Goal: Task Accomplishment & Management: Manage account settings

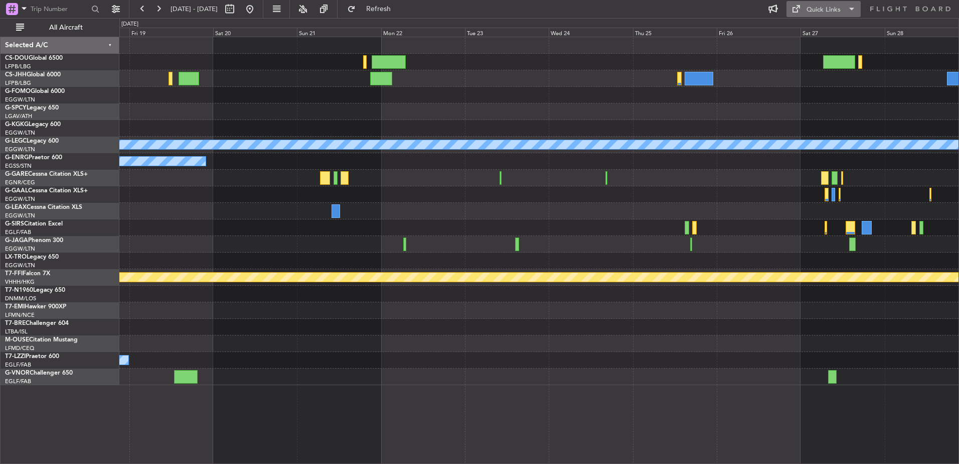
click at [834, 9] on div "Quick Links" at bounding box center [824, 10] width 34 height 10
click at [826, 28] on button "Trip Builder" at bounding box center [824, 33] width 75 height 24
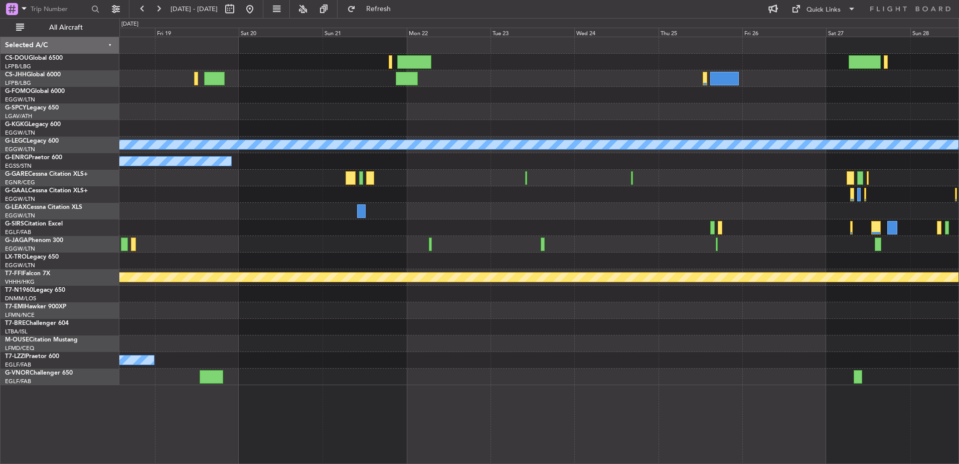
click at [425, 232] on div at bounding box center [538, 227] width 839 height 17
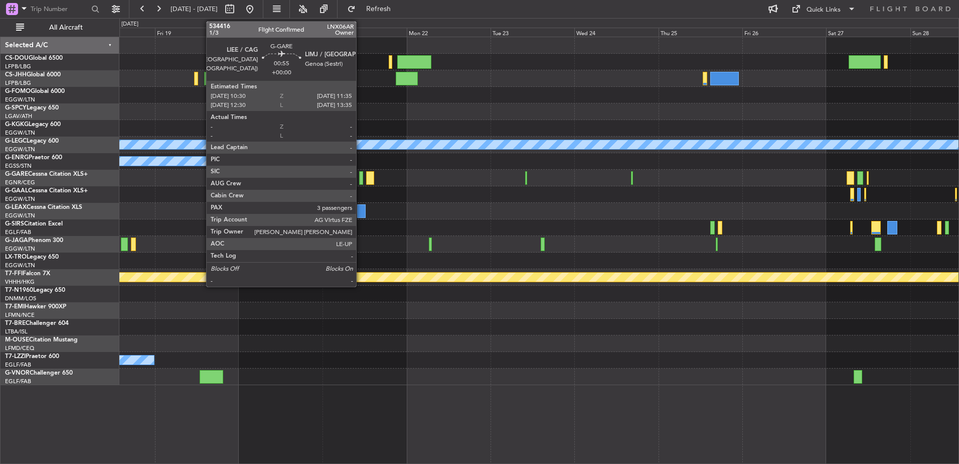
click at [361, 177] on div at bounding box center [361, 178] width 4 height 14
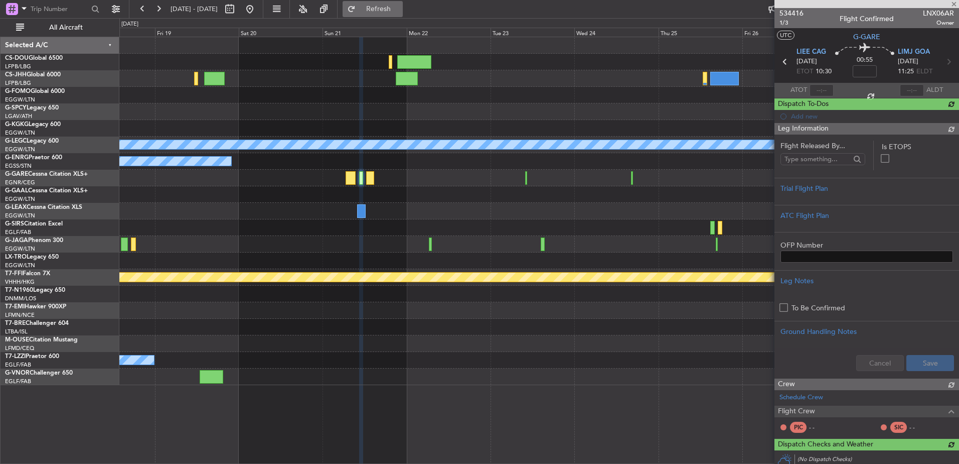
click at [403, 16] on button "Refresh" at bounding box center [373, 9] width 60 height 16
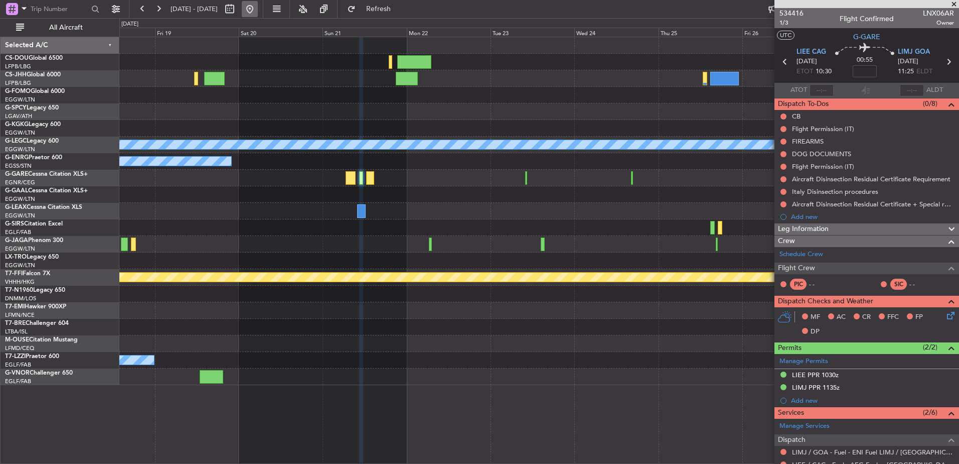
click at [258, 4] on button at bounding box center [250, 9] width 16 height 16
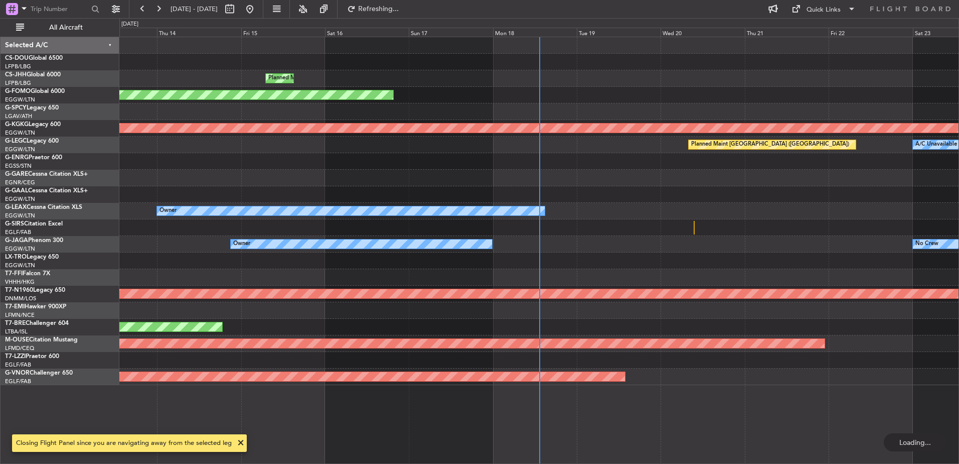
click at [143, 239] on div "No Crew Owner" at bounding box center [538, 244] width 839 height 17
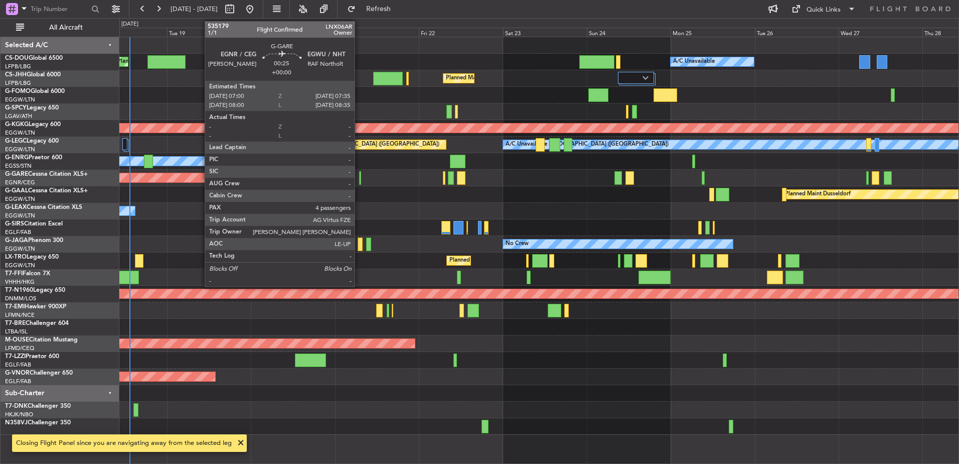
click at [359, 174] on div at bounding box center [360, 178] width 3 height 14
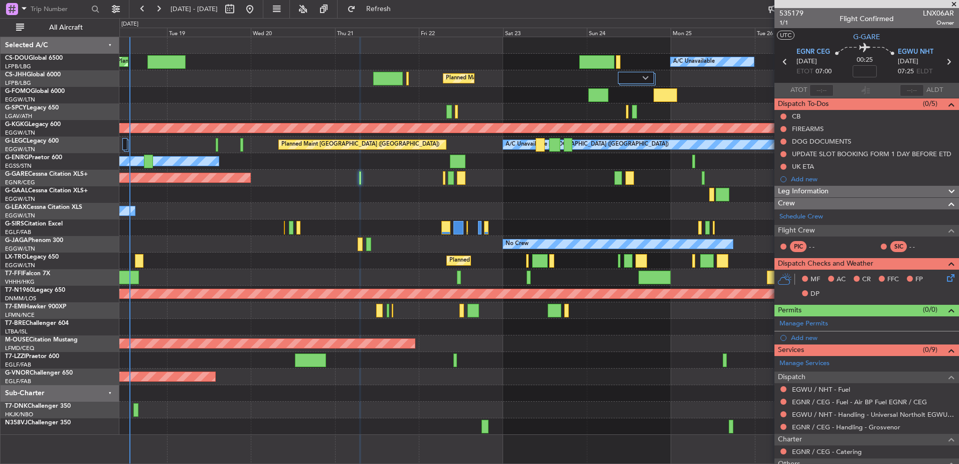
click at [953, 3] on span at bounding box center [954, 4] width 10 height 9
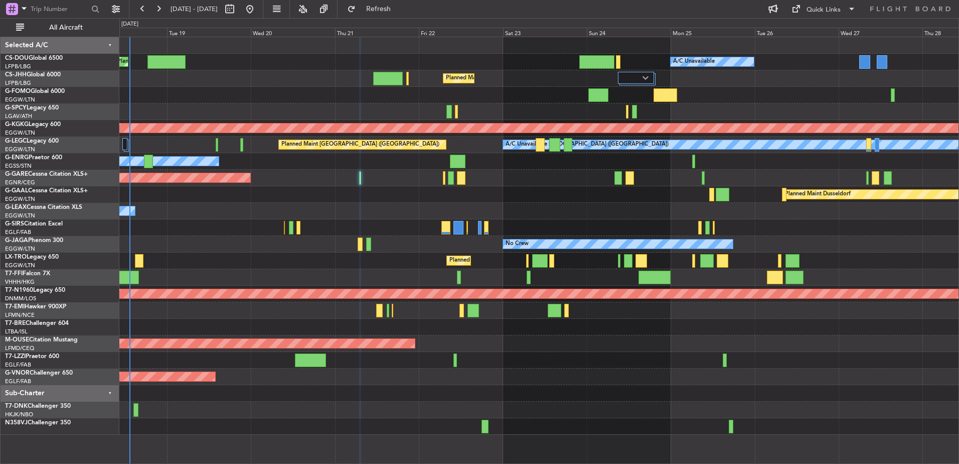
type input "0"
click at [828, 6] on div "Quick Links" at bounding box center [824, 10] width 34 height 10
click at [804, 26] on button "Trip Builder" at bounding box center [824, 33] width 75 height 24
click at [395, 10] on span "Refresh" at bounding box center [379, 9] width 42 height 7
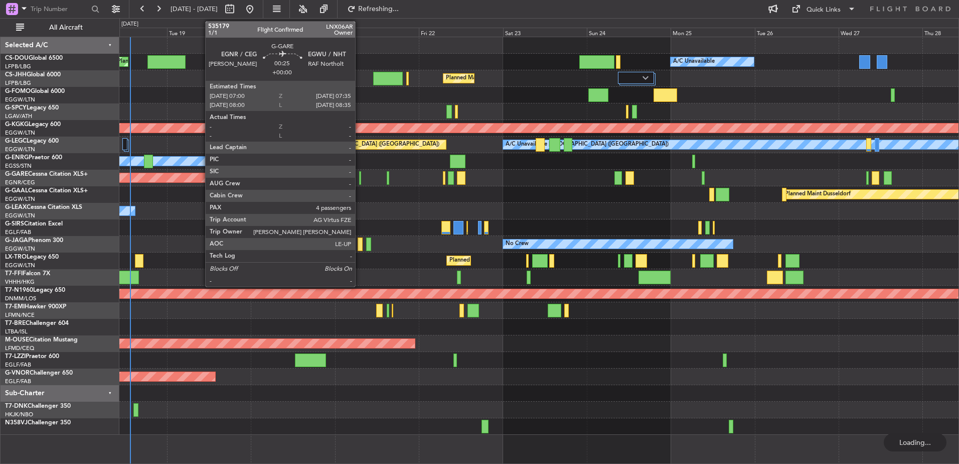
click at [360, 176] on div at bounding box center [360, 178] width 3 height 14
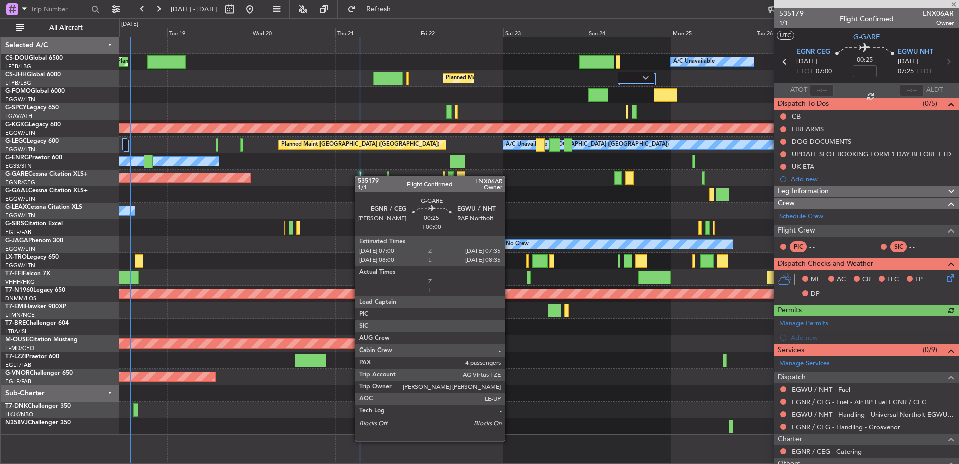
scroll to position [175, 0]
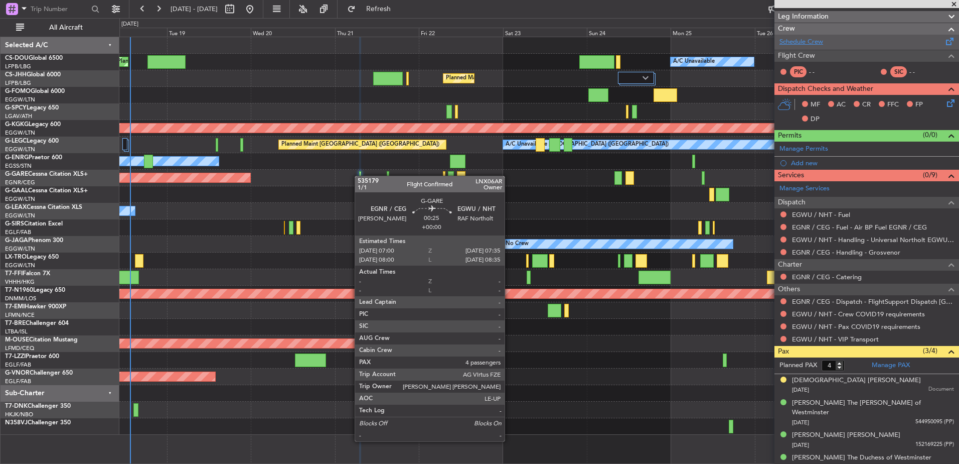
click at [796, 40] on link "Schedule Crew" at bounding box center [802, 42] width 44 height 10
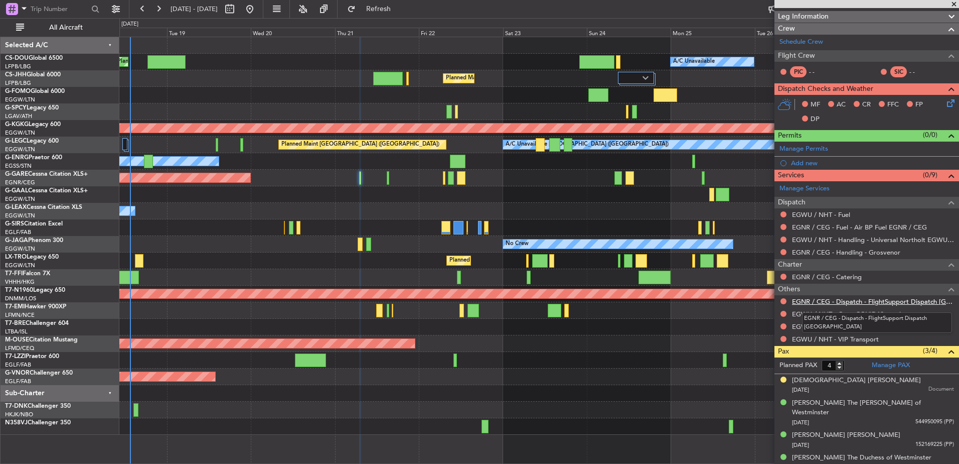
click at [832, 303] on link "EGNR / CEG - Dispatch - FlightSupport Dispatch [GEOGRAPHIC_DATA]" at bounding box center [873, 301] width 162 height 9
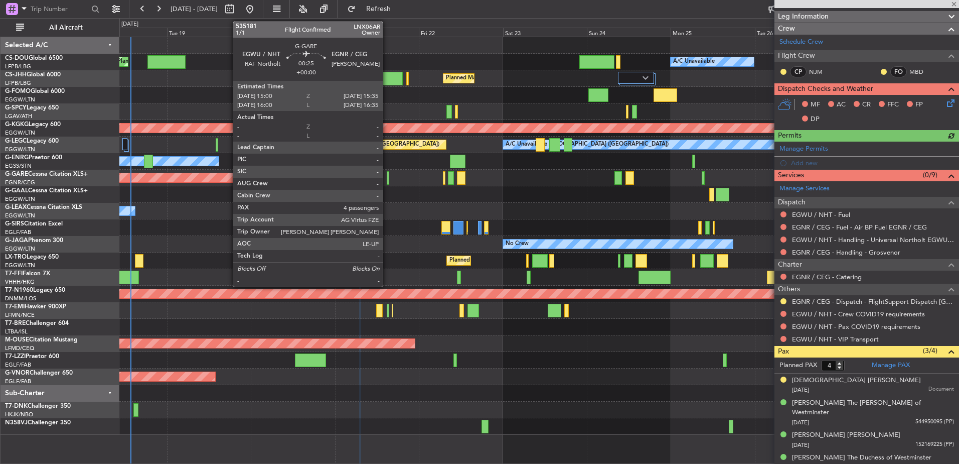
click at [388, 177] on div at bounding box center [388, 178] width 3 height 14
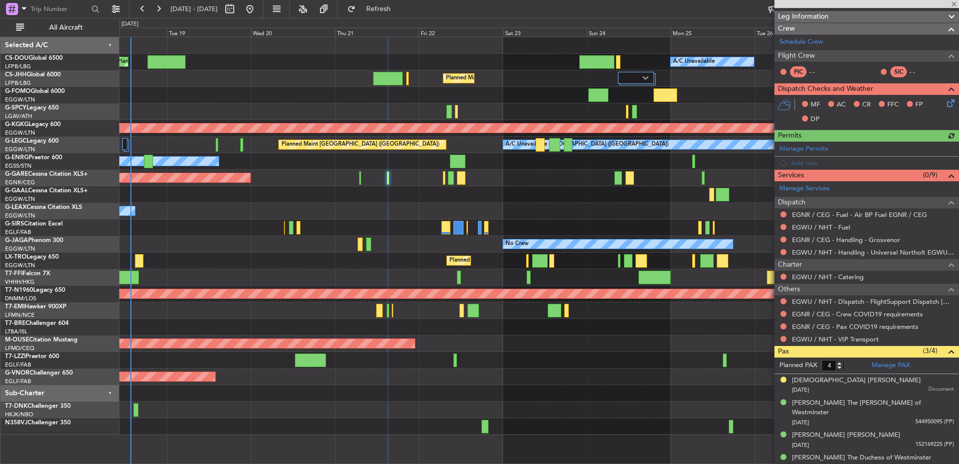
scroll to position [187, 0]
click at [805, 228] on link "EGWU / NHT - Fuel" at bounding box center [821, 227] width 58 height 9
click at [362, 176] on div "Unplanned Maint [PERSON_NAME]" at bounding box center [538, 178] width 839 height 17
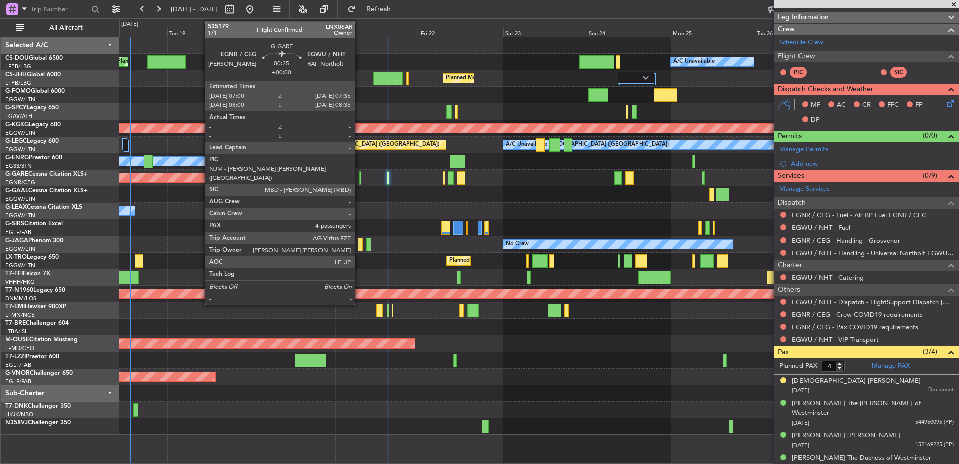
click at [359, 175] on div at bounding box center [360, 178] width 3 height 14
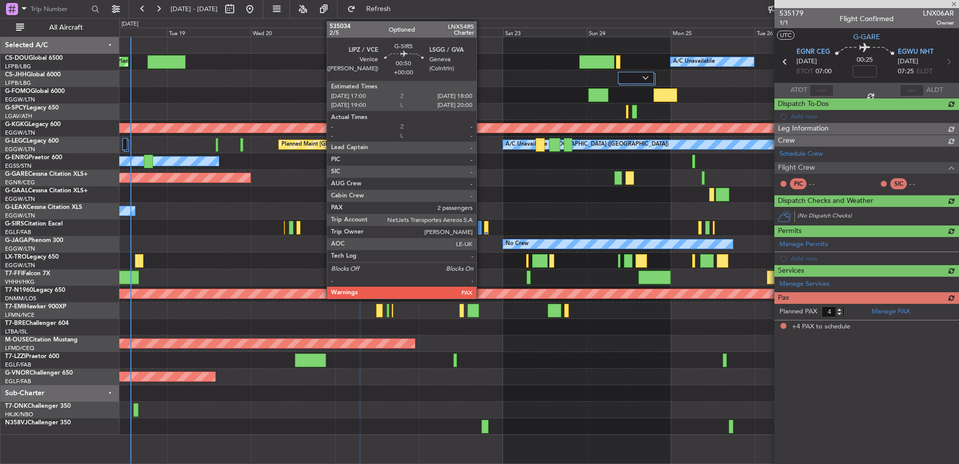
scroll to position [0, 0]
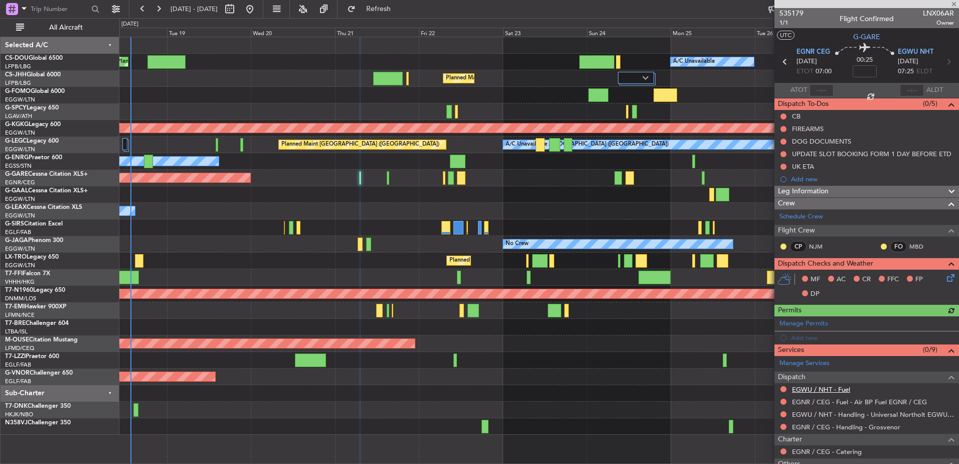
click at [827, 388] on link "EGWU / NHT - Fuel" at bounding box center [821, 389] width 58 height 9
click at [400, 10] on span "Refresh" at bounding box center [379, 9] width 42 height 7
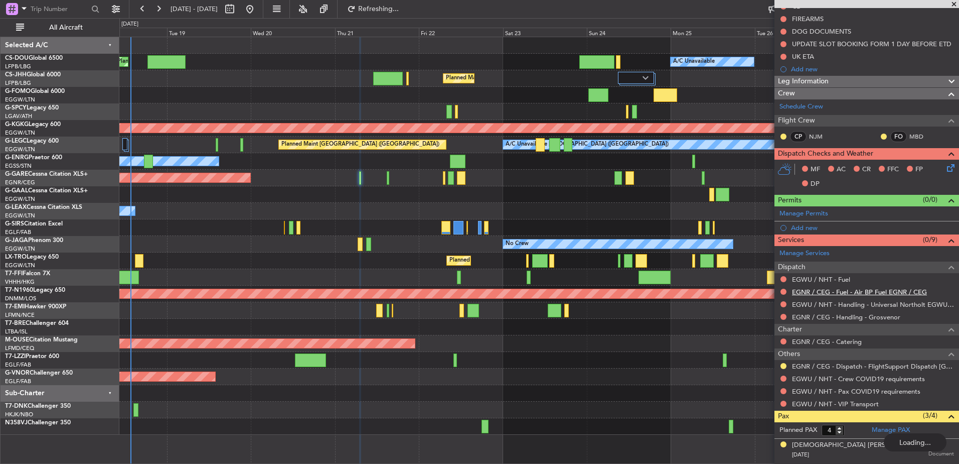
scroll to position [110, 0]
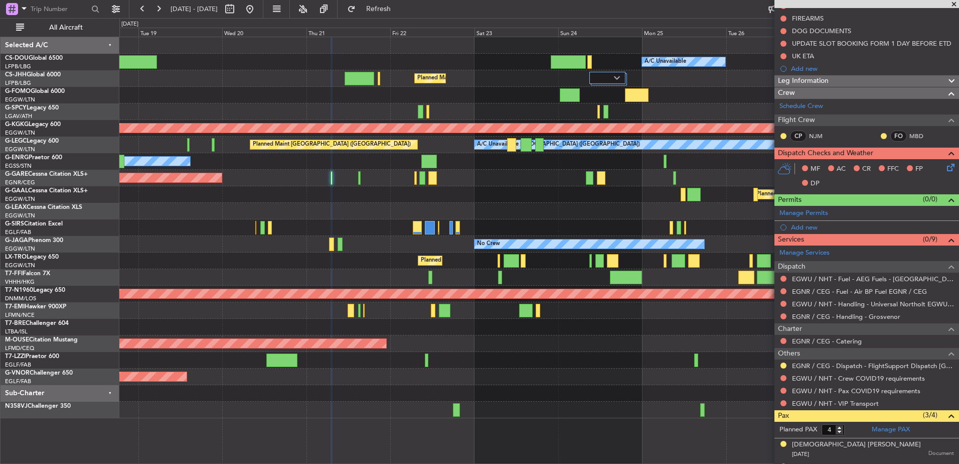
click at [357, 178] on div "Unplanned Maint [PERSON_NAME]" at bounding box center [538, 178] width 839 height 17
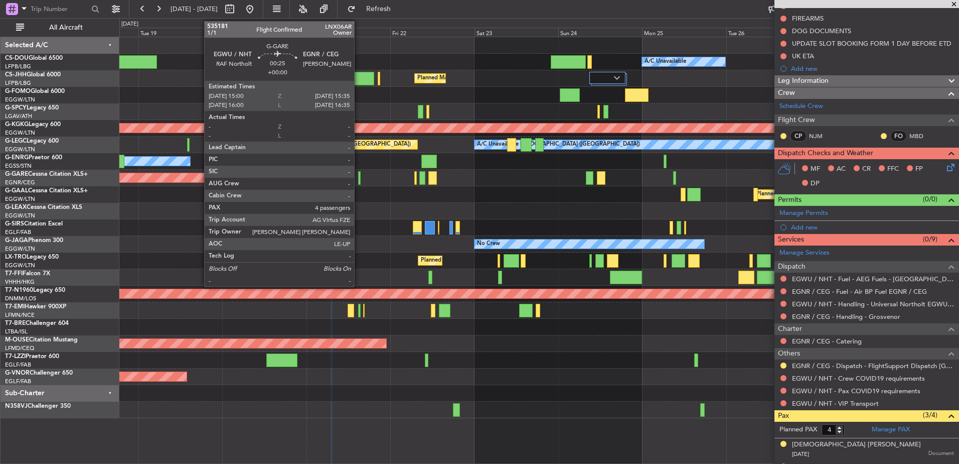
click at [359, 178] on div at bounding box center [359, 178] width 3 height 14
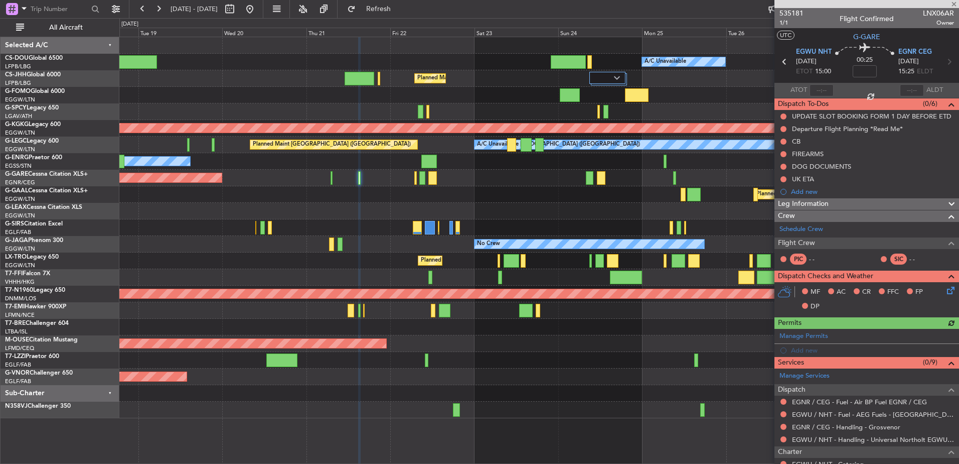
scroll to position [187, 0]
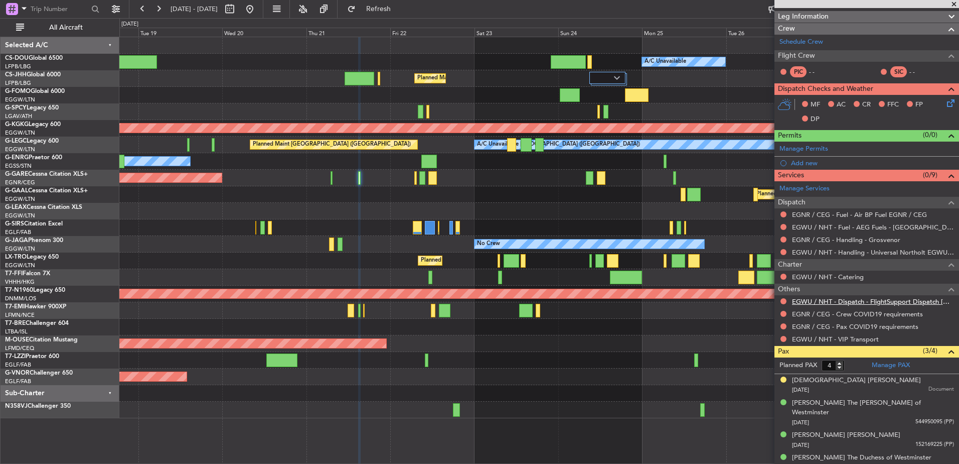
click at [826, 297] on link "EGWU / NHT - Dispatch - FlightSupport Dispatch [GEOGRAPHIC_DATA]" at bounding box center [873, 301] width 162 height 9
click at [400, 9] on span "Refresh" at bounding box center [379, 9] width 42 height 7
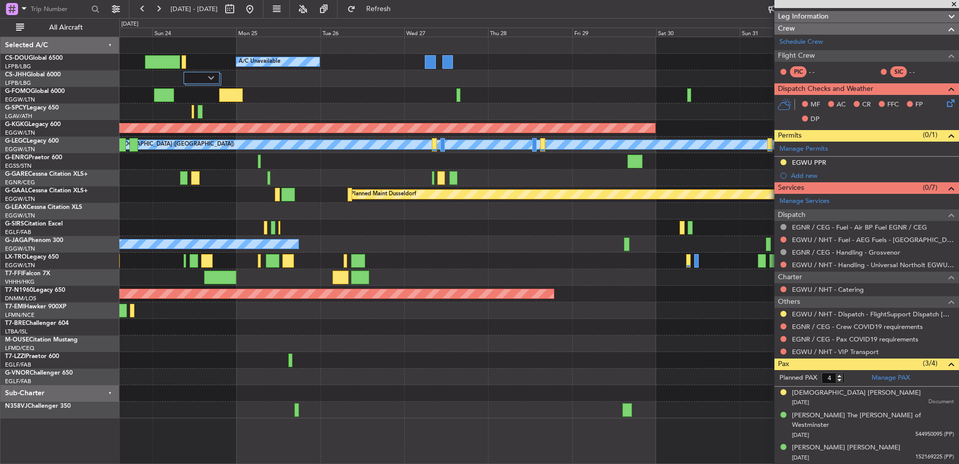
click at [456, 366] on div "Owner [GEOGRAPHIC_DATA] ([GEOGRAPHIC_DATA])" at bounding box center [538, 360] width 839 height 17
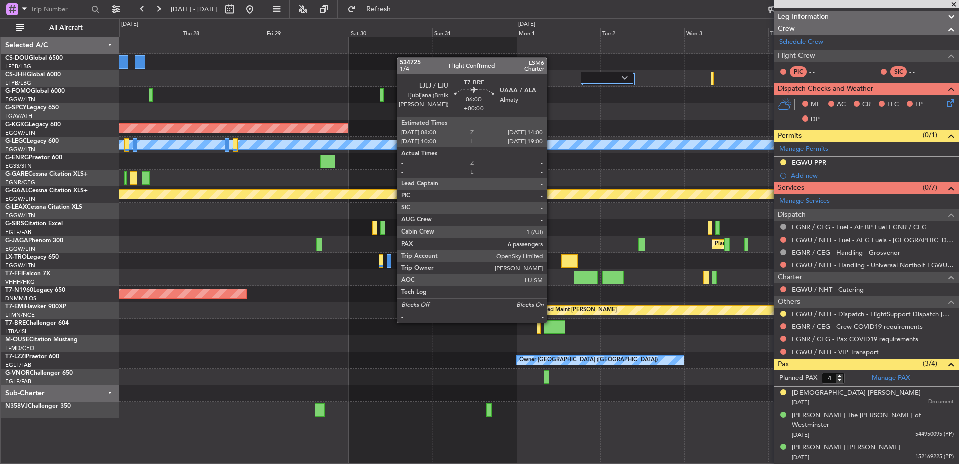
click at [557, 328] on div at bounding box center [554, 327] width 21 height 14
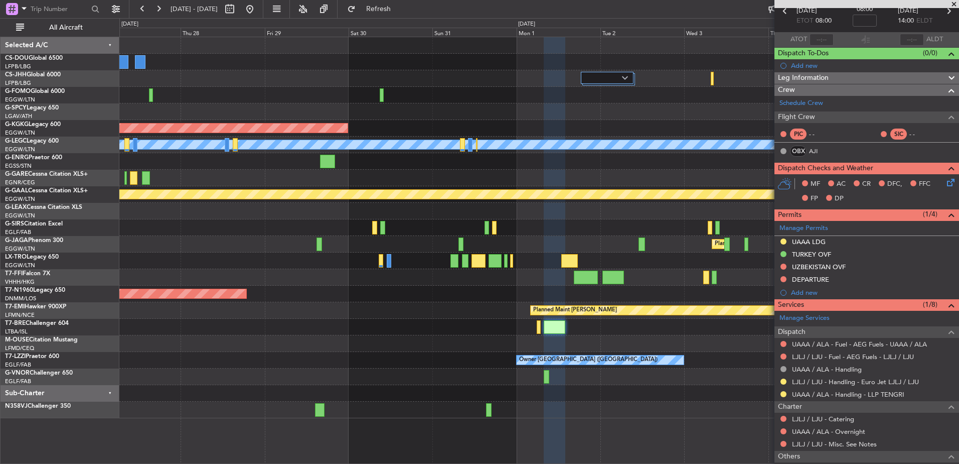
scroll to position [42, 0]
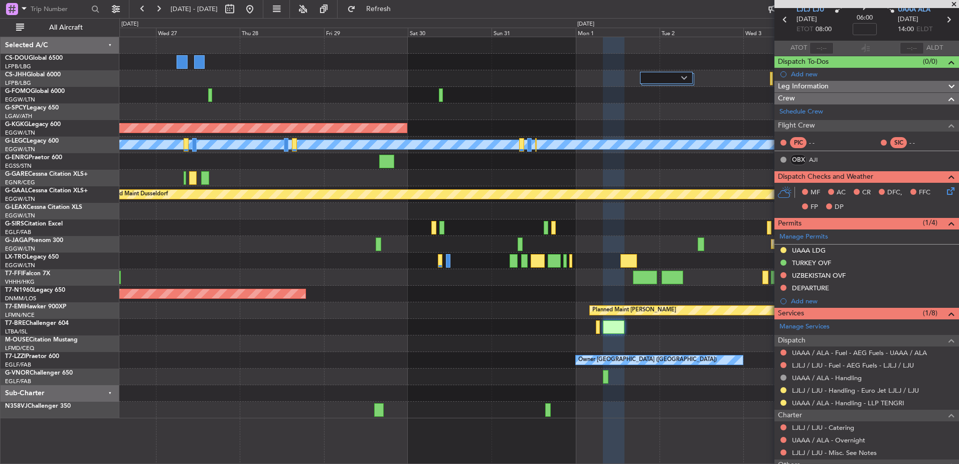
click at [661, 339] on div "A/C Unavailable Planned Maint [GEOGRAPHIC_DATA] ([GEOGRAPHIC_DATA]) AOG Maint […" at bounding box center [538, 227] width 839 height 381
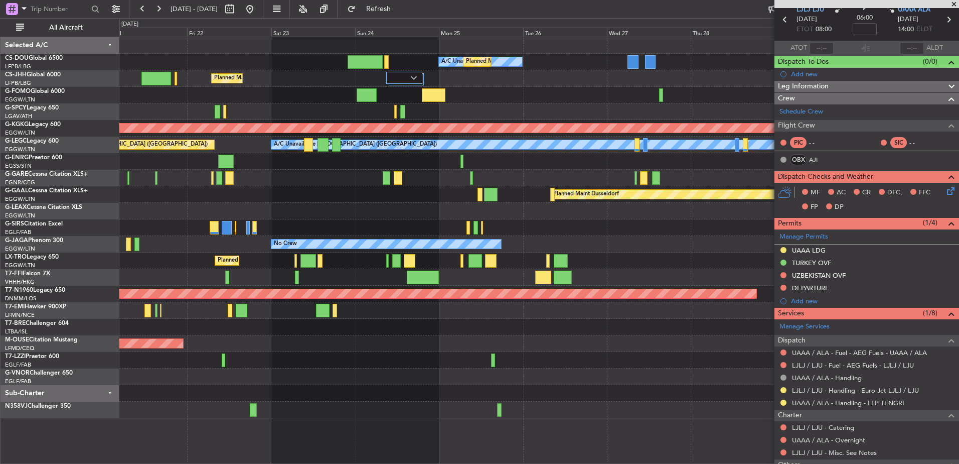
click at [574, 315] on div "Planned Maint [PERSON_NAME]" at bounding box center [538, 310] width 839 height 17
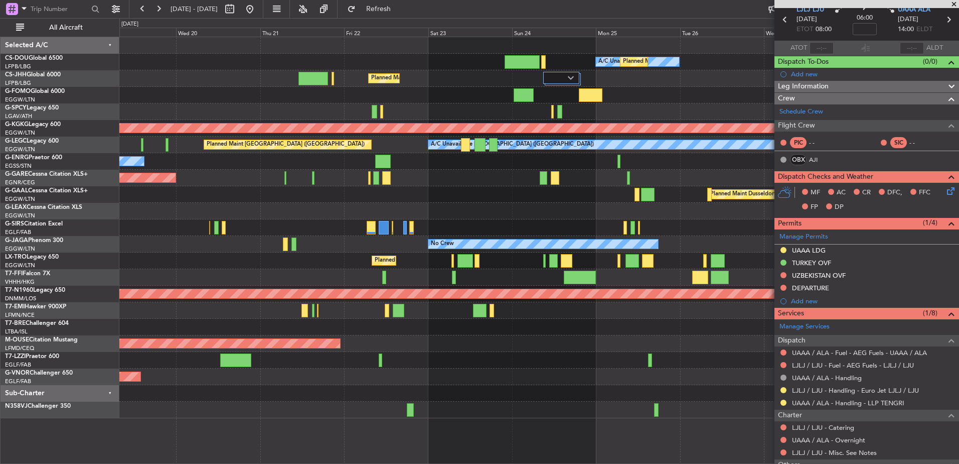
click at [383, 345] on div "Planned Maint Bournemouth" at bounding box center [538, 343] width 839 height 17
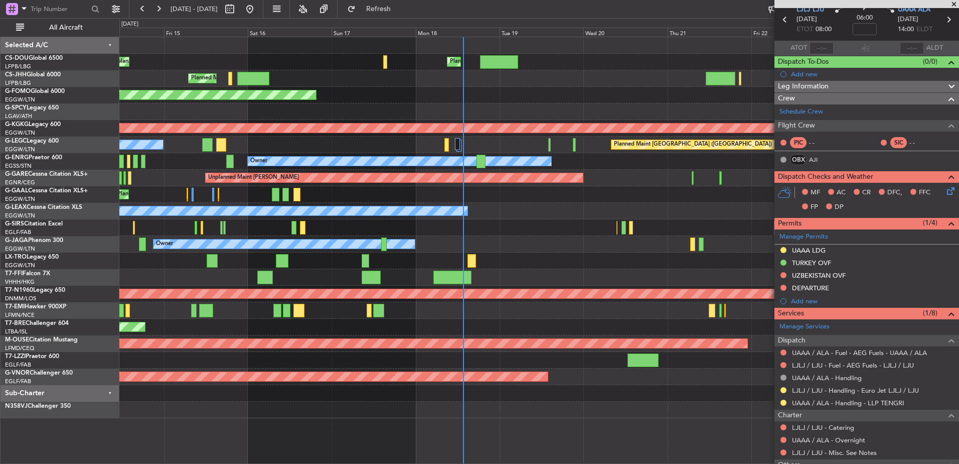
click at [668, 432] on div "Planned Maint [GEOGRAPHIC_DATA] ([GEOGRAPHIC_DATA]) Unplanned Maint [GEOGRAPHIC…" at bounding box center [539, 250] width 840 height 427
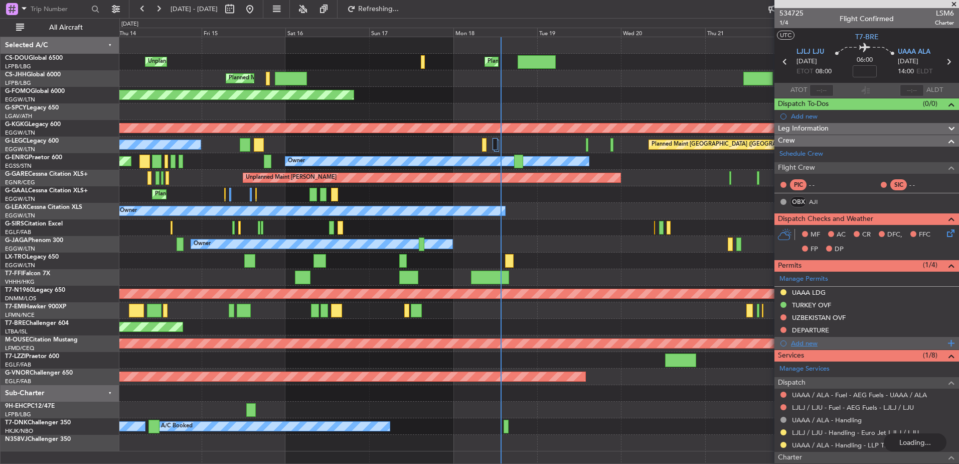
scroll to position [0, 0]
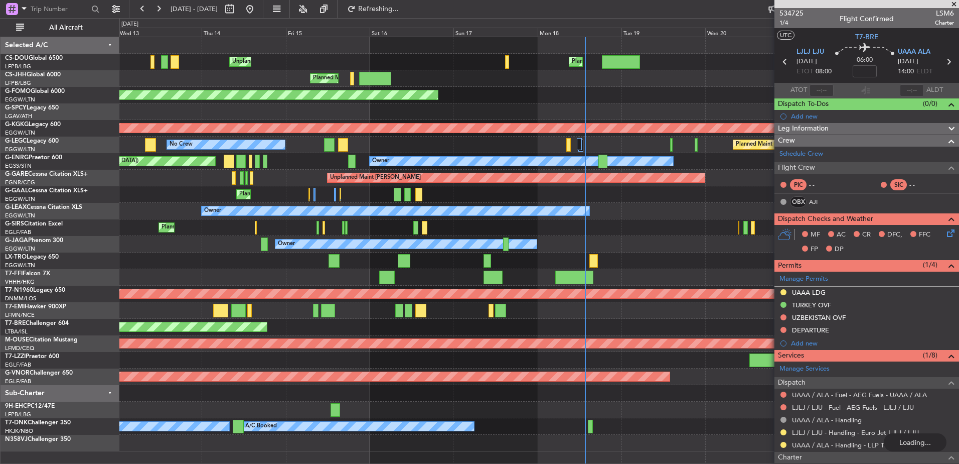
click at [687, 391] on div "Unplanned Maint [GEOGRAPHIC_DATA] ([GEOGRAPHIC_DATA]) Planned Maint [GEOGRAPHIC…" at bounding box center [538, 244] width 839 height 414
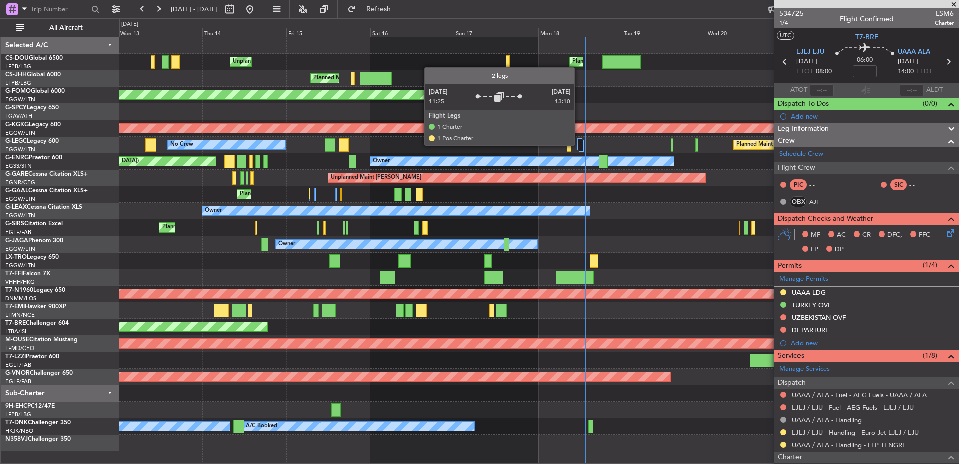
click at [579, 144] on div at bounding box center [579, 144] width 5 height 12
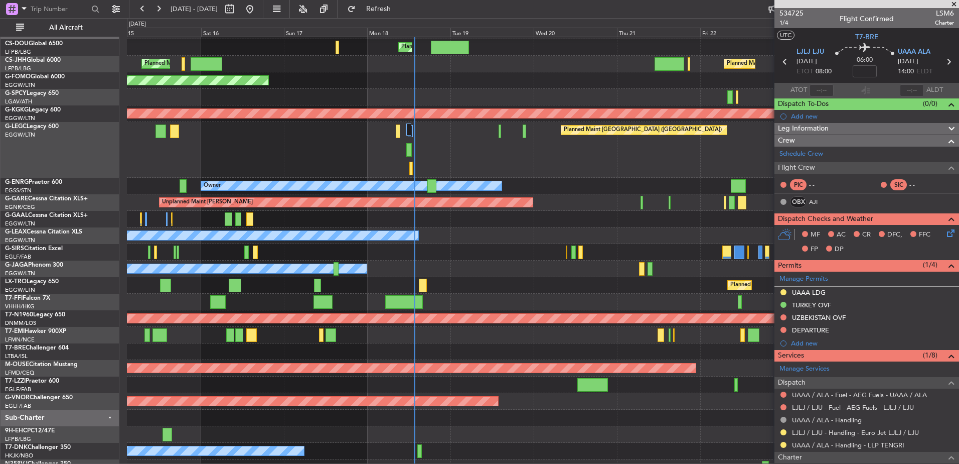
click at [172, 253] on div "Planned Maint [GEOGRAPHIC_DATA] ([GEOGRAPHIC_DATA])" at bounding box center [543, 252] width 832 height 17
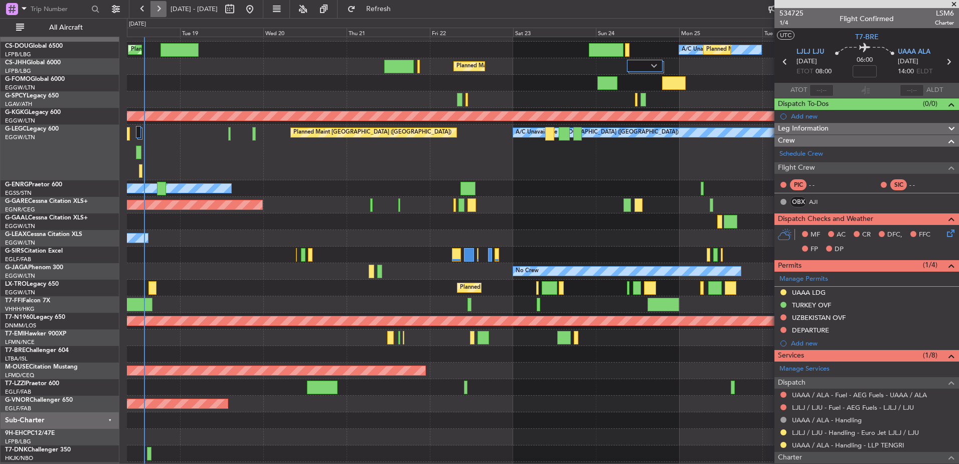
scroll to position [10, 0]
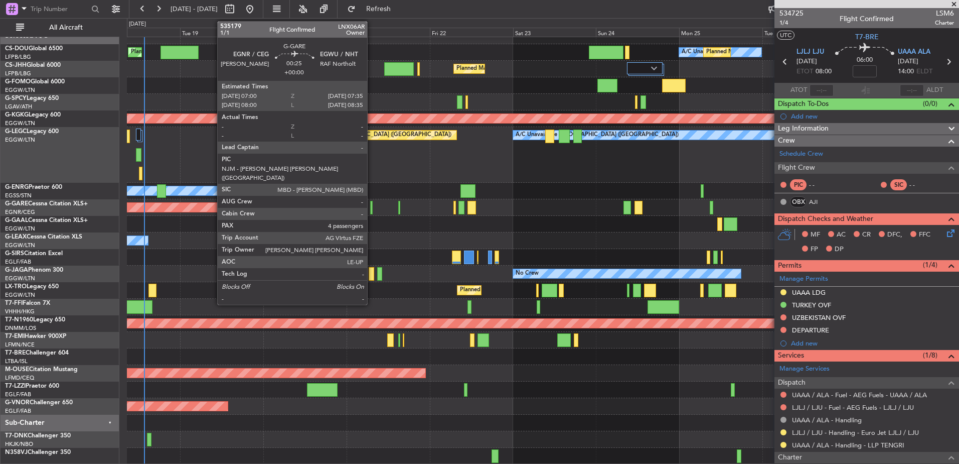
click at [372, 207] on div at bounding box center [371, 208] width 3 height 14
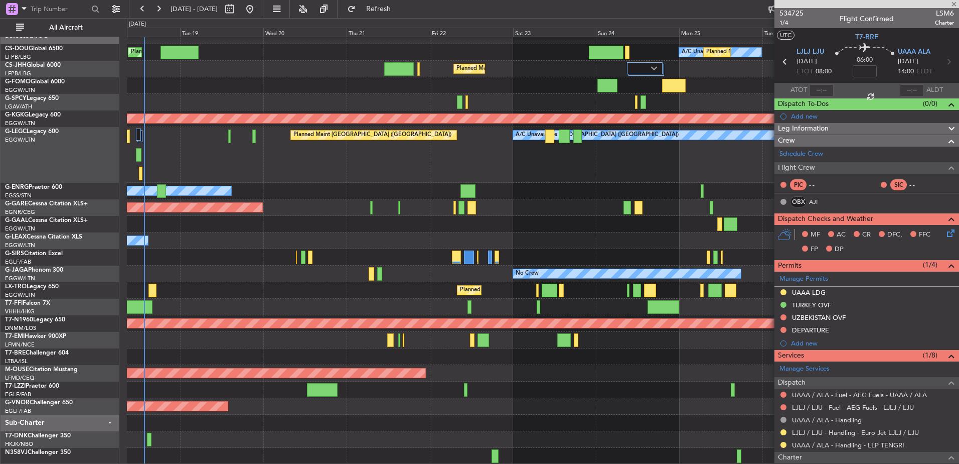
type input "4"
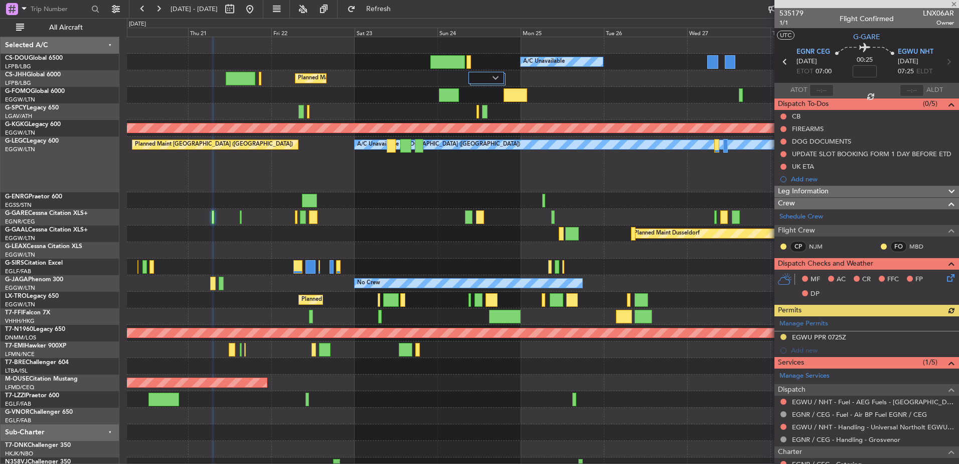
click at [351, 391] on div "Planned Maint [GEOGRAPHIC_DATA] ([GEOGRAPHIC_DATA]) A/C Unavailable Planned Mai…" at bounding box center [543, 255] width 832 height 436
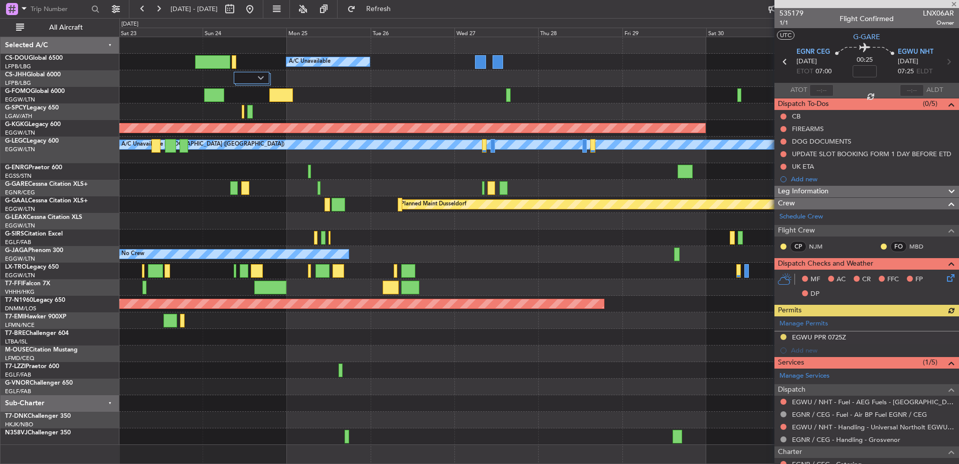
scroll to position [0, 0]
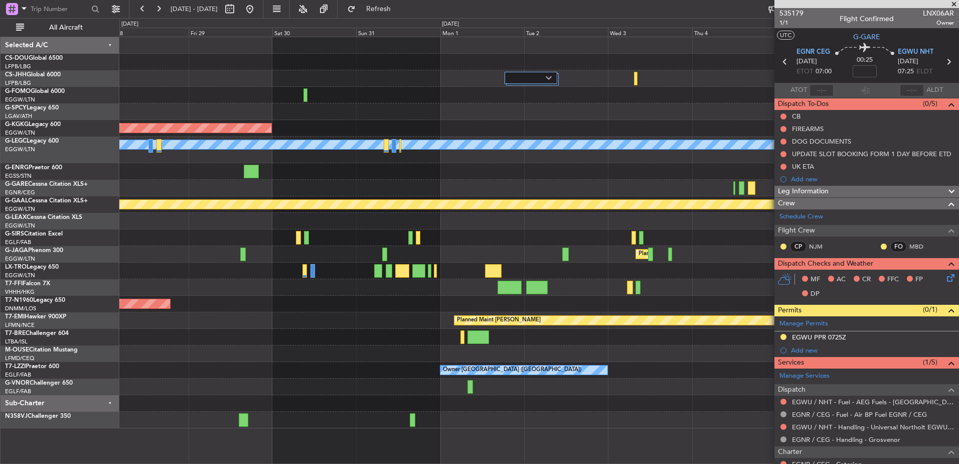
click at [270, 374] on div "A/C Unavailable AOG Maint [GEOGRAPHIC_DATA] ([GEOGRAPHIC_DATA]) A/C Unavailable…" at bounding box center [538, 232] width 839 height 391
click at [747, 369] on div "A/C Unavailable AOG Maint [GEOGRAPHIC_DATA] ([GEOGRAPHIC_DATA]) A/C Unavailable…" at bounding box center [538, 232] width 839 height 391
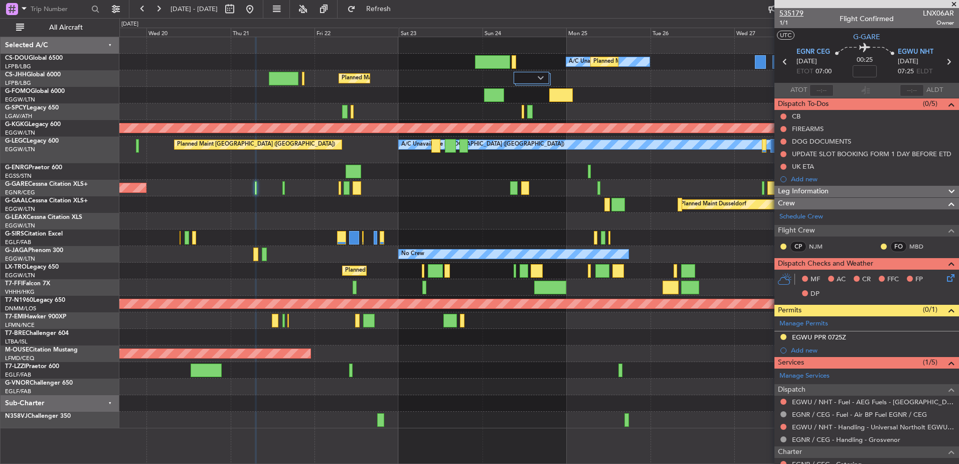
click at [796, 13] on span "535179" at bounding box center [792, 13] width 24 height 11
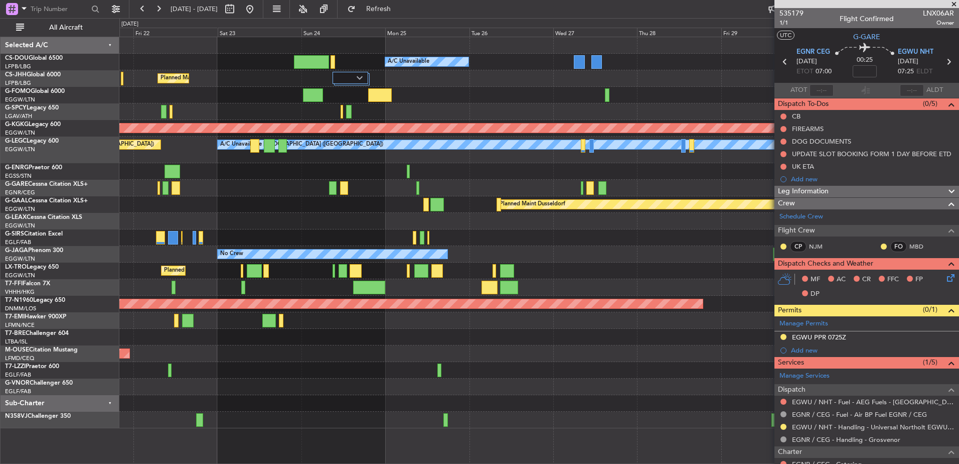
click at [222, 271] on div "Planned Maint [GEOGRAPHIC_DATA] ([GEOGRAPHIC_DATA]) A/C Unavailable Planned Mai…" at bounding box center [538, 232] width 839 height 391
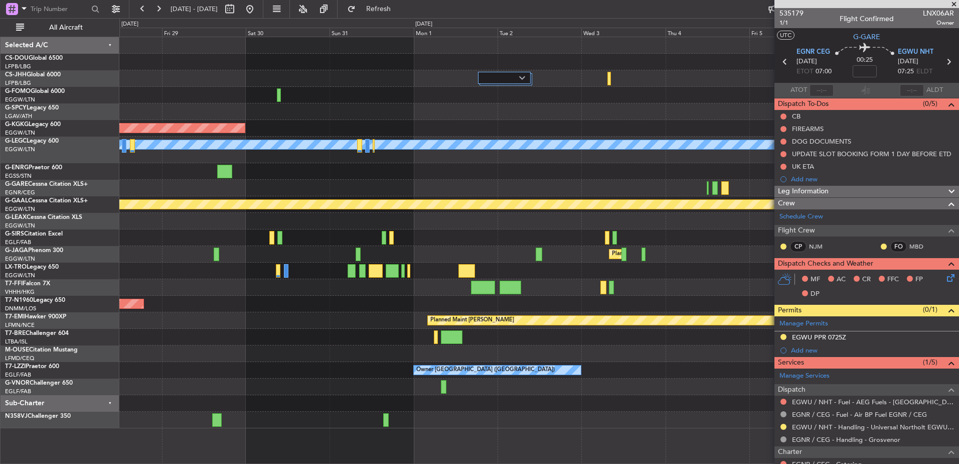
click at [174, 362] on div "AOG Maint [GEOGRAPHIC_DATA] (Ataturk) A/C Unavailable [GEOGRAPHIC_DATA] ([GEOGR…" at bounding box center [538, 232] width 839 height 391
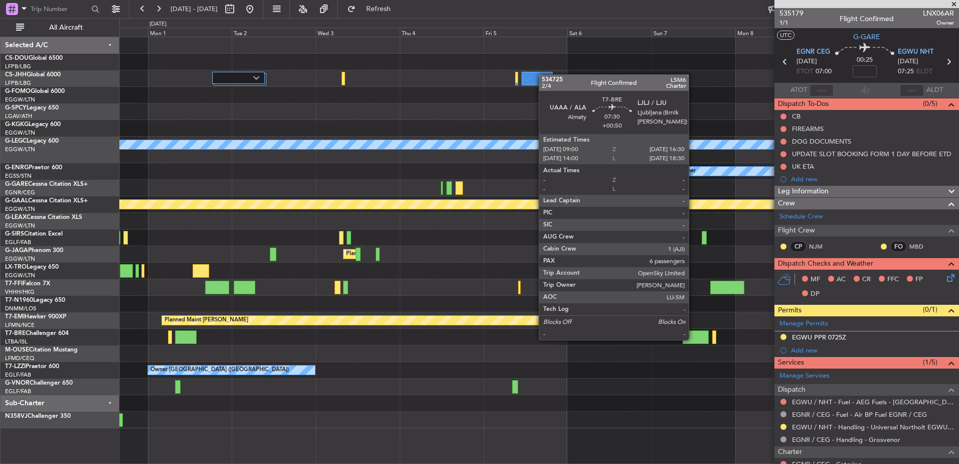
click at [693, 339] on div at bounding box center [696, 337] width 27 height 14
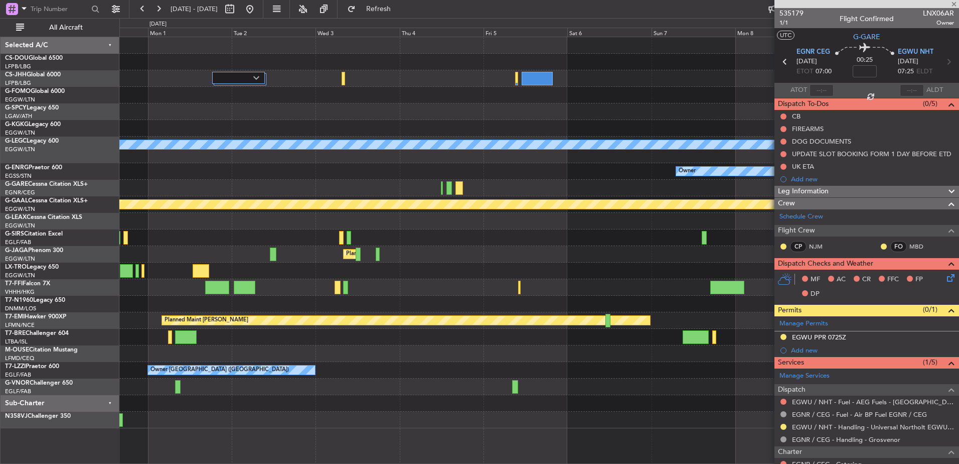
type input "+00:50"
type input "6"
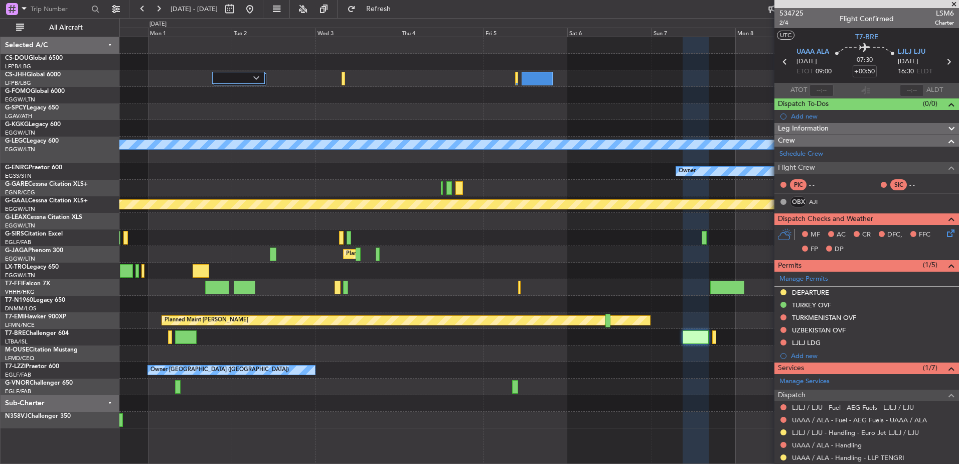
click at [401, 236] on div at bounding box center [538, 237] width 839 height 17
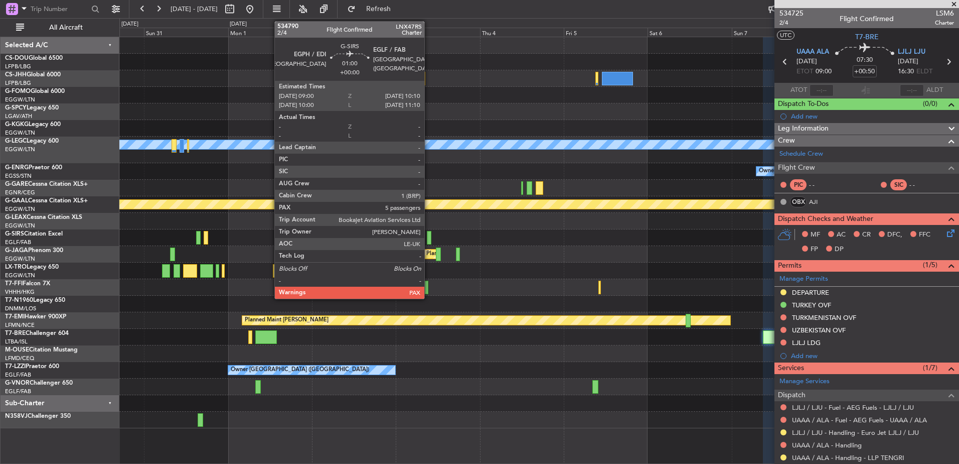
click at [429, 234] on div at bounding box center [429, 238] width 5 height 14
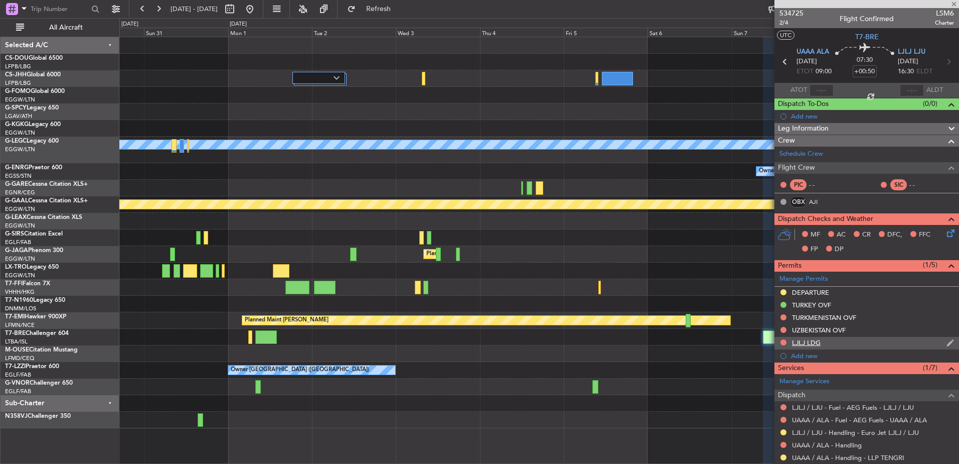
type input "5"
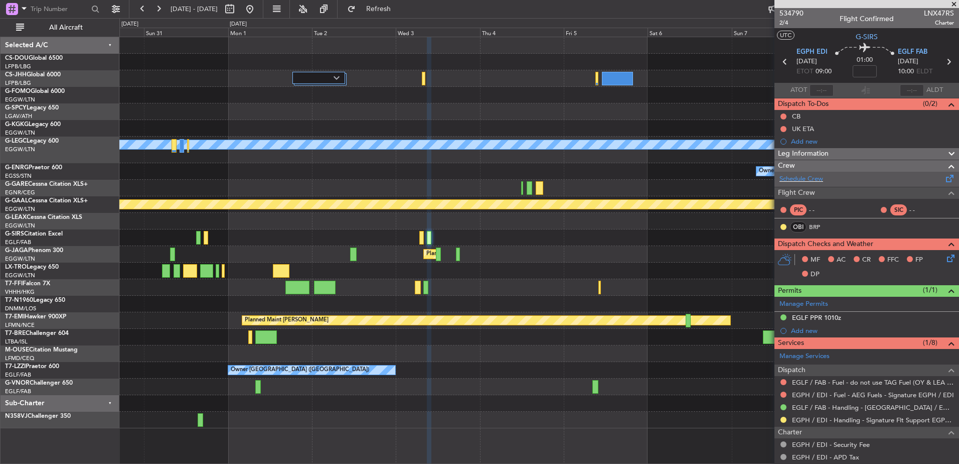
click at [861, 182] on div "Schedule Crew" at bounding box center [867, 179] width 185 height 15
click at [788, 26] on span "2/4" at bounding box center [792, 23] width 24 height 9
click at [258, 11] on button at bounding box center [250, 9] width 16 height 16
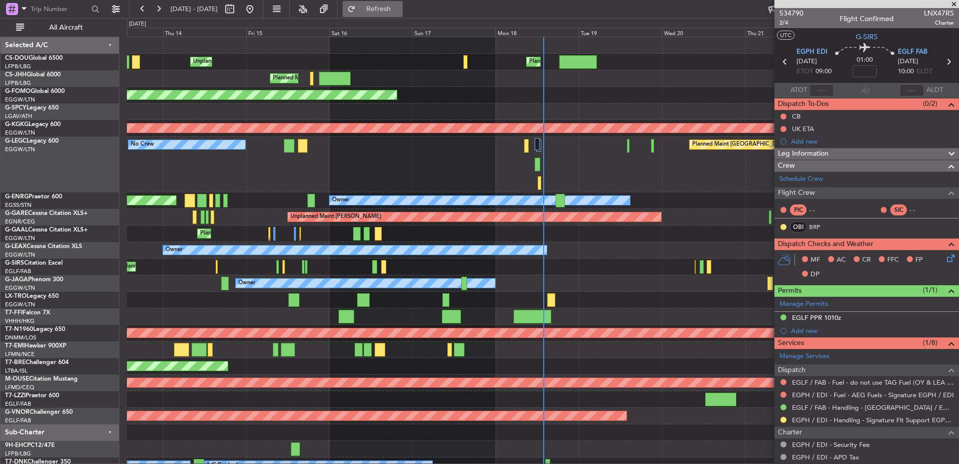
click at [403, 14] on button "Refresh" at bounding box center [373, 9] width 60 height 16
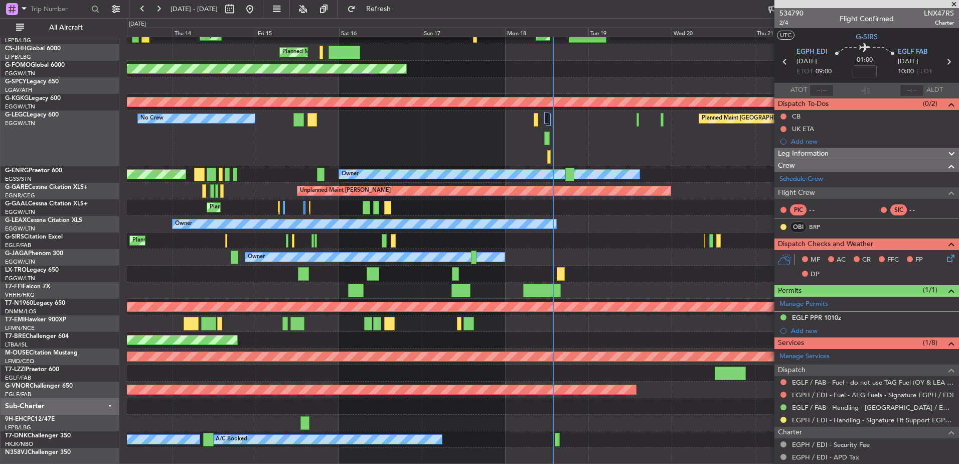
scroll to position [26, 0]
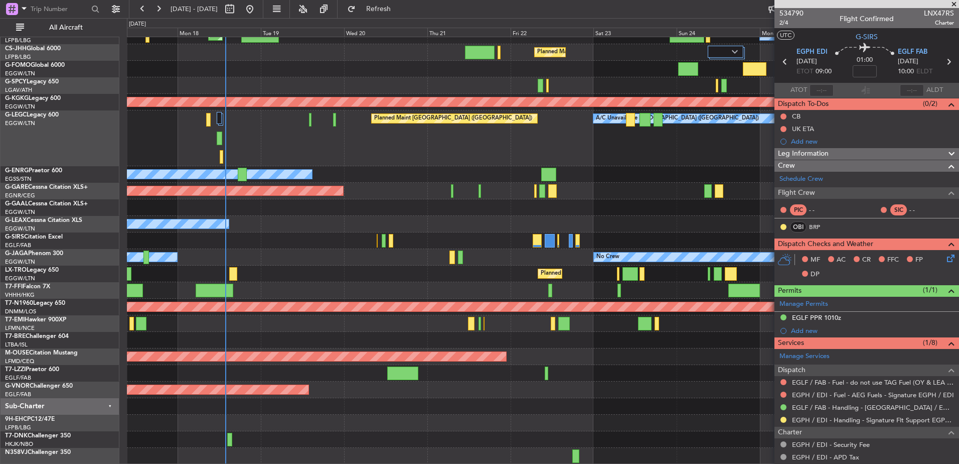
click at [229, 239] on div "Planned Maint [GEOGRAPHIC_DATA] ([GEOGRAPHIC_DATA]) A/C Unavailable Planned Mai…" at bounding box center [543, 237] width 832 height 453
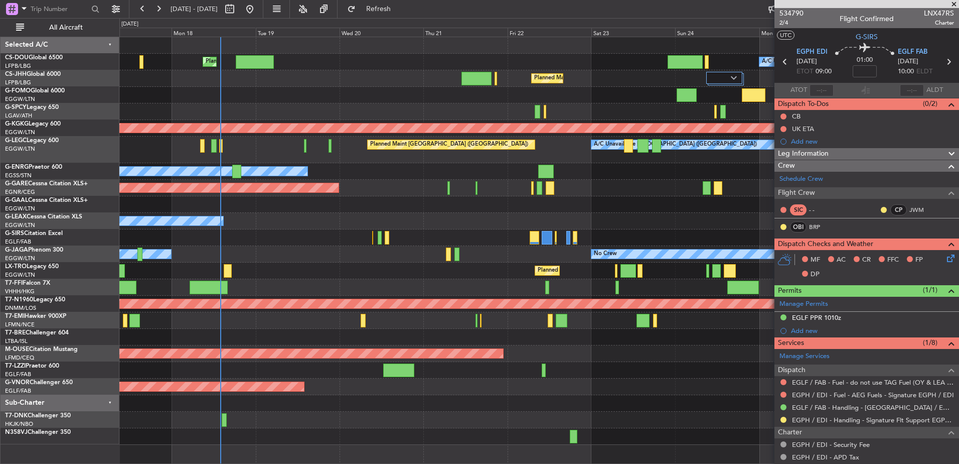
scroll to position [0, 0]
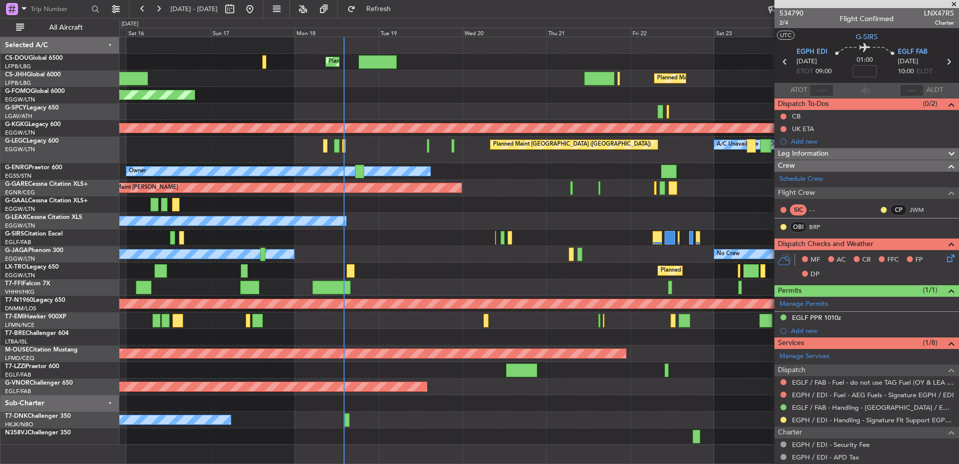
click at [386, 314] on div "Planned Maint [GEOGRAPHIC_DATA] ([GEOGRAPHIC_DATA]) A/C Unavailable Planned Mai…" at bounding box center [538, 240] width 839 height 407
click at [466, 196] on div "Unplanned Maint [PERSON_NAME]" at bounding box center [538, 188] width 839 height 17
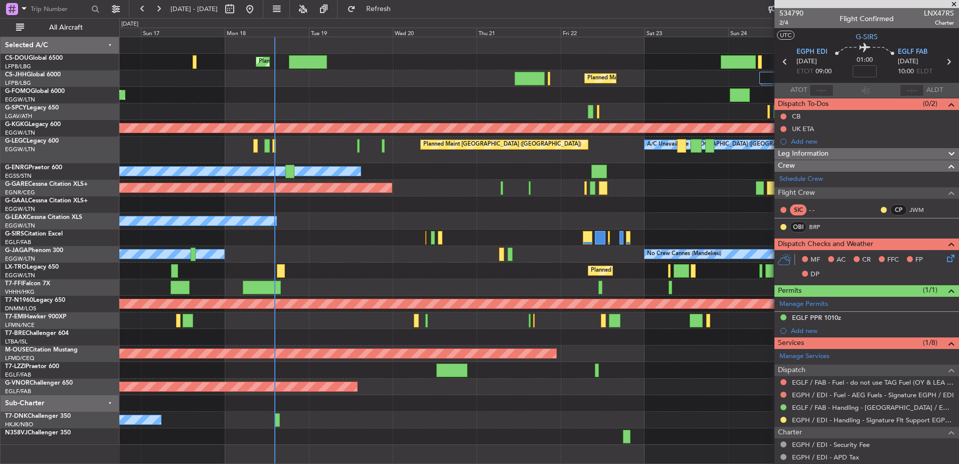
click at [133, 183] on div "Planned Maint [GEOGRAPHIC_DATA] ([GEOGRAPHIC_DATA]) A/C Unavailable Planned Mai…" at bounding box center [538, 240] width 839 height 407
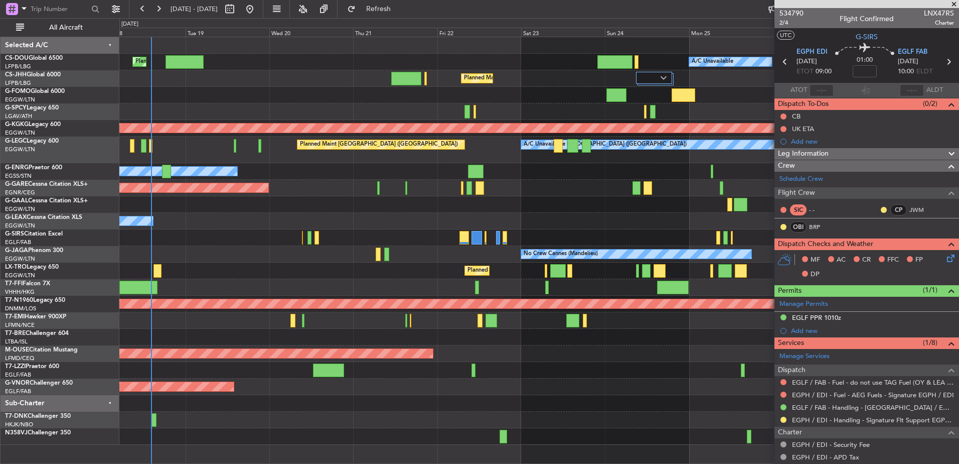
click at [497, 180] on div "Planned Maint [GEOGRAPHIC_DATA] ([GEOGRAPHIC_DATA]) A/C Unavailable Planned Mai…" at bounding box center [538, 240] width 839 height 407
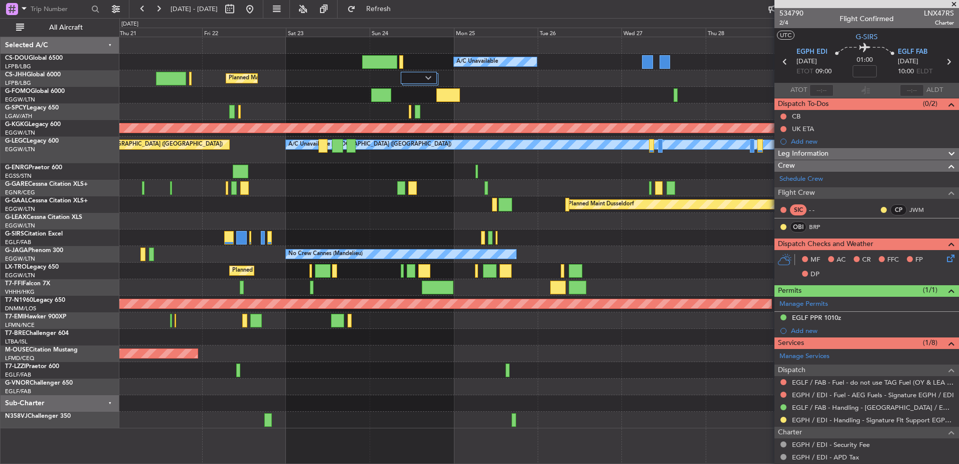
click at [348, 191] on div "Unplanned Maint [PERSON_NAME]" at bounding box center [538, 188] width 839 height 17
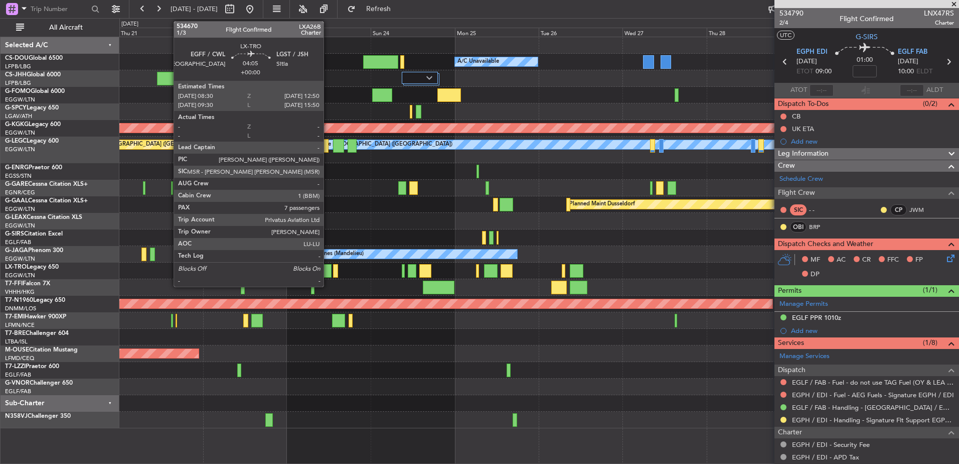
click at [705, 306] on div "Planned Maint [GEOGRAPHIC_DATA] ([GEOGRAPHIC_DATA]) A/C Unavailable Planned Mai…" at bounding box center [538, 232] width 839 height 391
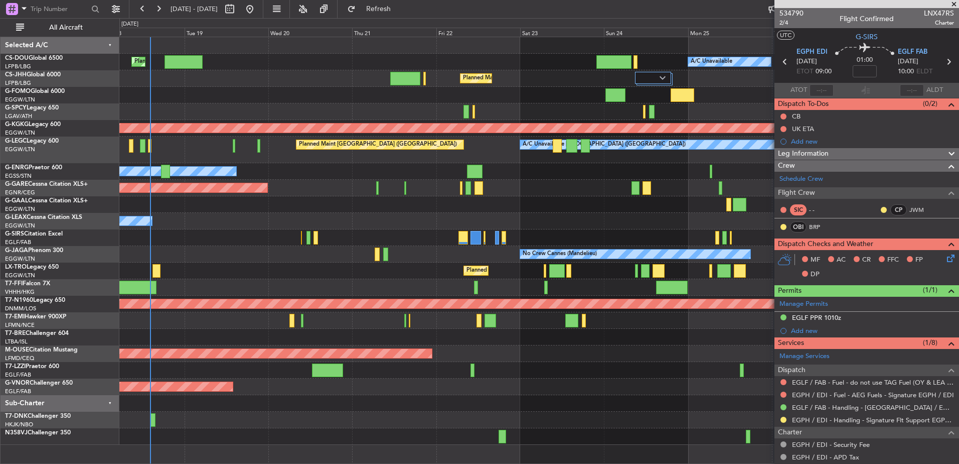
click at [395, 194] on div "Planned Maint [GEOGRAPHIC_DATA] ([GEOGRAPHIC_DATA]) A/C Unavailable Planned Mai…" at bounding box center [538, 240] width 839 height 407
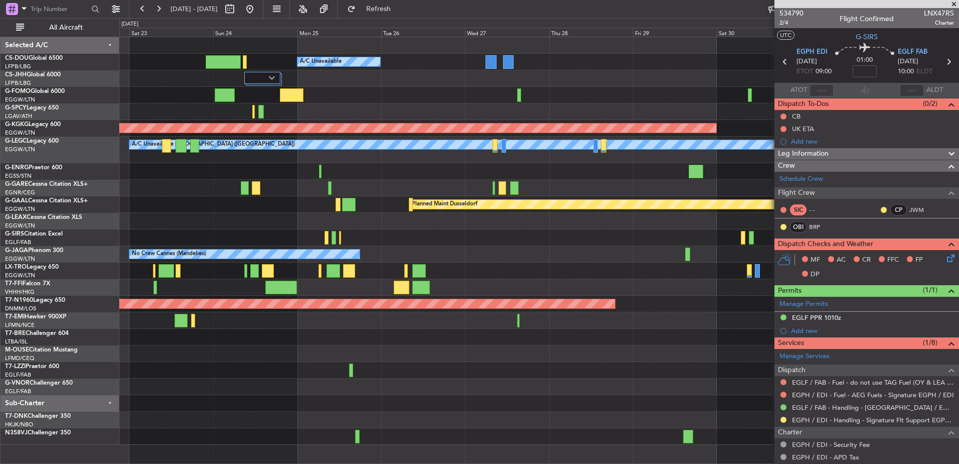
click at [208, 165] on div at bounding box center [538, 171] width 839 height 17
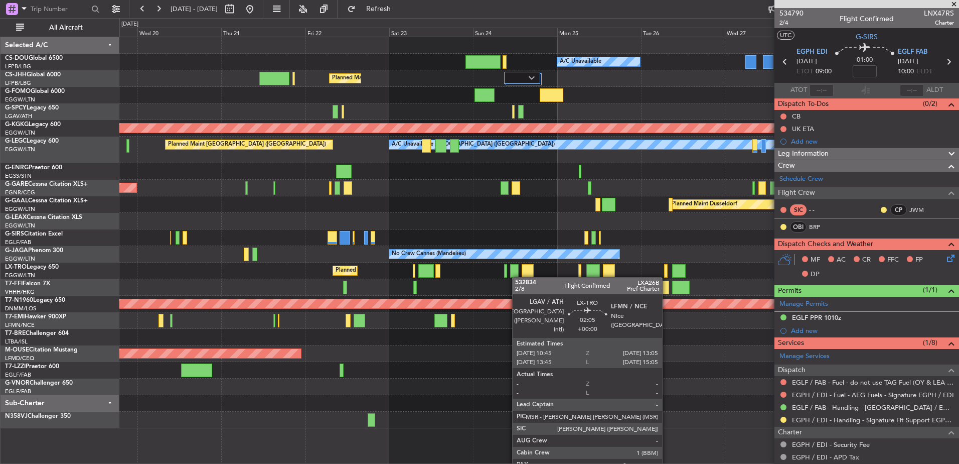
click at [517, 275] on div "Planned Maint [GEOGRAPHIC_DATA] ([GEOGRAPHIC_DATA]) A/C Unavailable Planned Mai…" at bounding box center [538, 232] width 839 height 391
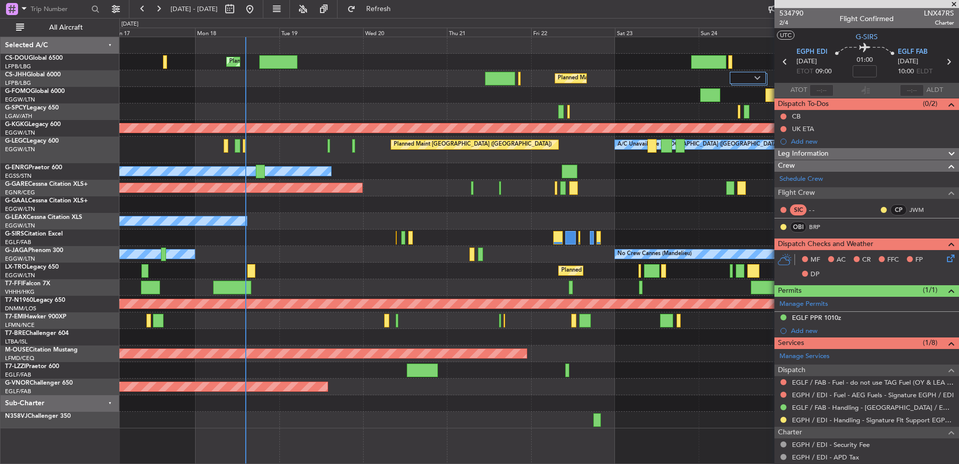
click at [625, 215] on div "Planned Maint [GEOGRAPHIC_DATA] ([GEOGRAPHIC_DATA]) A/C Unavailable Planned Mai…" at bounding box center [538, 232] width 839 height 391
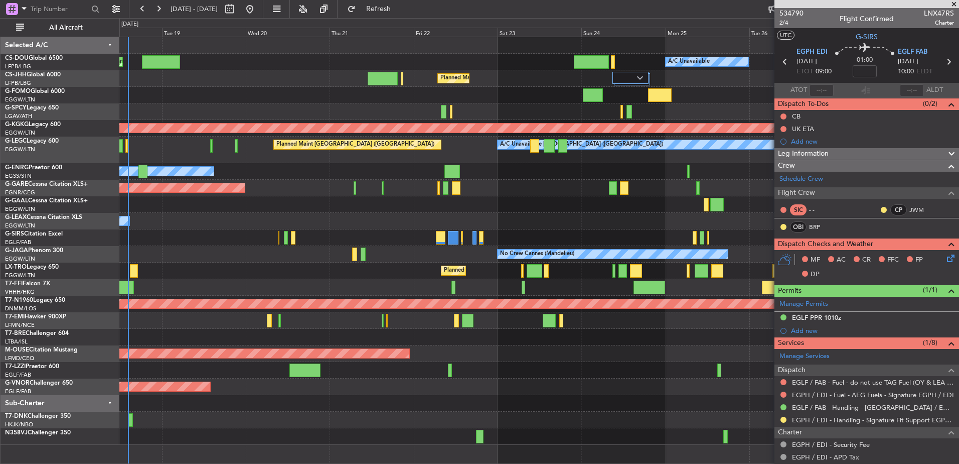
click at [473, 100] on div "Planned Maint [GEOGRAPHIC_DATA] ([GEOGRAPHIC_DATA]) A/C Unavailable Planned Mai…" at bounding box center [538, 240] width 839 height 407
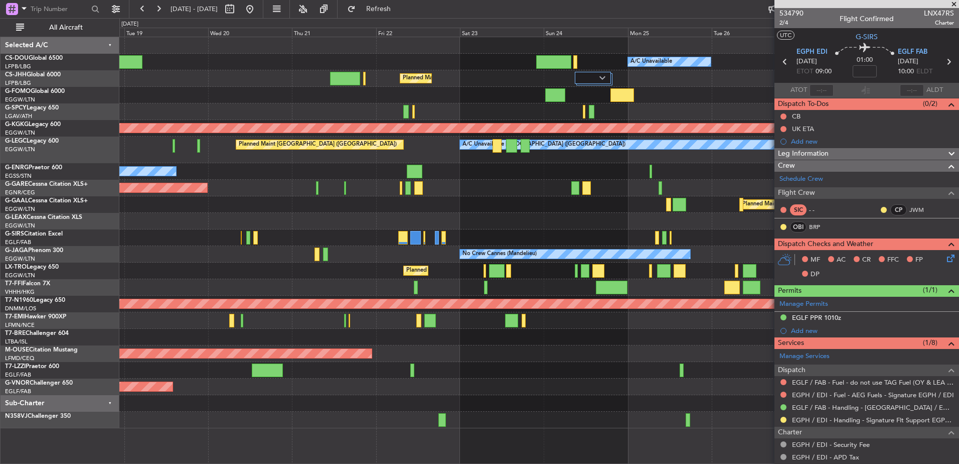
click at [562, 108] on div at bounding box center [538, 111] width 839 height 17
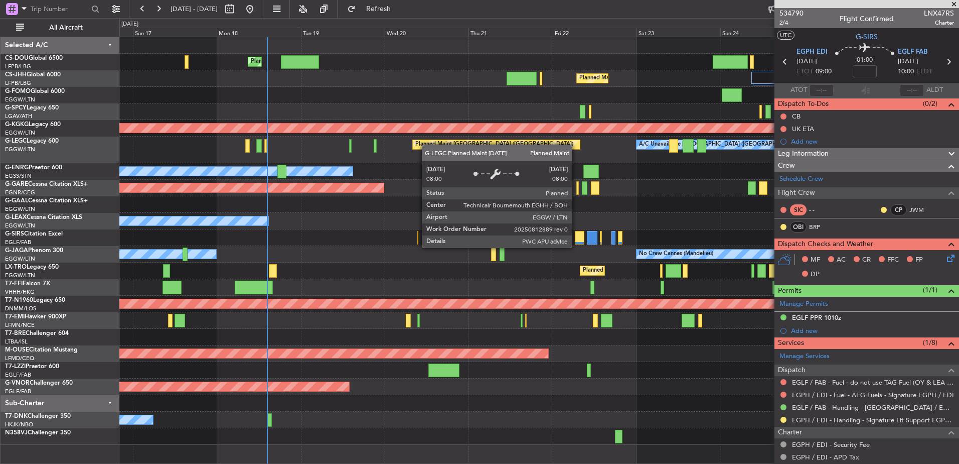
click at [540, 147] on div "Planned Maint [GEOGRAPHIC_DATA] ([GEOGRAPHIC_DATA]) A/C Unavailable Planned Mai…" at bounding box center [538, 240] width 839 height 407
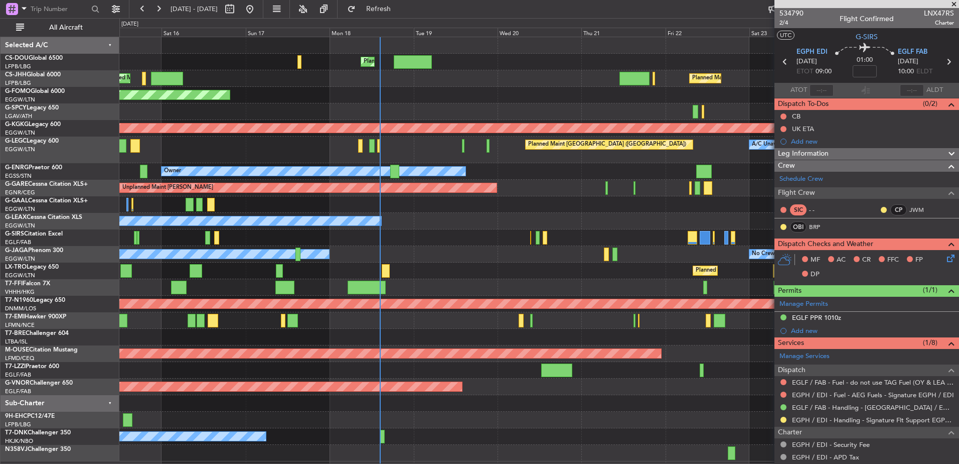
click at [431, 164] on div "Planned Maint [GEOGRAPHIC_DATA] ([GEOGRAPHIC_DATA]) A/C Unavailable Planned Mai…" at bounding box center [538, 249] width 839 height 424
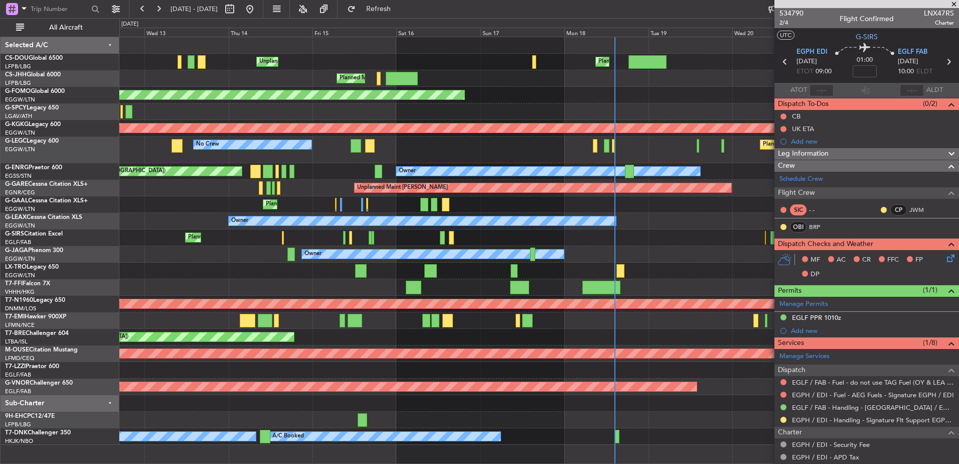
click at [465, 169] on div "Planned Maint [GEOGRAPHIC_DATA] ([GEOGRAPHIC_DATA]) Unplanned Maint [GEOGRAPHIC…" at bounding box center [538, 240] width 839 height 407
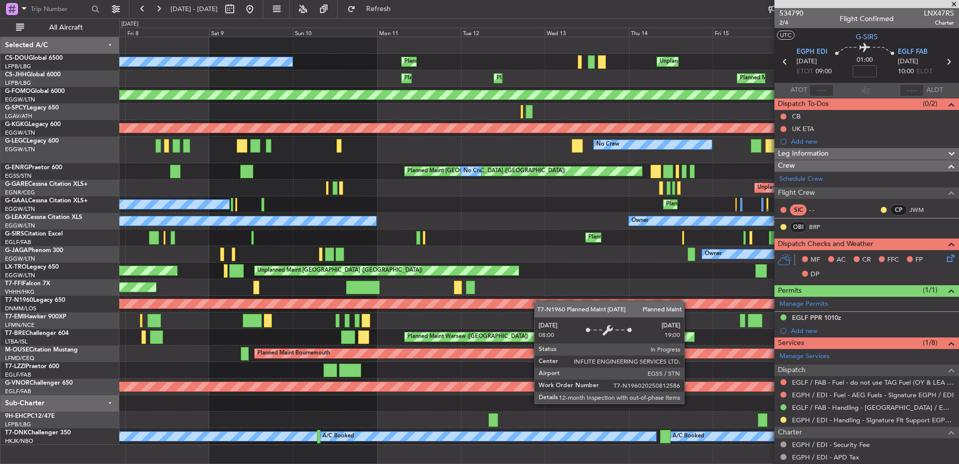
click at [650, 301] on div "Planned Maint [GEOGRAPHIC_DATA] ([GEOGRAPHIC_DATA]) Unplanned Maint [GEOGRAPHIC…" at bounding box center [538, 240] width 839 height 407
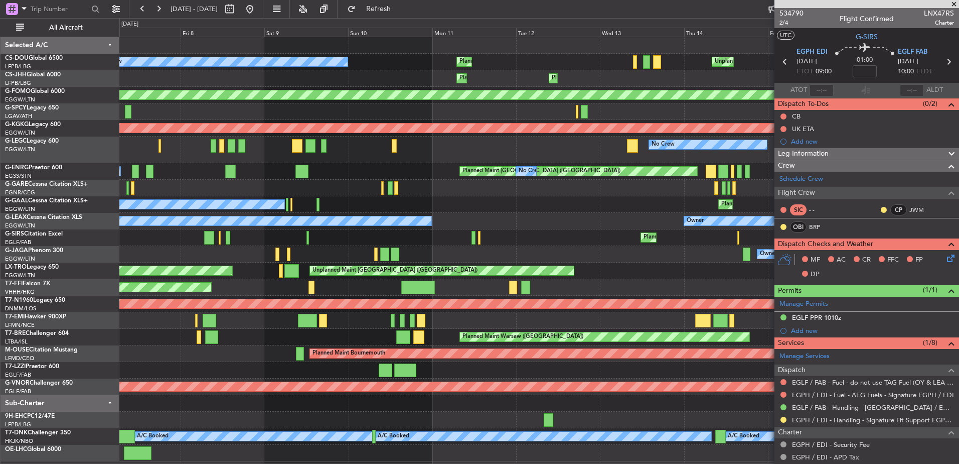
click at [338, 164] on div "Planned Maint [GEOGRAPHIC_DATA] ([GEOGRAPHIC_DATA]) Unplanned Maint [GEOGRAPHIC…" at bounding box center [538, 249] width 839 height 424
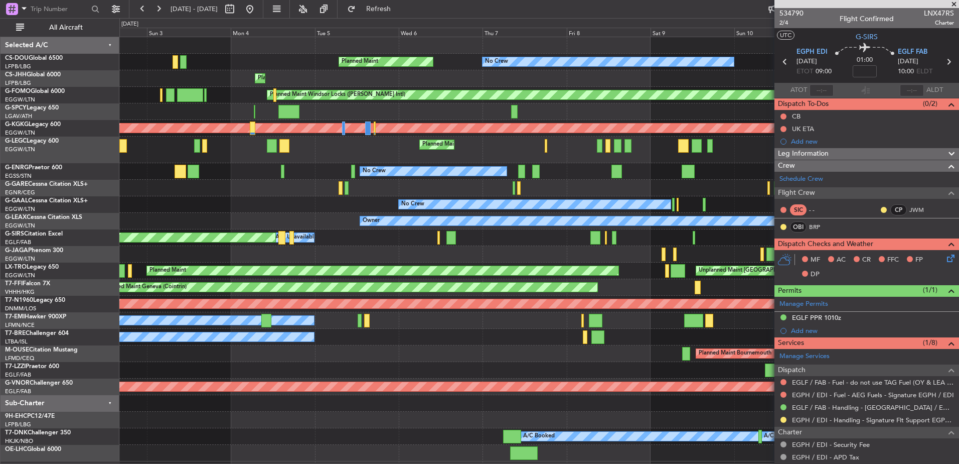
click at [509, 174] on div "Planned Maint [GEOGRAPHIC_DATA] ([GEOGRAPHIC_DATA]) No Crew Planned Maint Unpla…" at bounding box center [538, 249] width 839 height 424
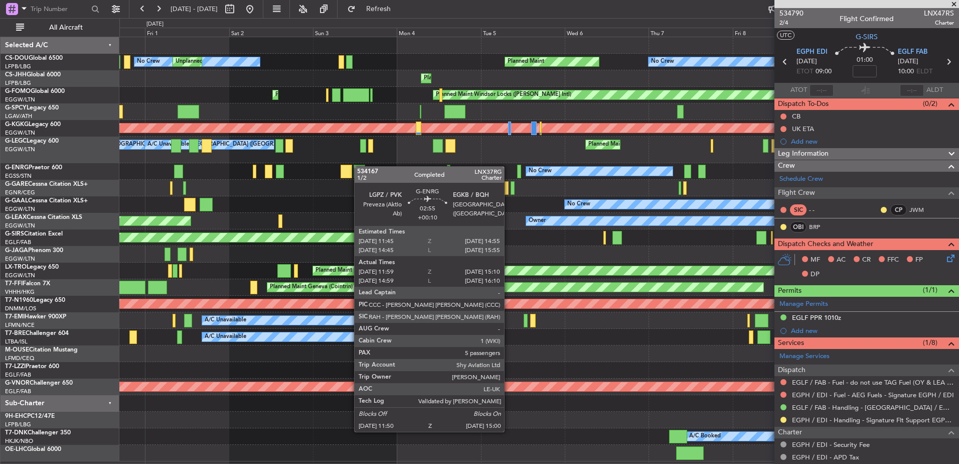
click at [360, 166] on div "Planned Maint No Crew No Crew Unplanned Maint [GEOGRAPHIC_DATA] ([GEOGRAPHIC_DA…" at bounding box center [538, 249] width 839 height 424
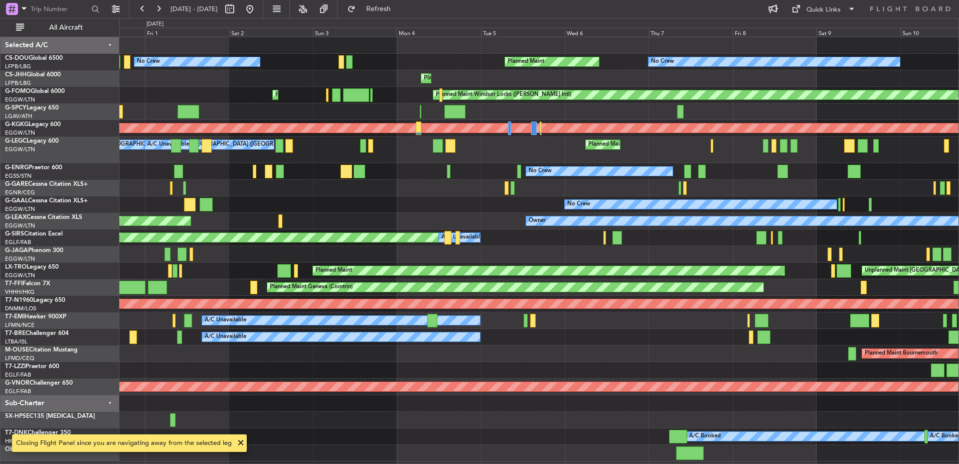
click at [90, 153] on div "Planned Maint No Crew Unplanned Maint [GEOGRAPHIC_DATA] ([GEOGRAPHIC_DATA]) No …" at bounding box center [479, 240] width 959 height 445
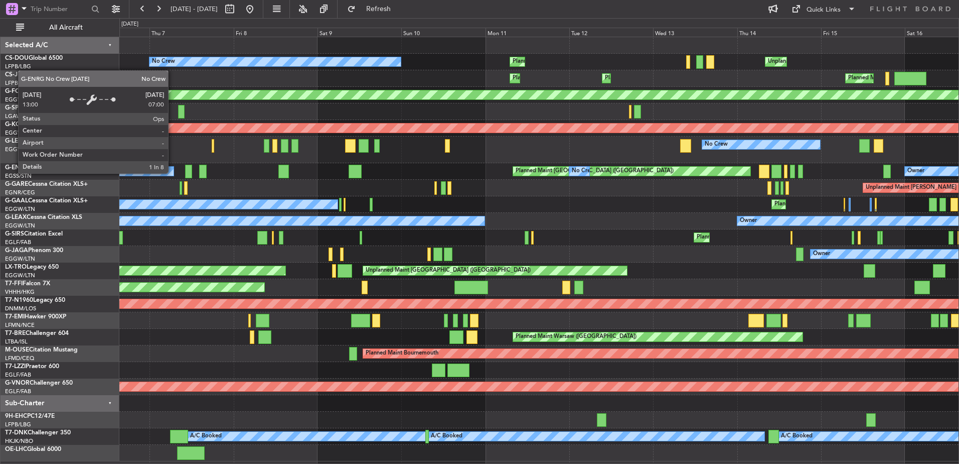
click at [766, 284] on div "No Crew Planned Maint [GEOGRAPHIC_DATA] ([GEOGRAPHIC_DATA]) Unplanned Maint [GE…" at bounding box center [538, 249] width 839 height 424
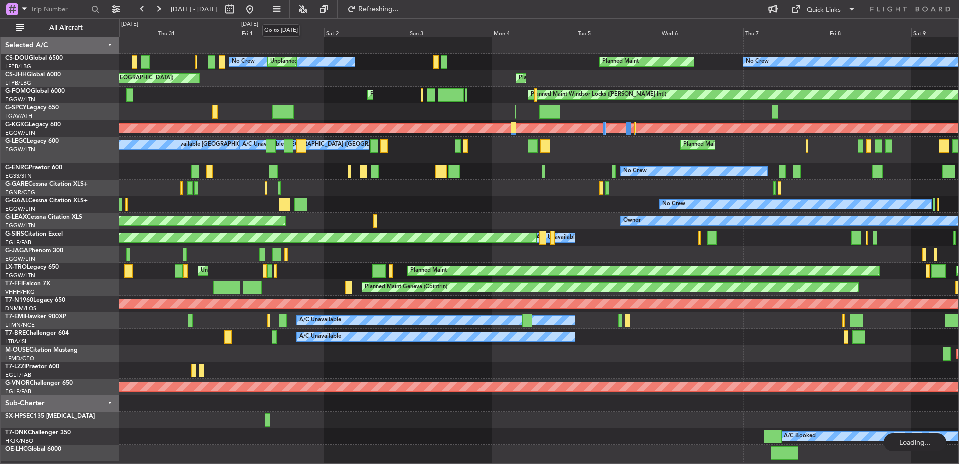
drag, startPoint x: 282, startPoint y: 13, endPoint x: 274, endPoint y: 5, distance: 11.4
click at [258, 5] on button at bounding box center [250, 9] width 16 height 16
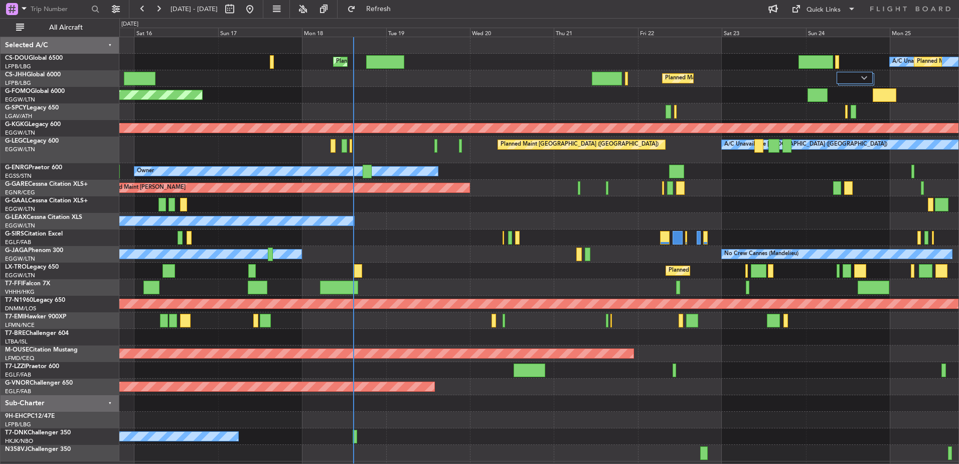
click at [252, 232] on div "Planned Maint [GEOGRAPHIC_DATA] ([GEOGRAPHIC_DATA])" at bounding box center [538, 237] width 839 height 17
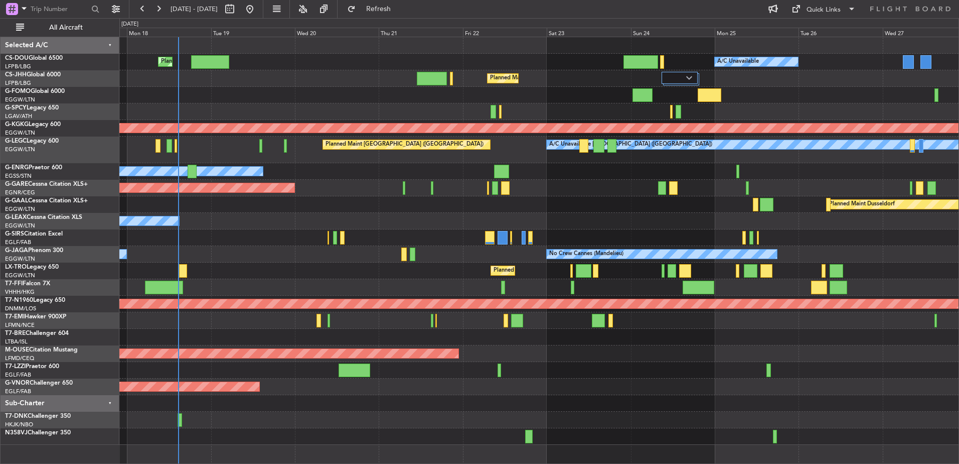
click at [398, 256] on div "Owner No Crew Cannes ([GEOGRAPHIC_DATA])" at bounding box center [538, 254] width 839 height 17
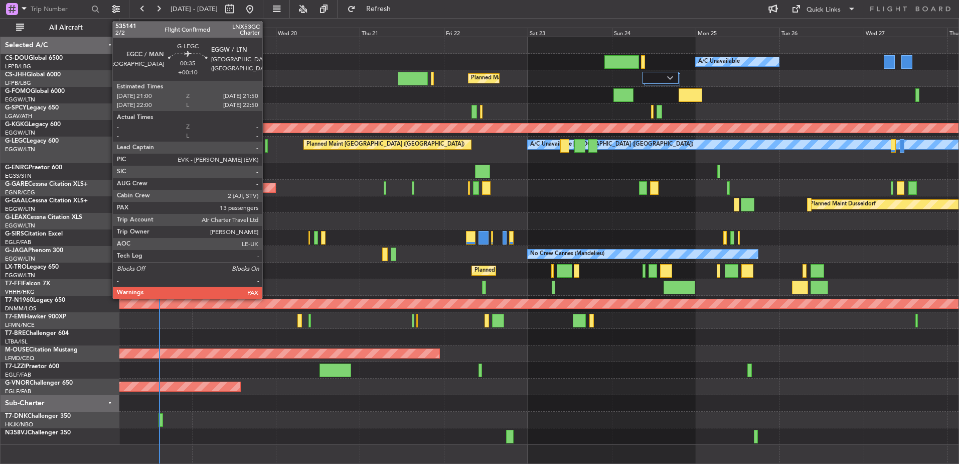
click at [267, 144] on div at bounding box center [266, 146] width 3 height 14
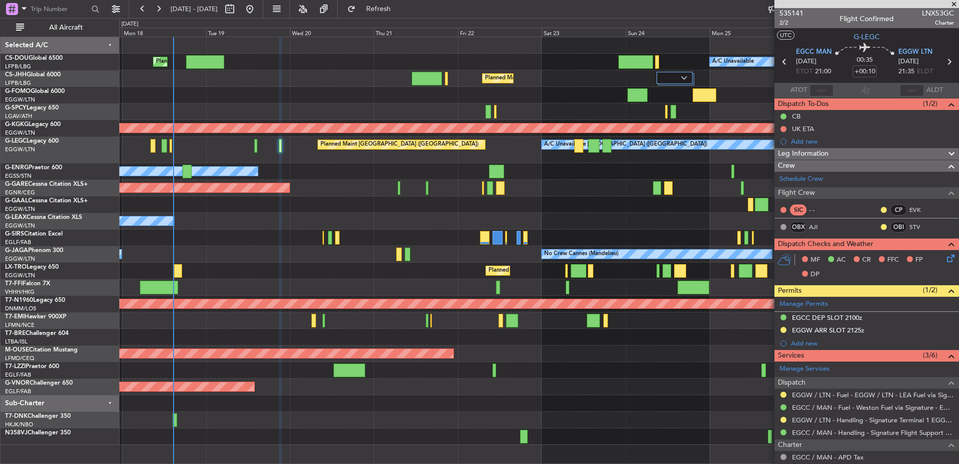
click at [331, 247] on div "Planned Maint [GEOGRAPHIC_DATA] ([GEOGRAPHIC_DATA]) A/C Unavailable Planned Mai…" at bounding box center [538, 240] width 839 height 407
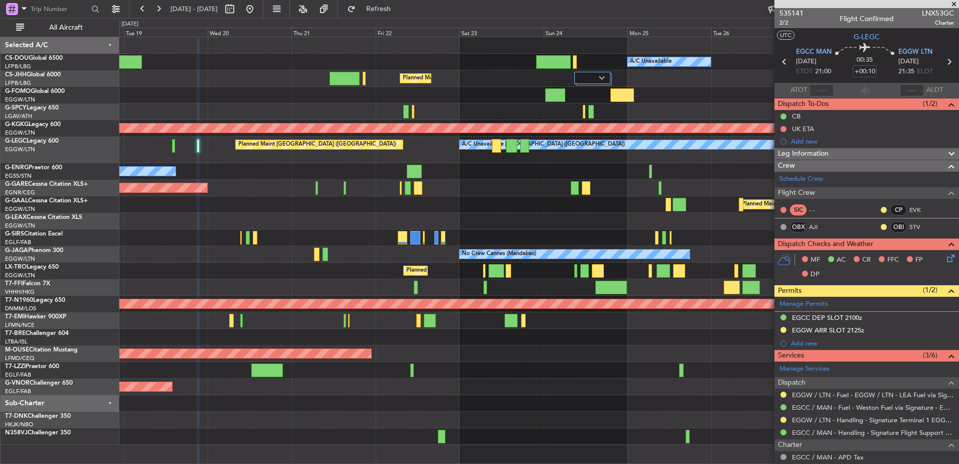
click at [287, 333] on div at bounding box center [538, 337] width 839 height 17
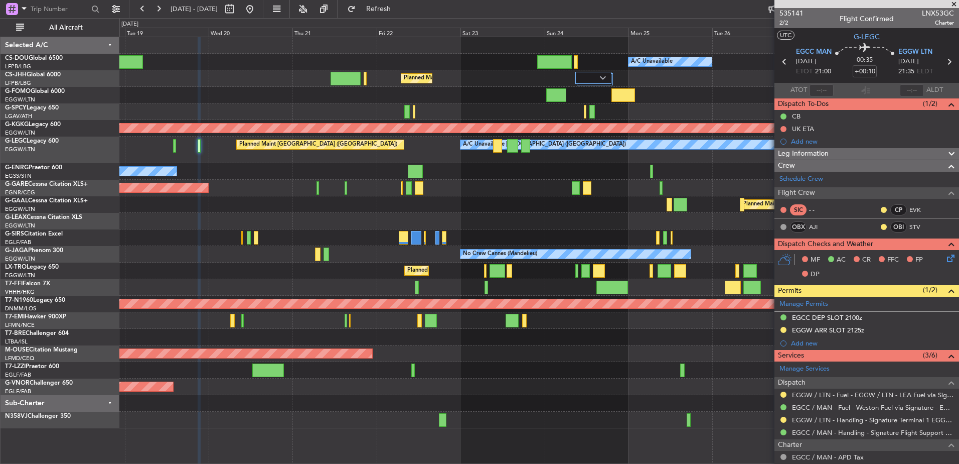
click at [387, 290] on div "Planned Maint [GEOGRAPHIC_DATA] ([GEOGRAPHIC_DATA]) A/C Unavailable Planned Mai…" at bounding box center [538, 232] width 839 height 391
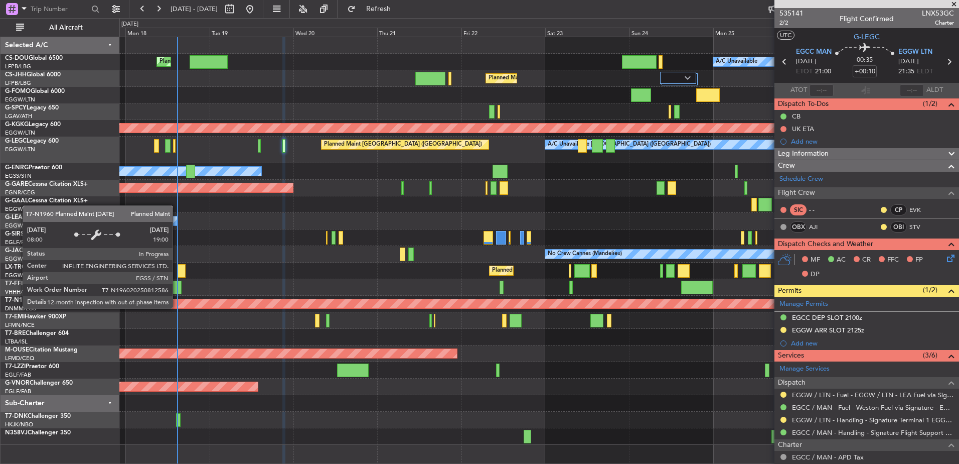
click at [175, 308] on div "Planned Maint [GEOGRAPHIC_DATA] ([GEOGRAPHIC_DATA])" at bounding box center [155, 303] width 1751 height 10
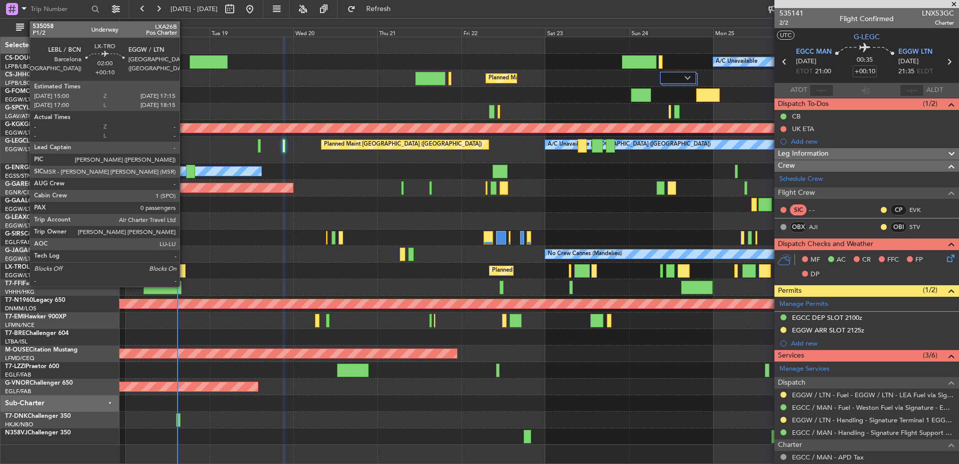
click at [184, 274] on div at bounding box center [182, 271] width 8 height 14
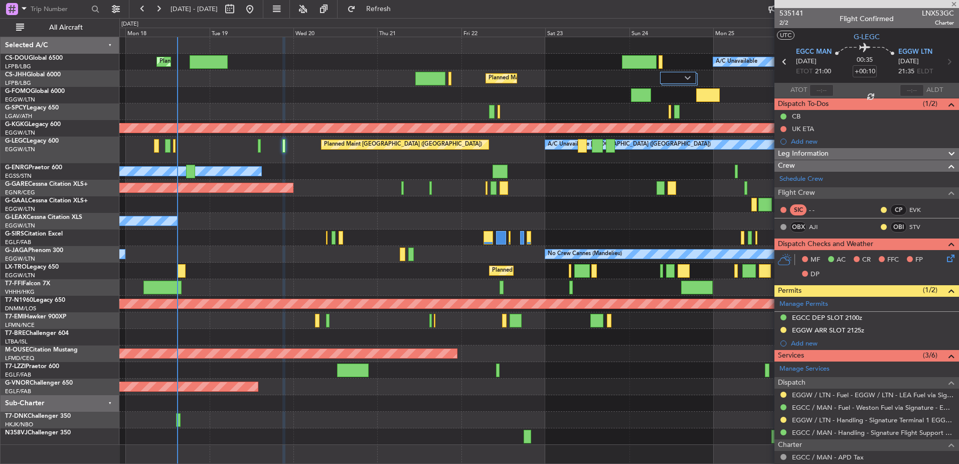
type input "0"
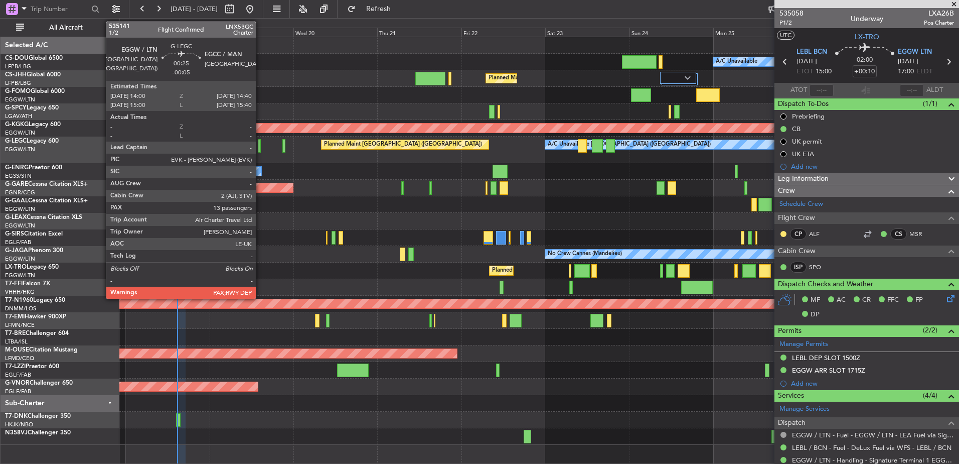
click at [260, 149] on div at bounding box center [259, 146] width 3 height 14
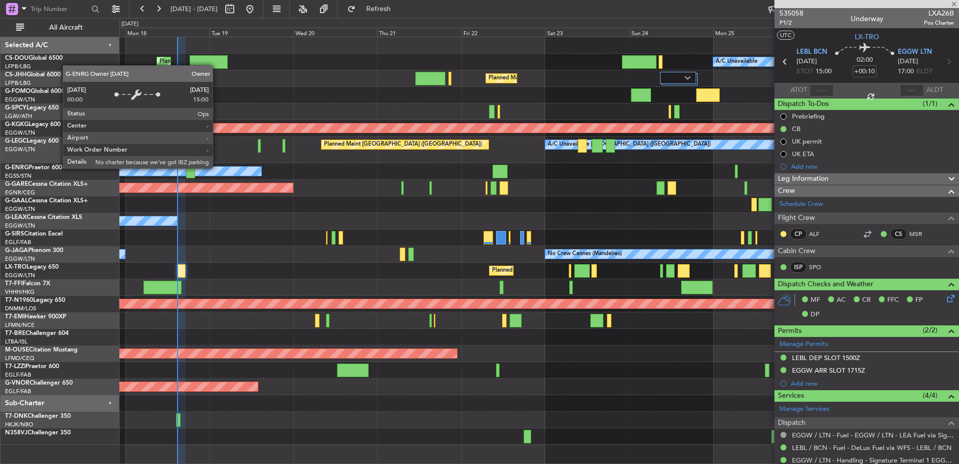
type input "-00:05"
type input "13"
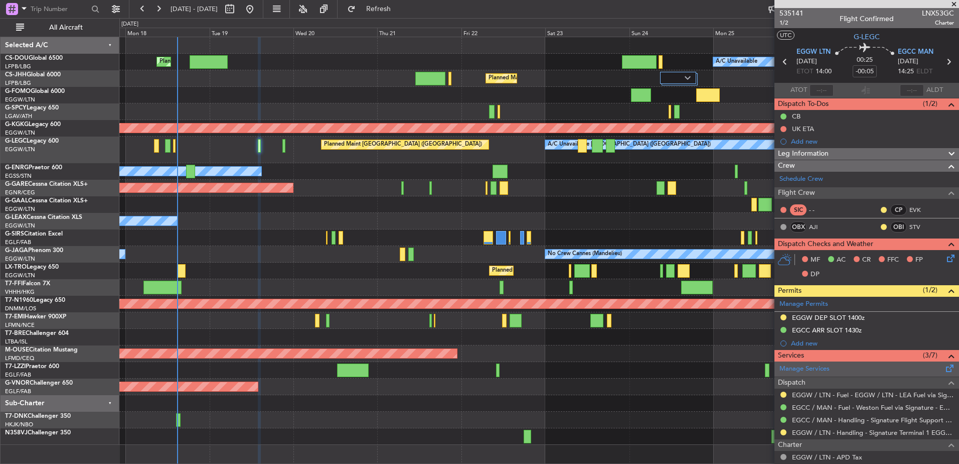
scroll to position [115, 0]
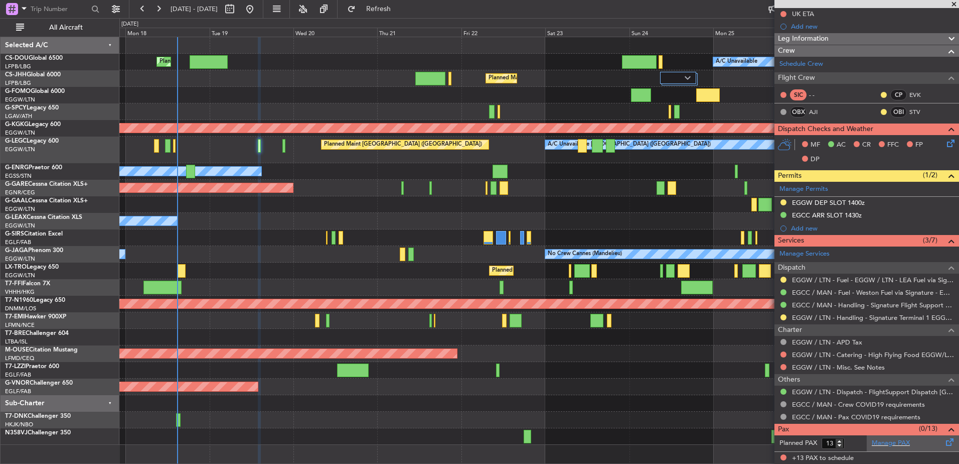
click at [908, 438] on div "Manage PAX" at bounding box center [913, 443] width 92 height 16
click at [262, 144] on div "A/C Unavailable [GEOGRAPHIC_DATA] ([GEOGRAPHIC_DATA]) Planned Maint [GEOGRAPHIC…" at bounding box center [538, 149] width 839 height 27
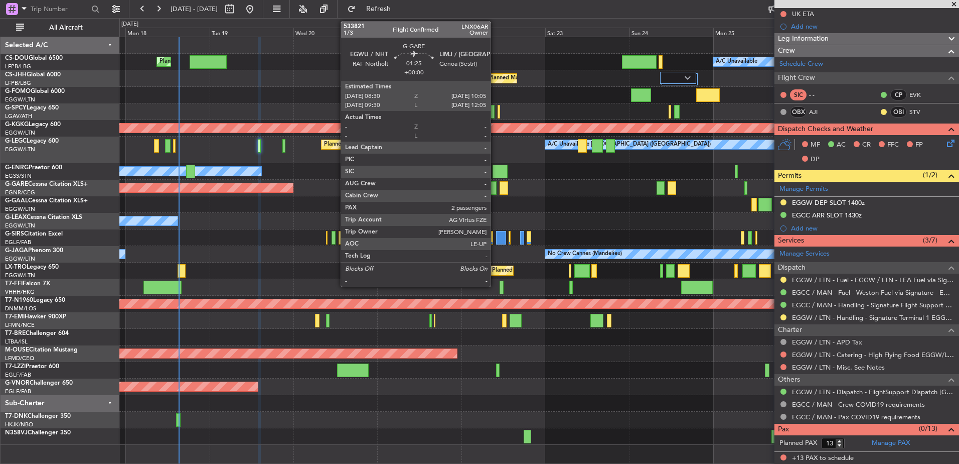
click at [497, 187] on div "Unplanned Maint [PERSON_NAME]" at bounding box center [538, 188] width 839 height 17
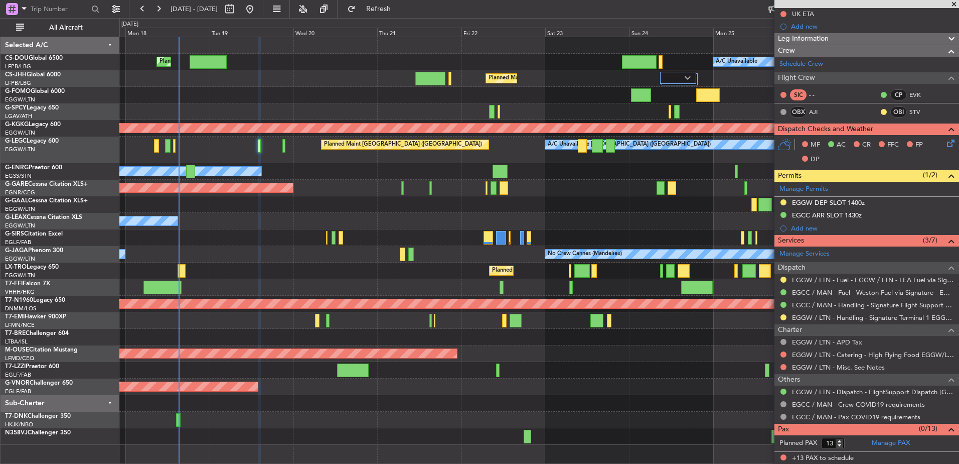
click at [494, 187] on div at bounding box center [494, 188] width 6 height 14
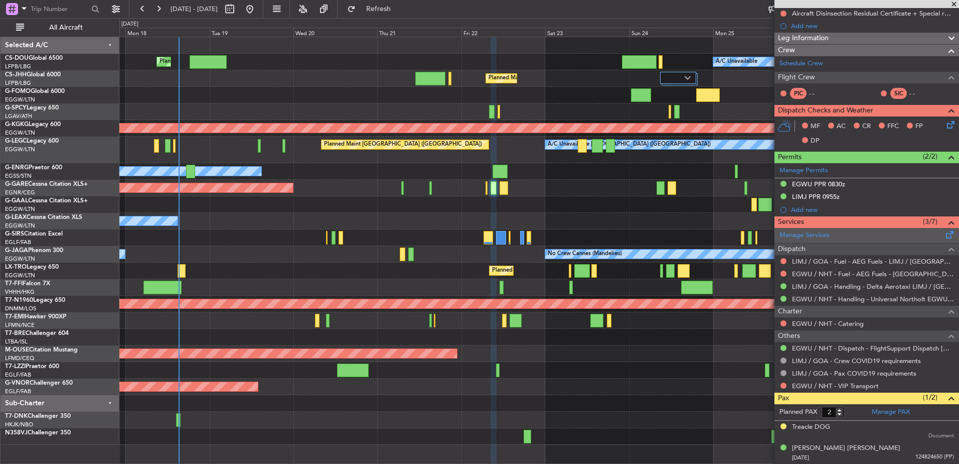
scroll to position [0, 0]
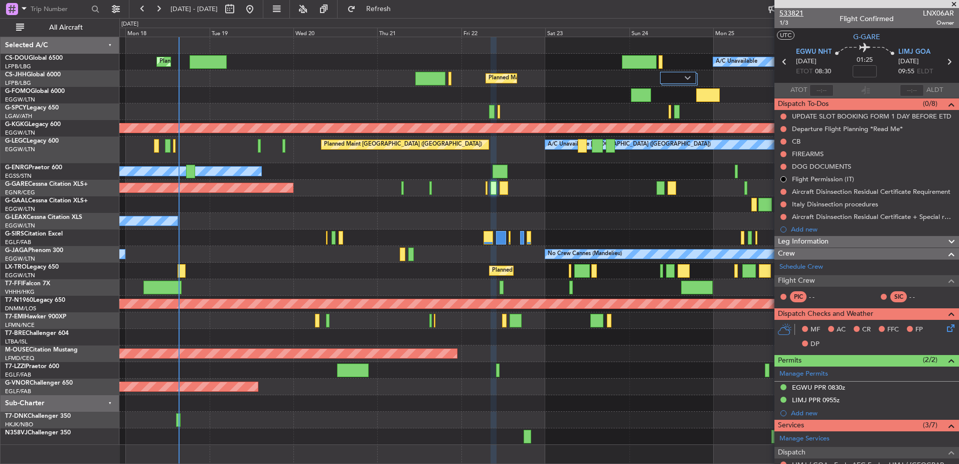
click at [798, 13] on span "533821" at bounding box center [792, 13] width 24 height 11
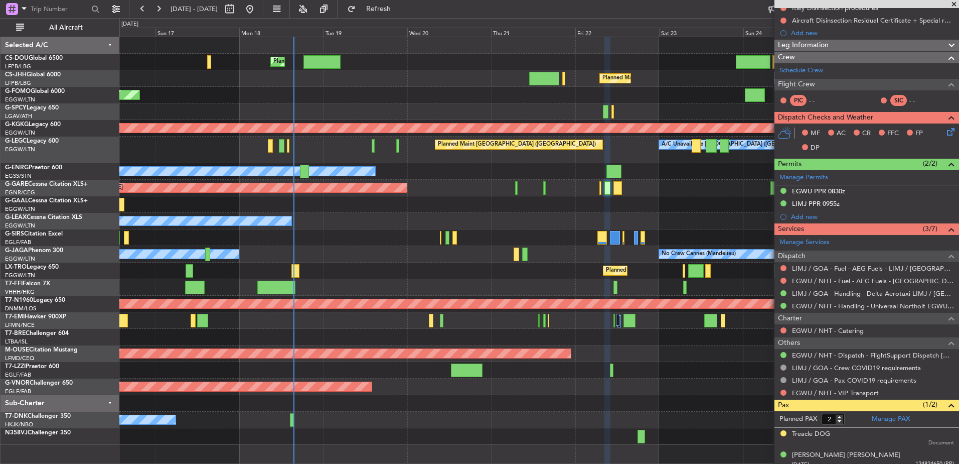
click at [340, 330] on div "Planned Maint Paris (Le Bourget) A/C Unavailable Planned Maint London (Luton) U…" at bounding box center [538, 240] width 839 height 407
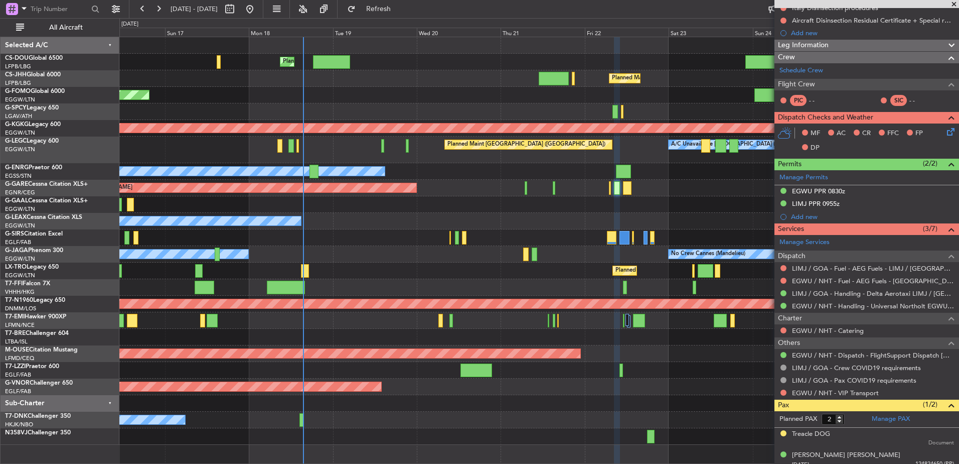
scroll to position [0, 0]
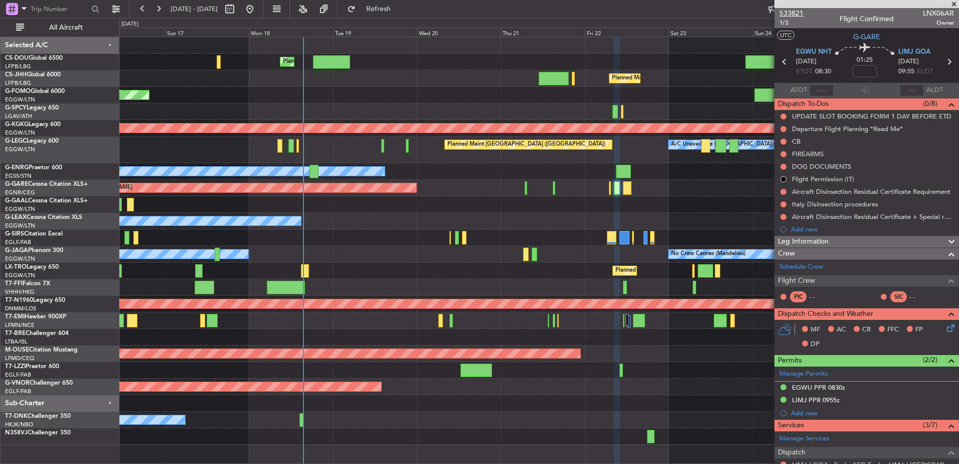
click at [803, 14] on span "533821" at bounding box center [792, 13] width 24 height 11
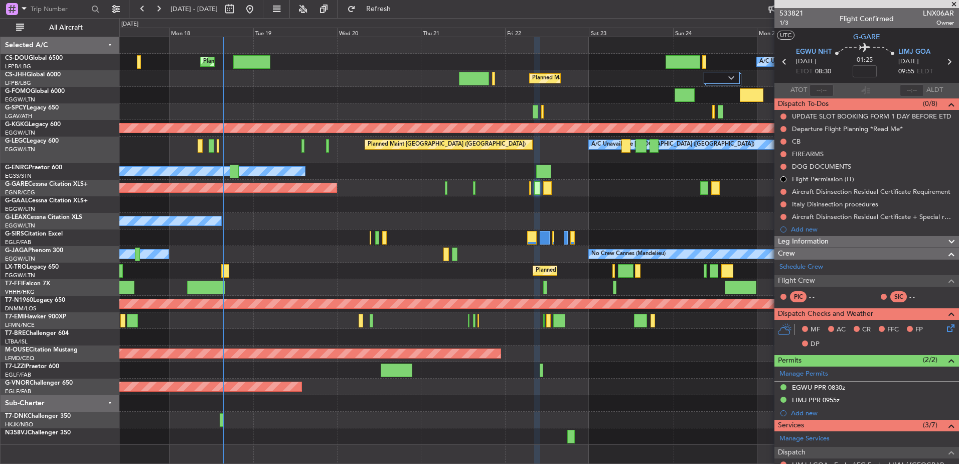
click at [333, 337] on div at bounding box center [538, 337] width 839 height 17
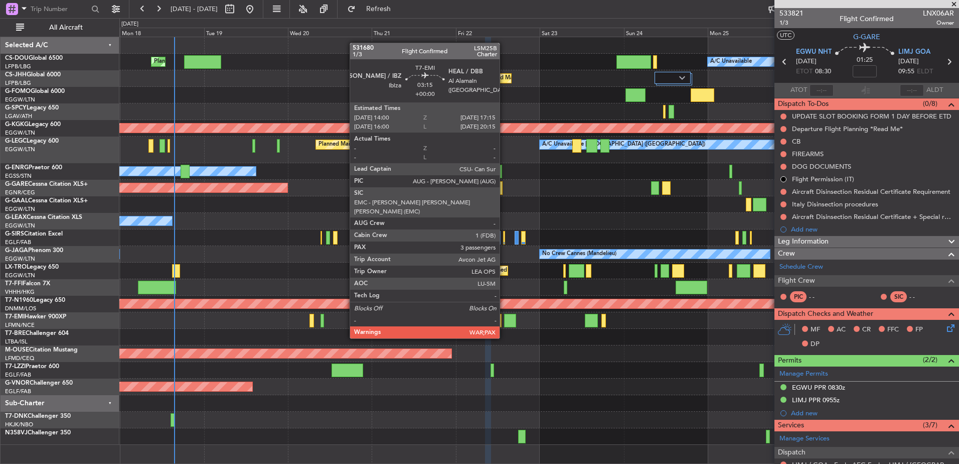
click at [504, 319] on div at bounding box center [510, 321] width 12 height 14
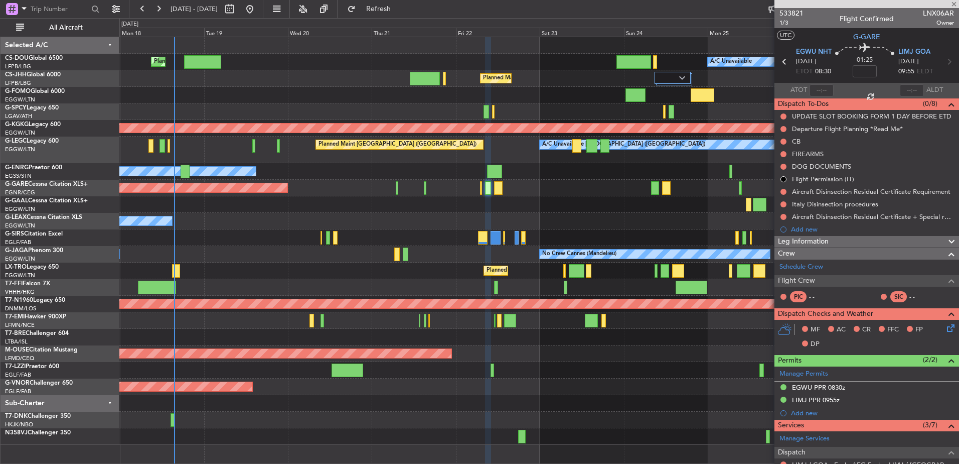
type input "3"
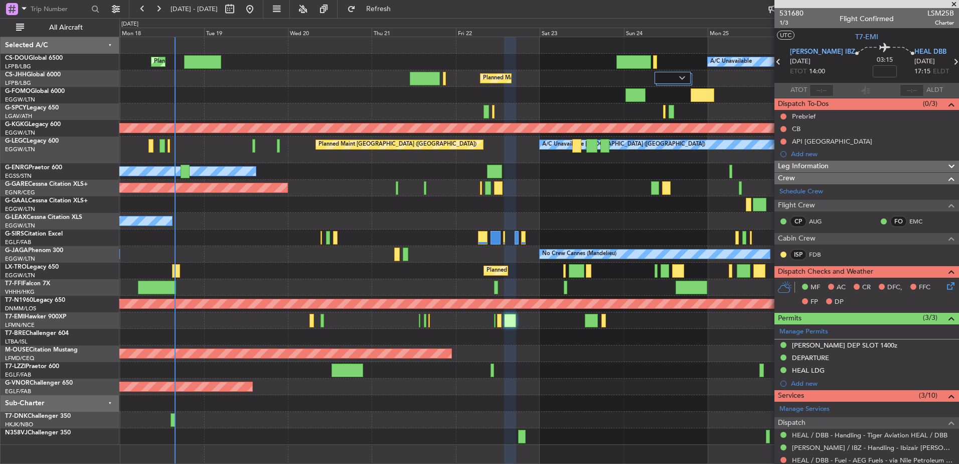
click at [427, 306] on div "Planned Maint London (Luton) Planned Maint Paris (Le Bourget) A/C Unavailable P…" at bounding box center [538, 240] width 839 height 407
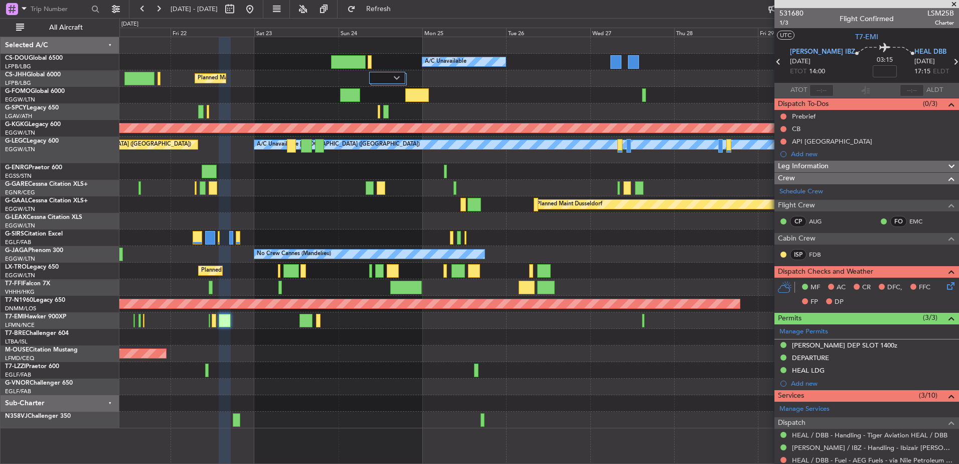
click at [309, 311] on div "Planned Maint Paris (Le Bourget) A/C Unavailable Planned Maint London (Luton) A…" at bounding box center [538, 232] width 839 height 391
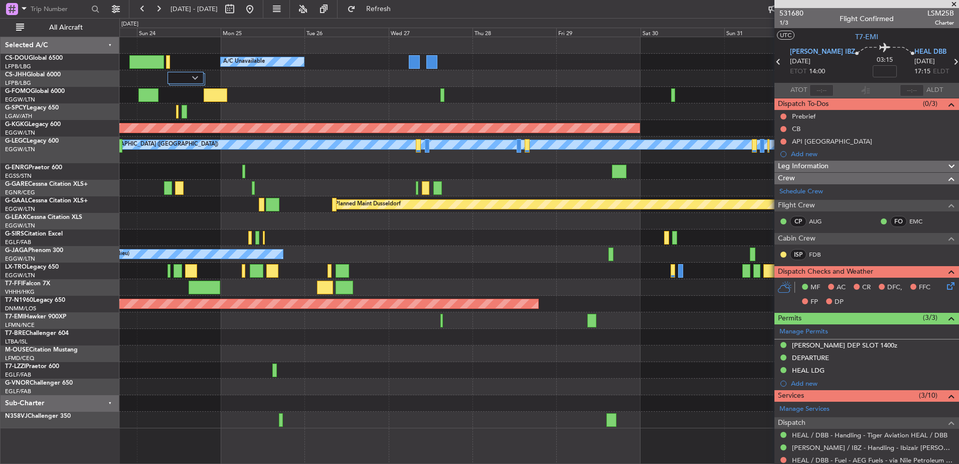
click at [202, 321] on div "Planned Maint Paris (Le Bourget) A/C Unavailable Planned Maint London (Luton) A…" at bounding box center [538, 232] width 839 height 391
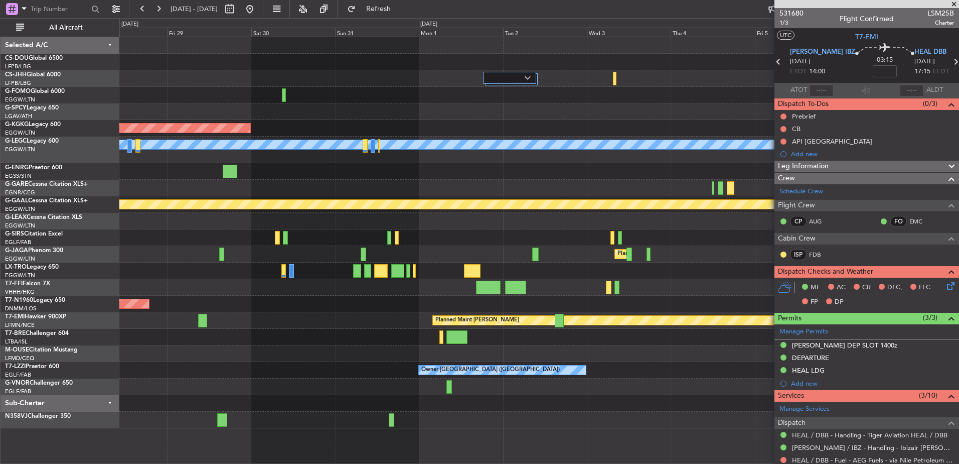
click at [242, 299] on div "A/C Unavailable AOG Maint Istanbul (Ataturk) A/C Unavailable London (Luton) Own…" at bounding box center [538, 232] width 839 height 391
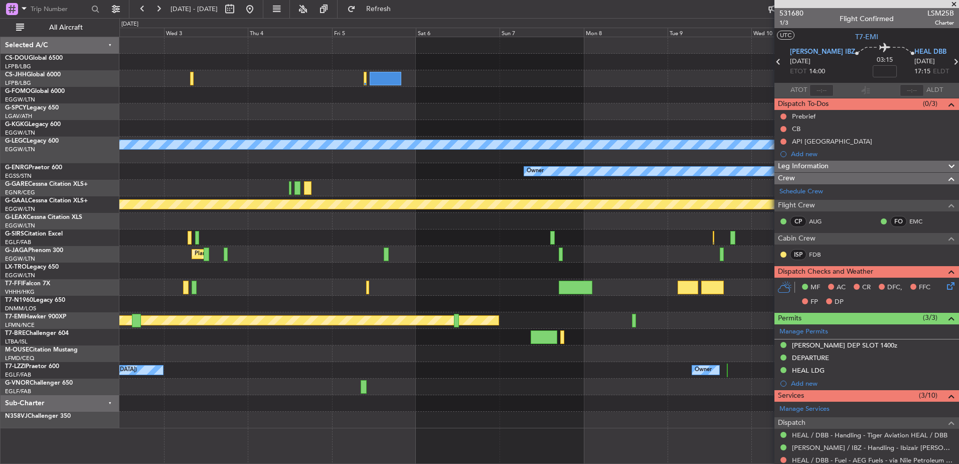
click at [173, 353] on div at bounding box center [538, 353] width 839 height 17
click at [536, 386] on div at bounding box center [538, 386] width 839 height 17
click at [274, 393] on div "A/C Unavailable London (Luton) Owner Planned Maint Dusseldorf Planned Maint Lon…" at bounding box center [538, 232] width 839 height 391
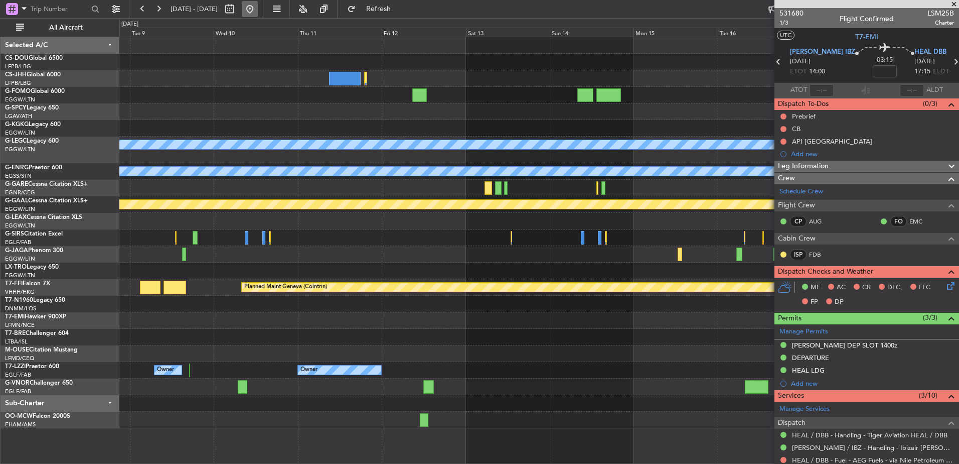
click at [258, 7] on button at bounding box center [250, 9] width 16 height 16
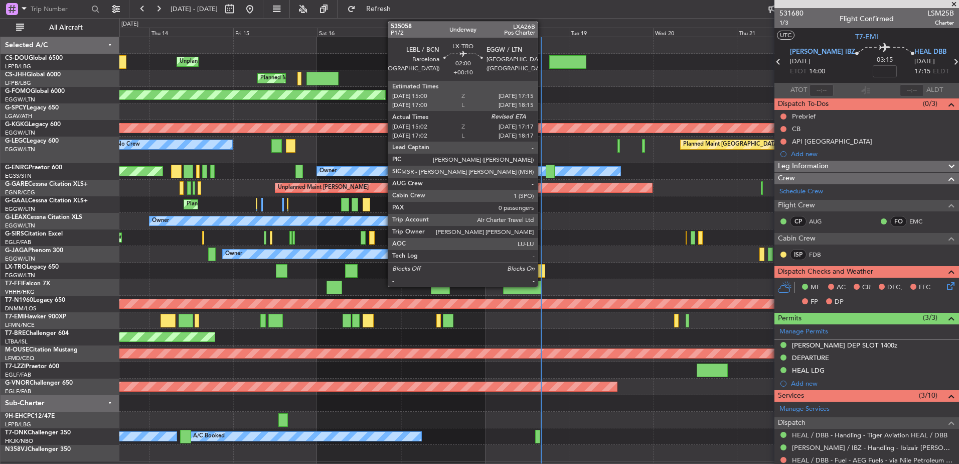
click at [542, 273] on div at bounding box center [541, 271] width 8 height 14
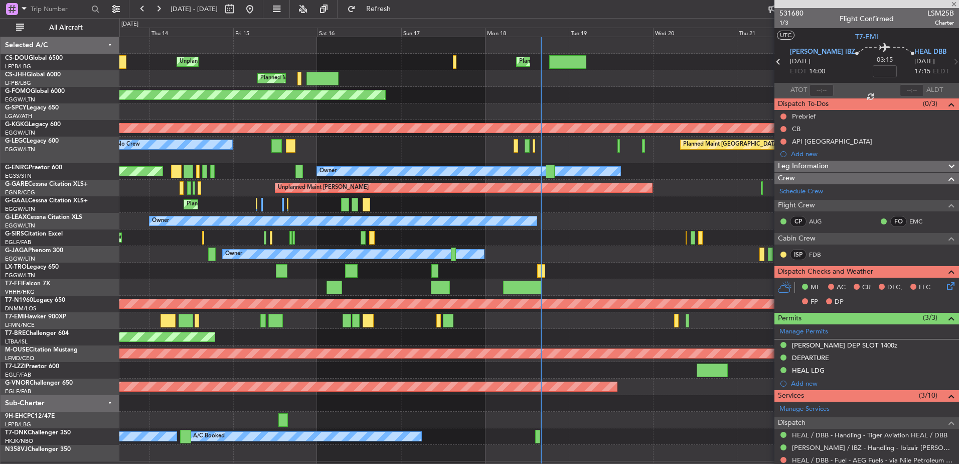
type input "+00:10"
type input "15:02"
type input "0"
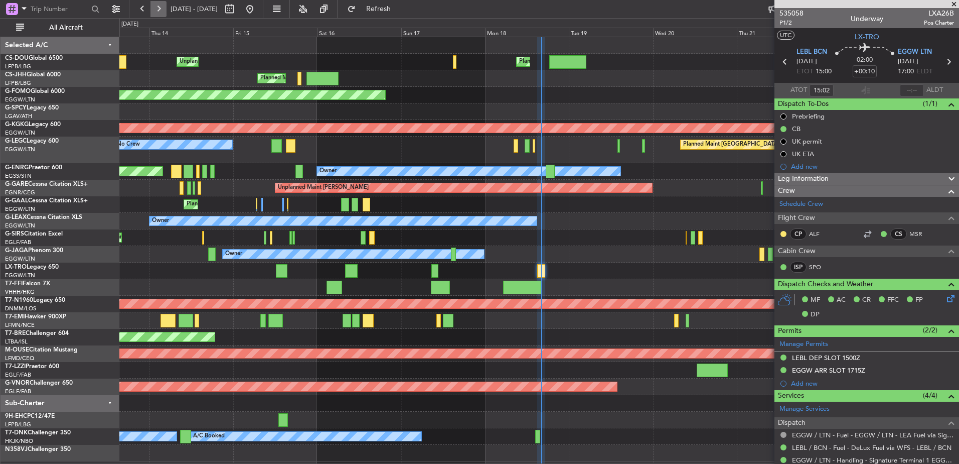
click at [160, 9] on button at bounding box center [158, 9] width 16 height 16
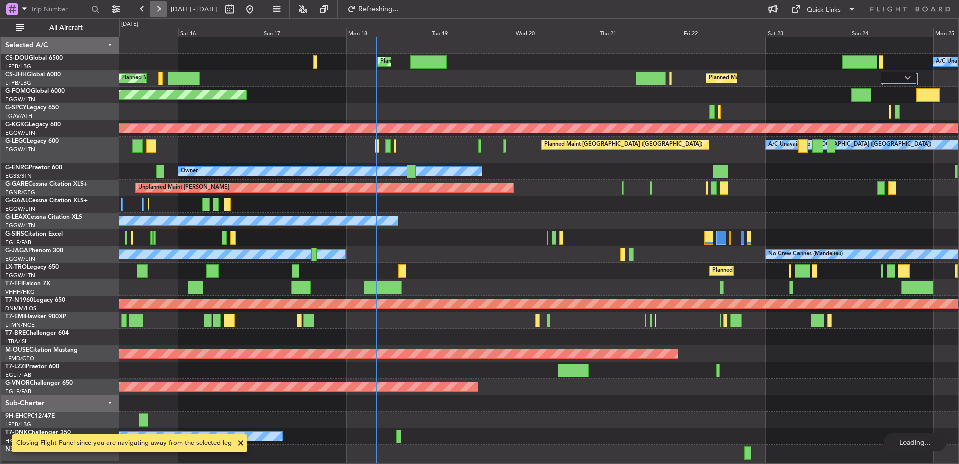
click at [160, 9] on button at bounding box center [158, 9] width 16 height 16
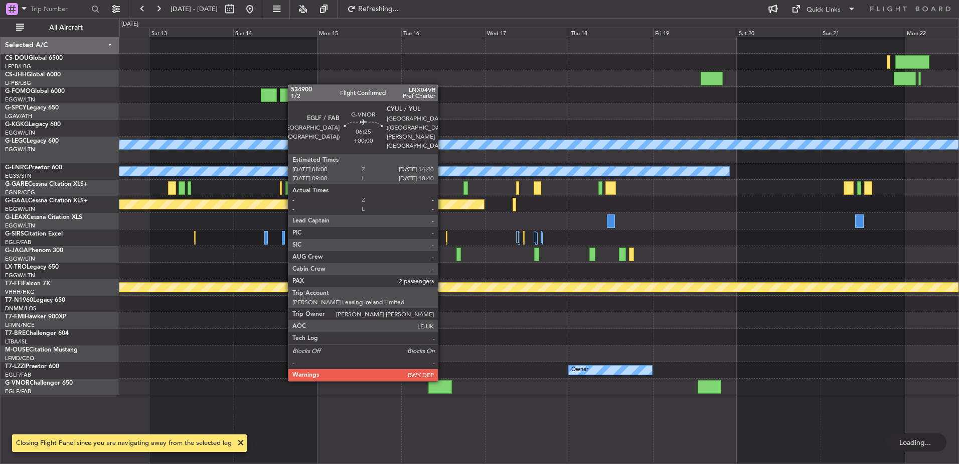
click at [443, 390] on div at bounding box center [440, 387] width 24 height 14
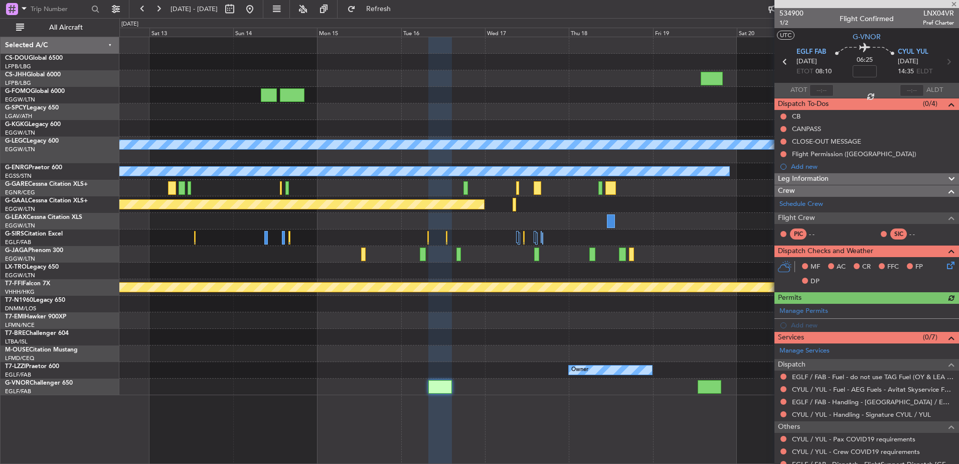
scroll to position [80, 0]
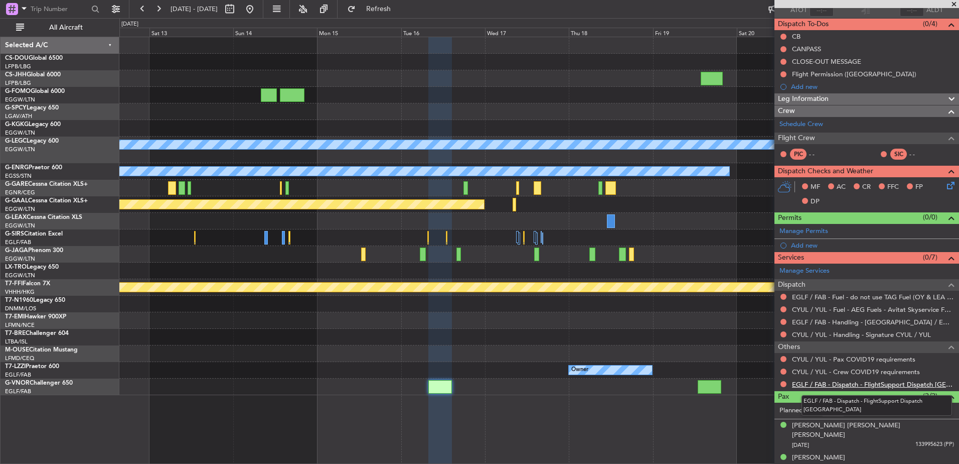
click at [821, 387] on link "EGLF / FAB - Dispatch - FlightSupport Dispatch UK" at bounding box center [873, 384] width 162 height 9
click at [258, 9] on button at bounding box center [250, 9] width 16 height 16
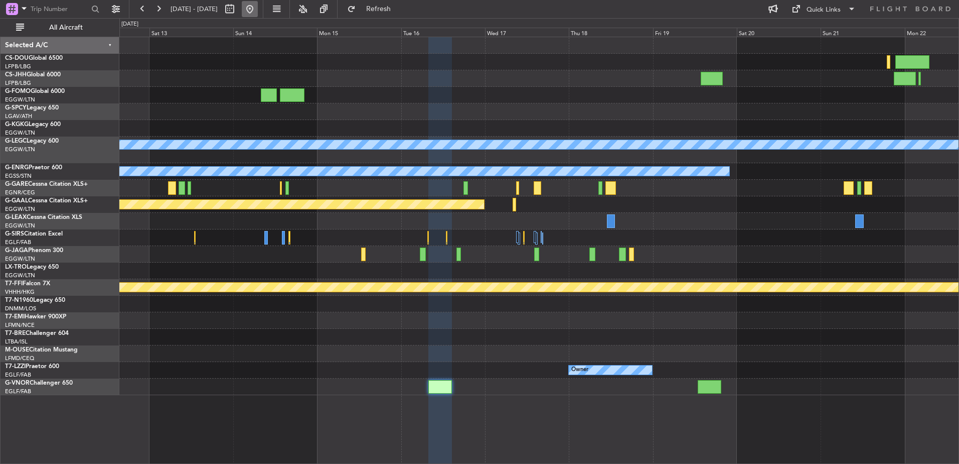
scroll to position [0, 0]
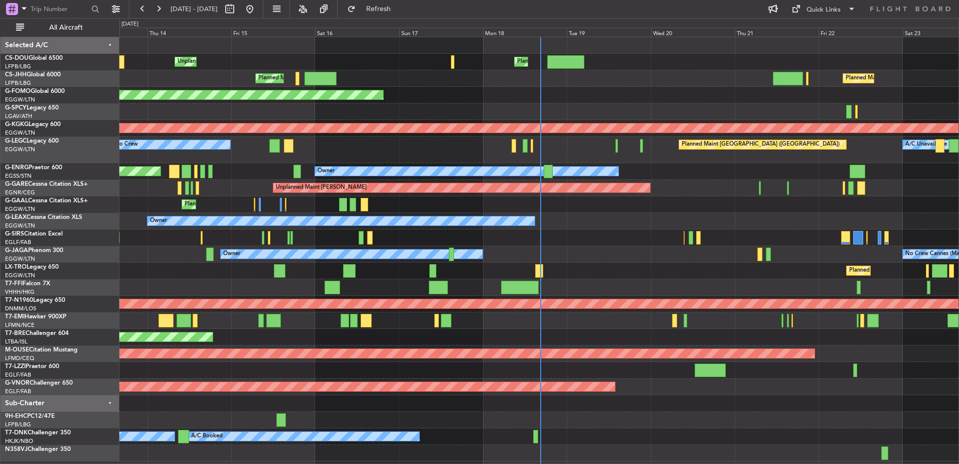
click at [378, 317] on div "Unplanned Maint Paris (Le Bourget) Planned Maint London (Luton) Planned Maint P…" at bounding box center [538, 249] width 839 height 424
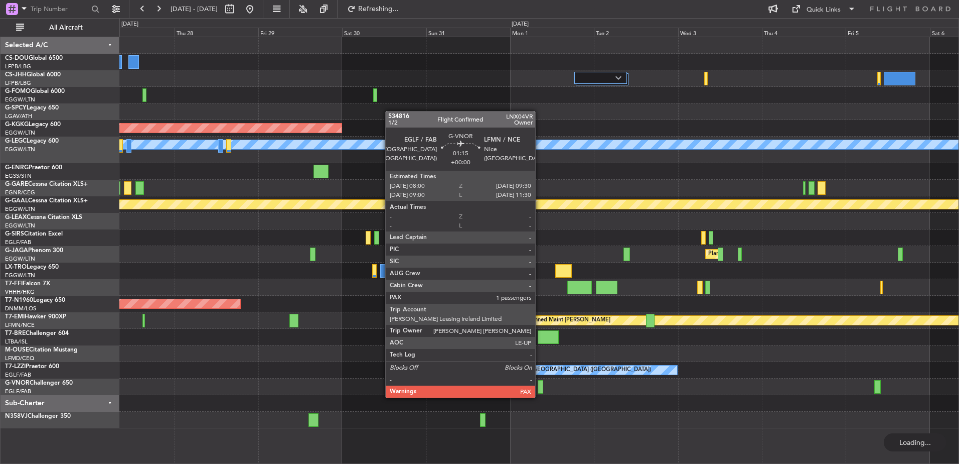
click at [540, 387] on div at bounding box center [541, 387] width 6 height 14
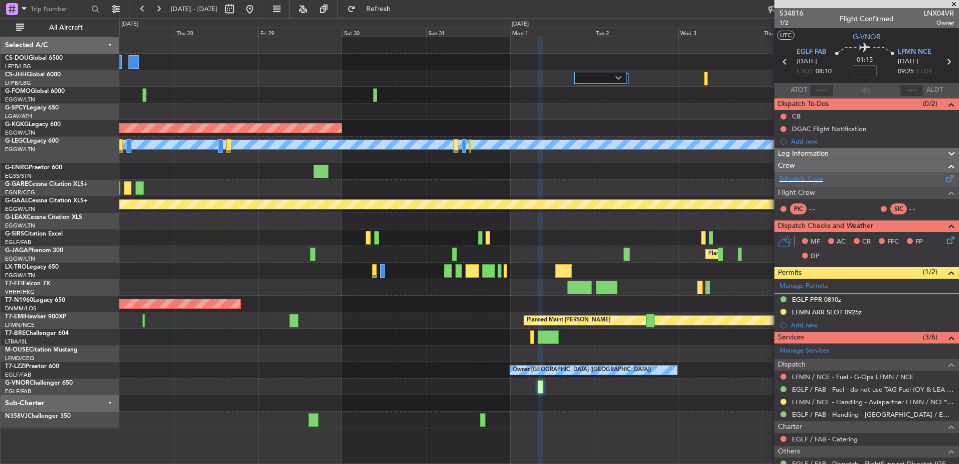
click at [835, 180] on div "Schedule Crew" at bounding box center [867, 179] width 185 height 15
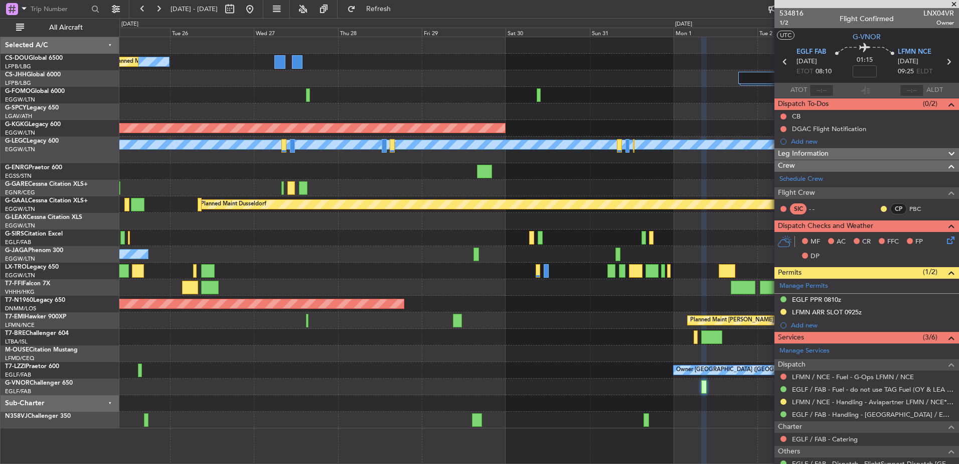
click at [717, 194] on div "A/C Unavailable Planned Maint Paris (Le Bourget) AOG Maint Istanbul (Ataturk) A…" at bounding box center [538, 232] width 839 height 391
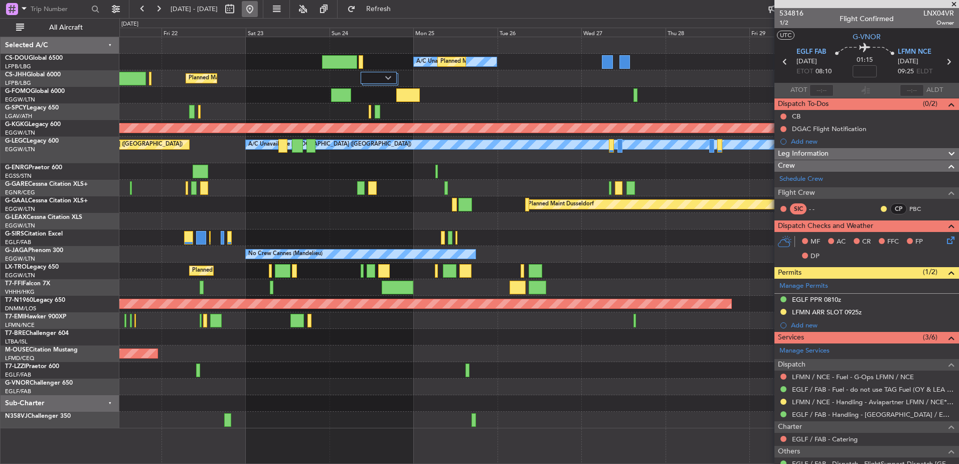
click at [258, 7] on button at bounding box center [250, 9] width 16 height 16
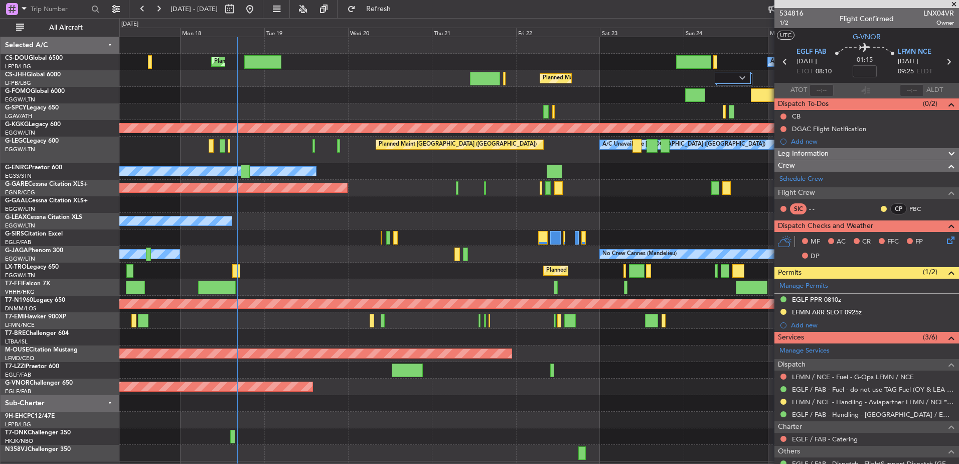
click at [399, 248] on div "Planned Maint London (Luton) A/C Unavailable Planned Maint Paris (Le Bourget) P…" at bounding box center [538, 249] width 839 height 424
click at [414, 117] on div at bounding box center [538, 111] width 839 height 17
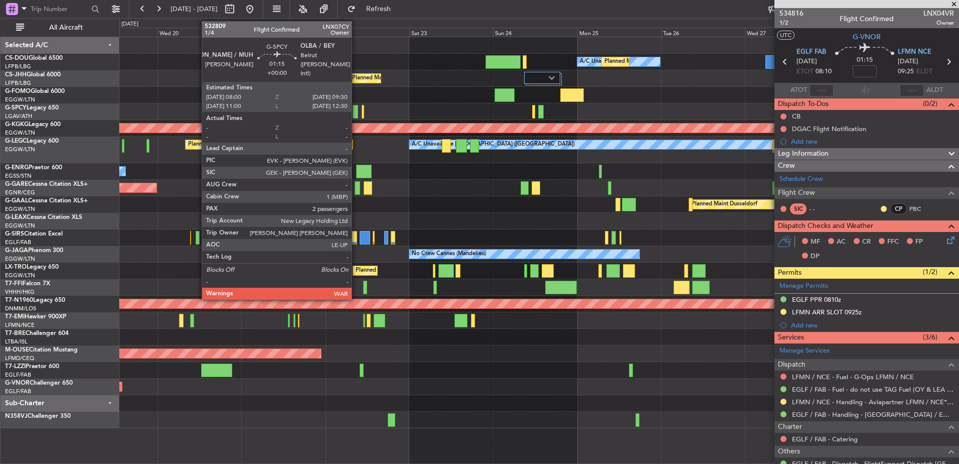
click at [356, 112] on div at bounding box center [356, 112] width 6 height 14
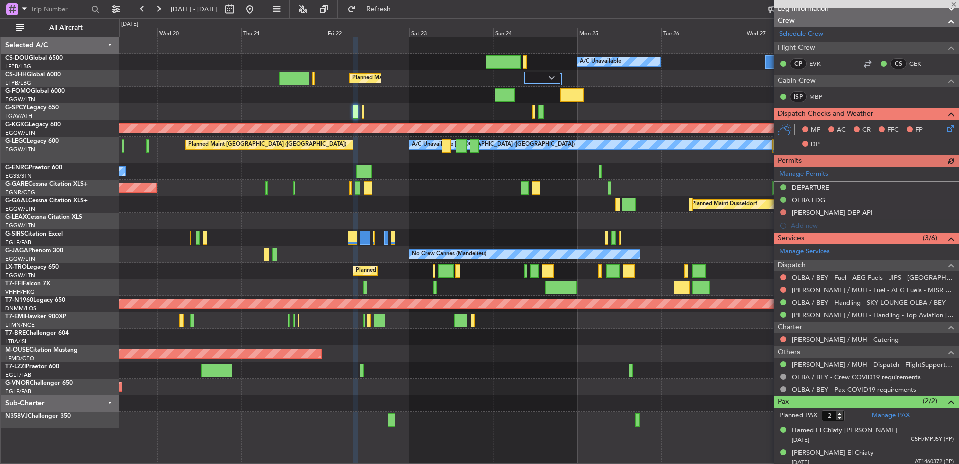
scroll to position [175, 0]
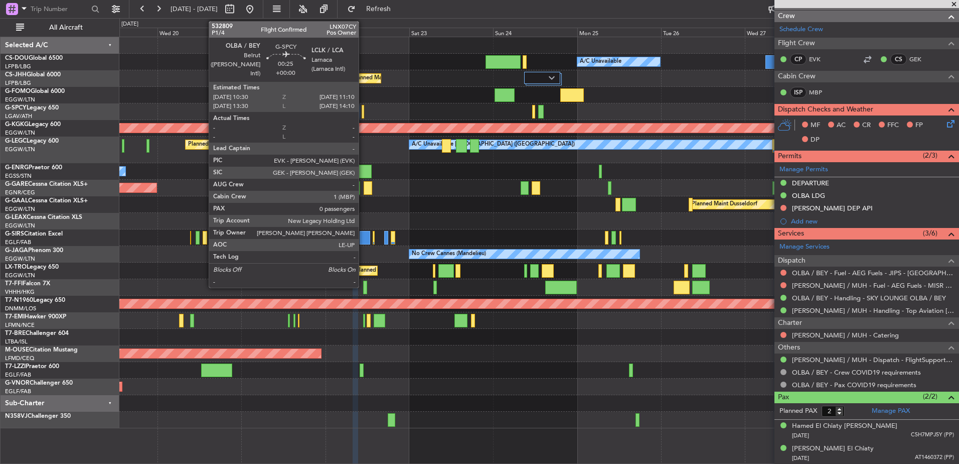
click at [364, 109] on div at bounding box center [363, 112] width 3 height 14
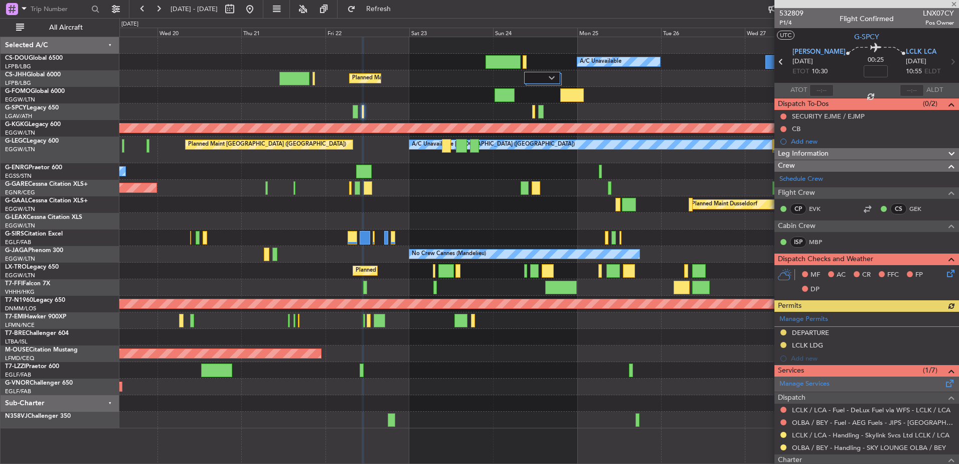
scroll to position [105, 0]
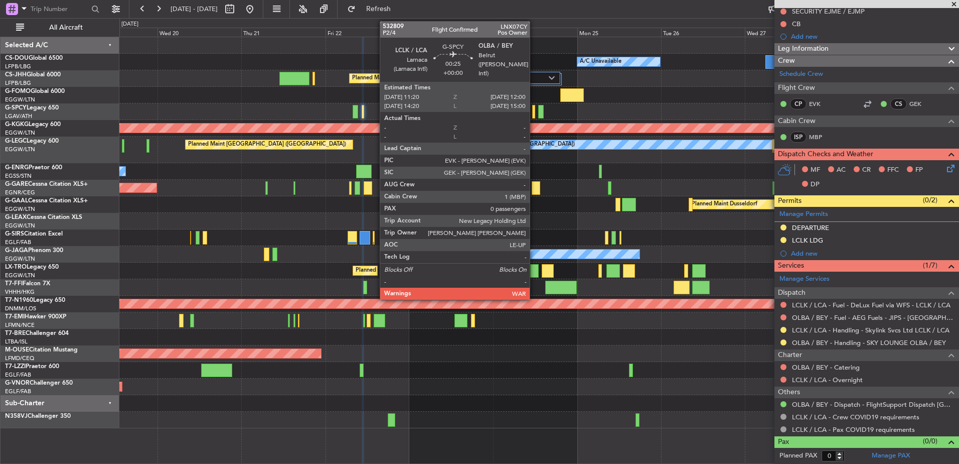
click at [534, 113] on div at bounding box center [533, 112] width 3 height 14
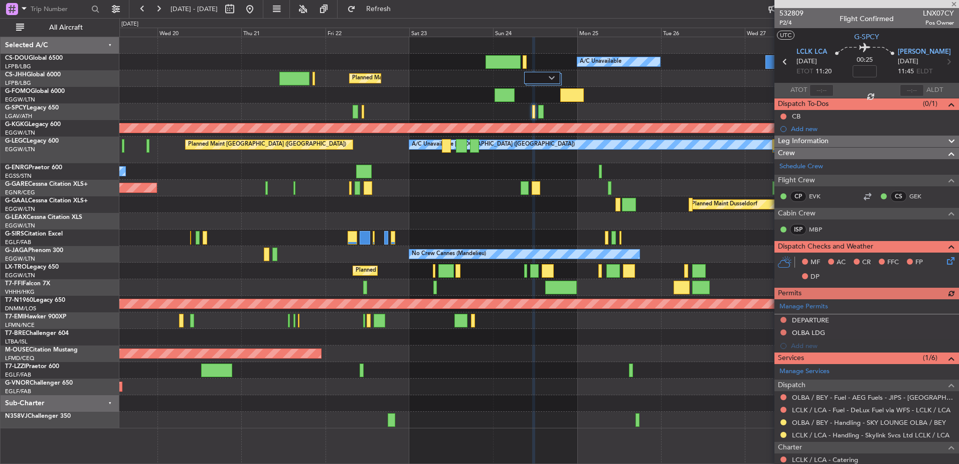
scroll to position [80, 0]
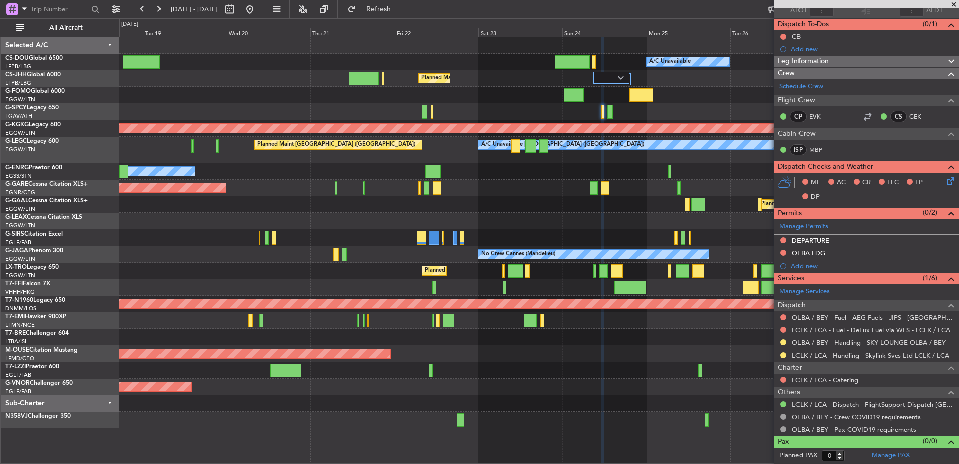
click at [575, 355] on div "Planned Maint Paris (Le Bourget) A/C Unavailable Planned Maint London (Luton) P…" at bounding box center [538, 232] width 839 height 391
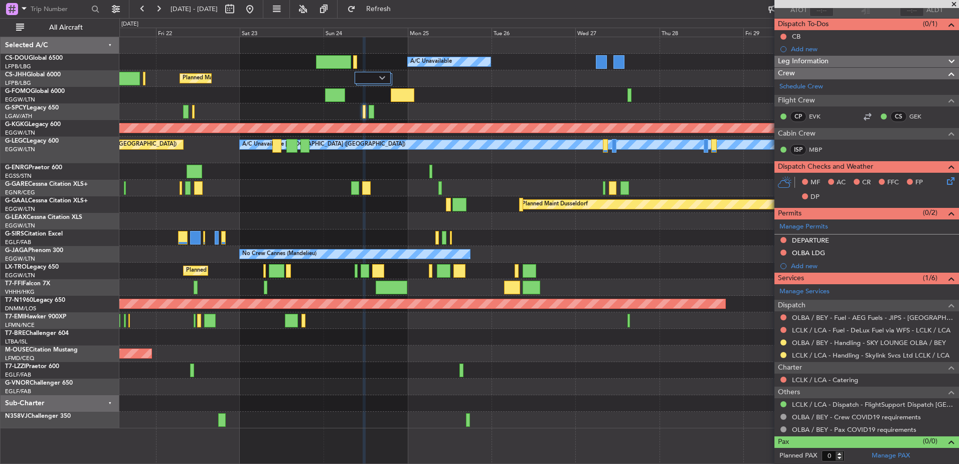
click at [357, 341] on div "Planned Maint Paris (Le Bourget) A/C Unavailable Planned Maint London (Luton) A…" at bounding box center [538, 232] width 839 height 391
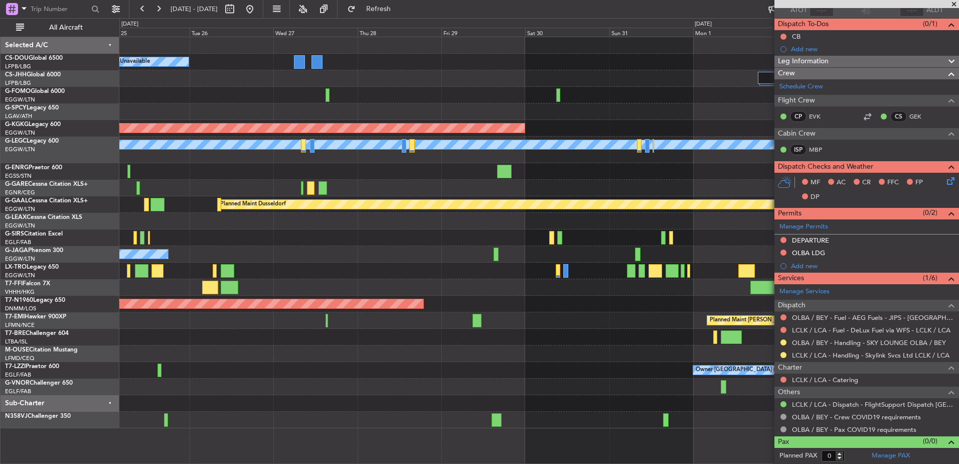
click at [389, 371] on div "Planned Maint Paris (Le Bourget) A/C Unavailable AOG Maint Istanbul (Ataturk) A…" at bounding box center [538, 232] width 839 height 391
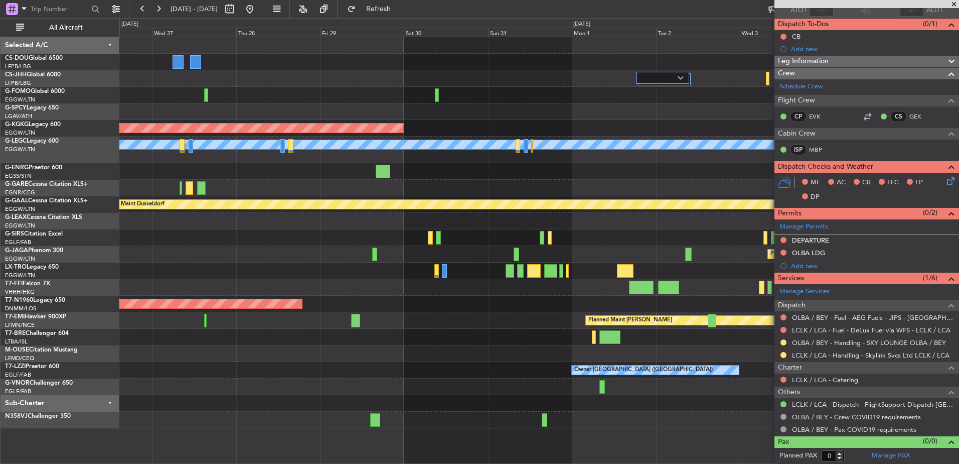
click at [190, 344] on div "Planned Maint Paris (Le Bourget) A/C Unavailable AOG Maint Istanbul (Ataturk) A…" at bounding box center [538, 232] width 839 height 391
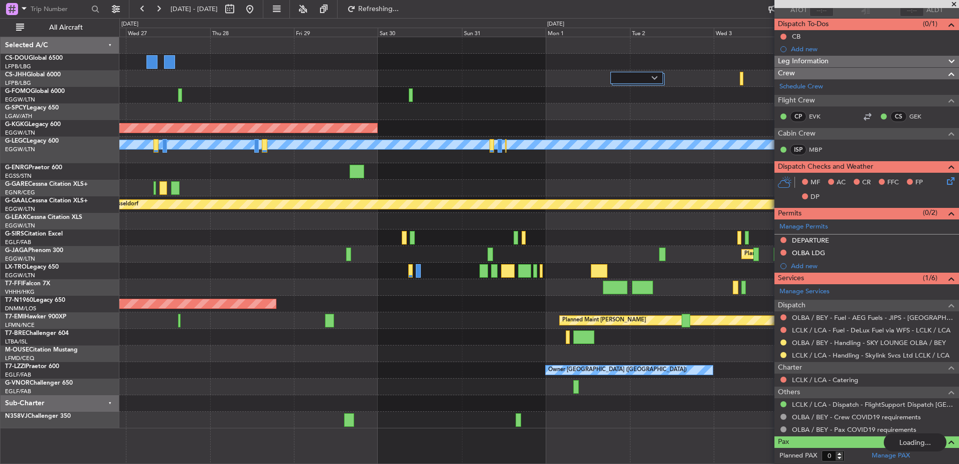
click at [400, 369] on div "Owner [GEOGRAPHIC_DATA] ([GEOGRAPHIC_DATA])" at bounding box center [538, 370] width 839 height 17
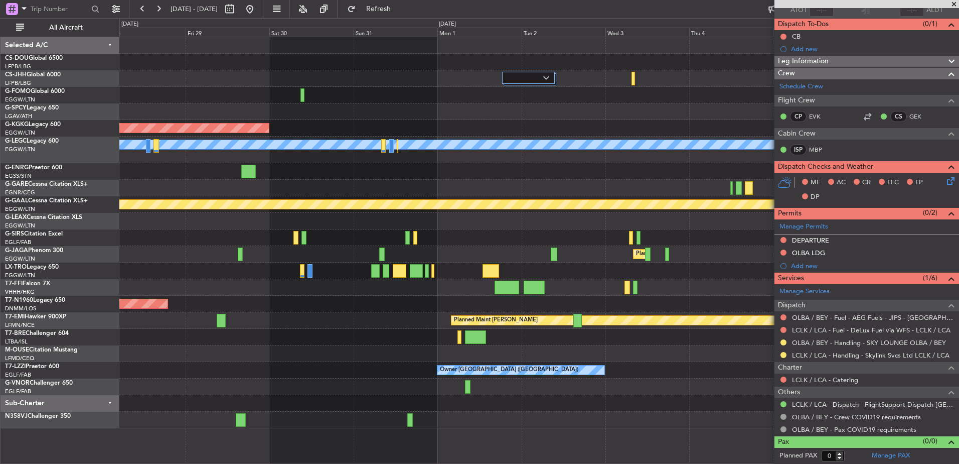
click at [213, 385] on div "A/C Unavailable AOG Maint Istanbul (Ataturk) A/C Unavailable London (Luton) Own…" at bounding box center [538, 232] width 839 height 391
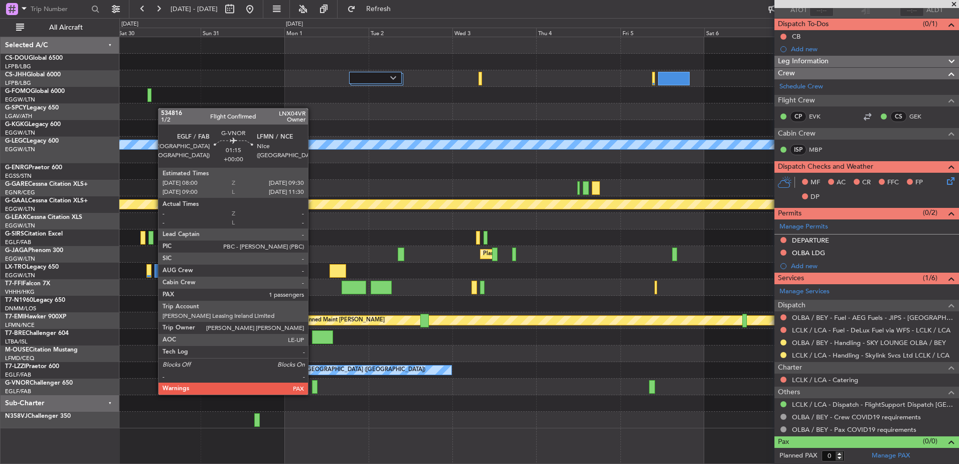
click at [312, 384] on div at bounding box center [315, 387] width 6 height 14
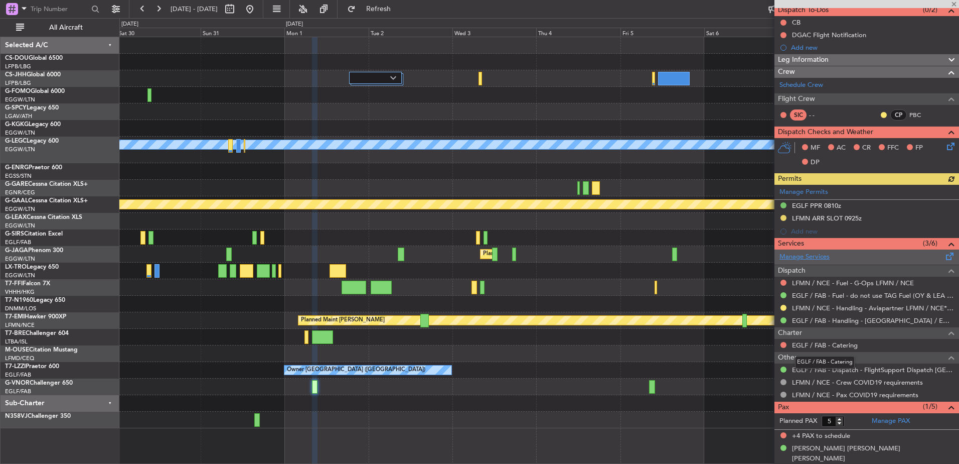
scroll to position [94, 0]
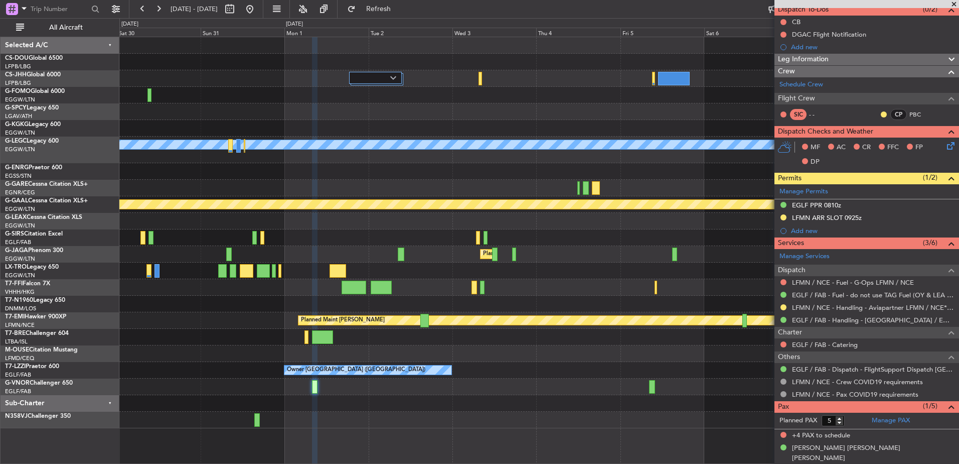
click at [128, 342] on div "AOG Maint Istanbul (Ataturk) A/C Unavailable London (Luton) Owner Planned Maint…" at bounding box center [538, 232] width 839 height 391
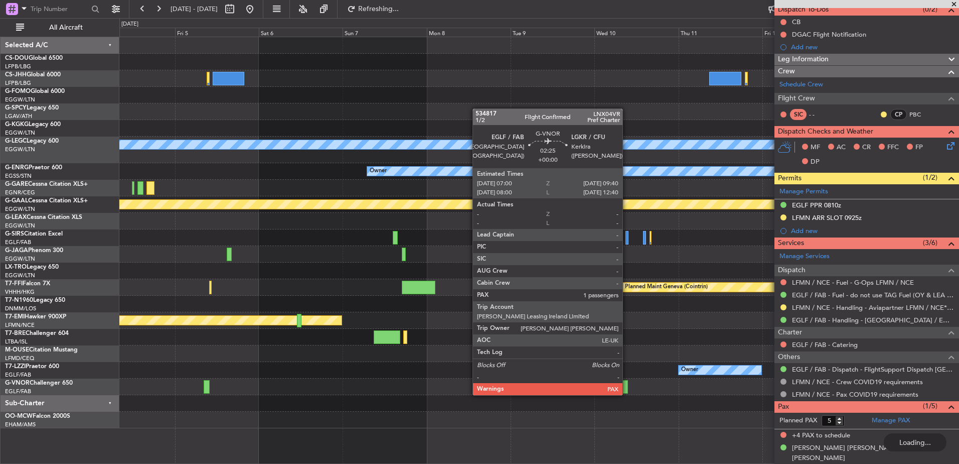
click at [627, 385] on div at bounding box center [624, 387] width 10 height 14
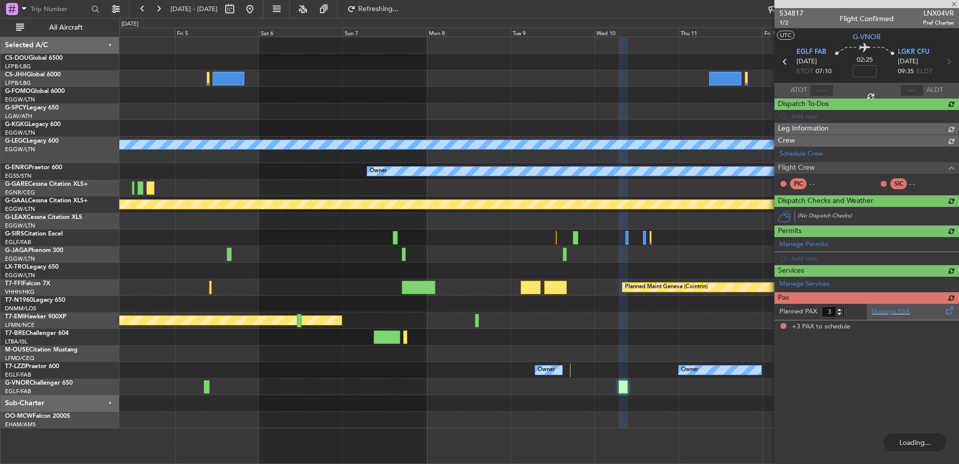
scroll to position [0, 0]
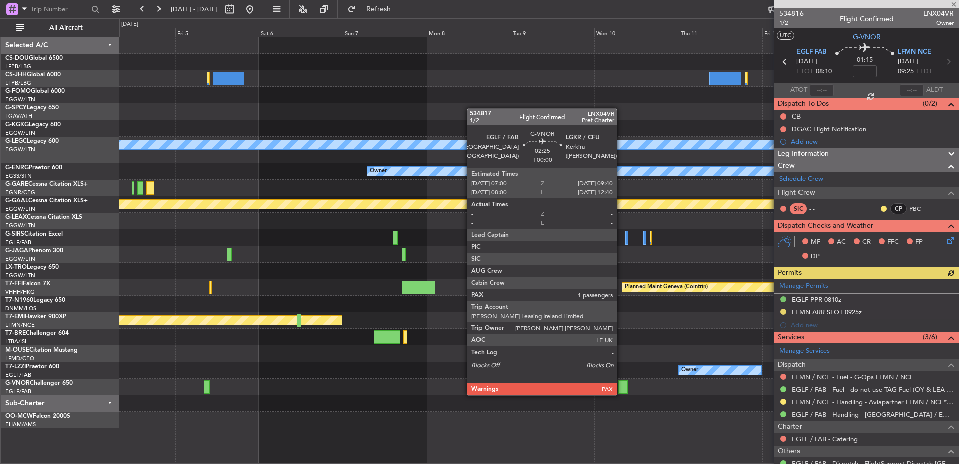
click at [622, 385] on div at bounding box center [624, 387] width 10 height 14
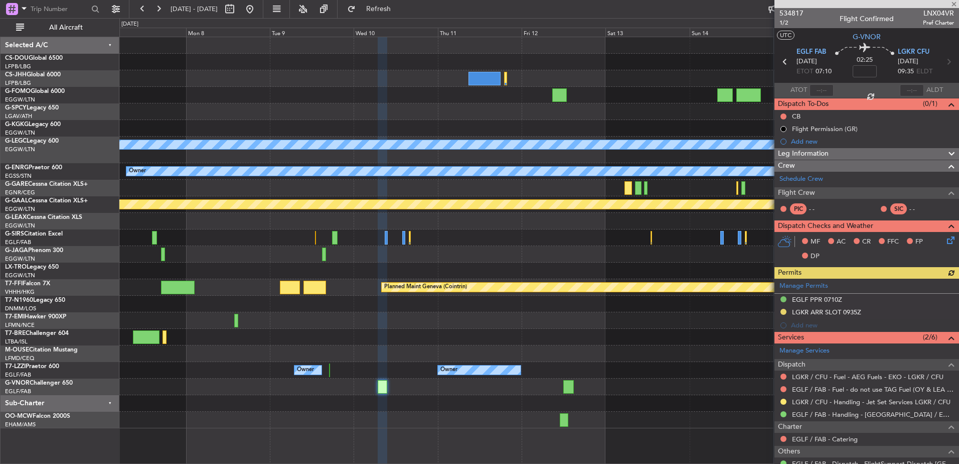
click at [451, 387] on div "A/C Unavailable London (Luton) Owner Planned Maint Dusseldorf Planned Maint Gen…" at bounding box center [538, 232] width 839 height 391
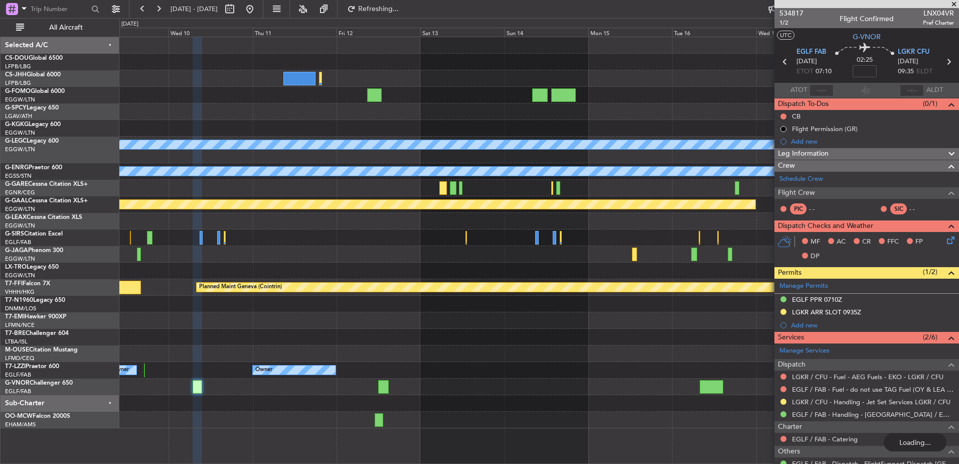
click at [286, 388] on div "A/C Unavailable London (Luton) Owner Planned Maint Dusseldorf Planned Maint Gen…" at bounding box center [538, 232] width 839 height 391
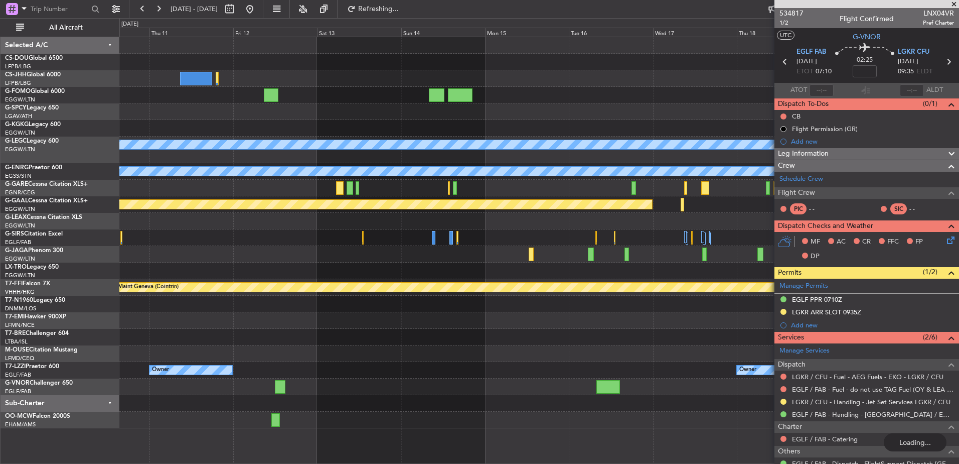
click at [608, 378] on div at bounding box center [538, 386] width 839 height 17
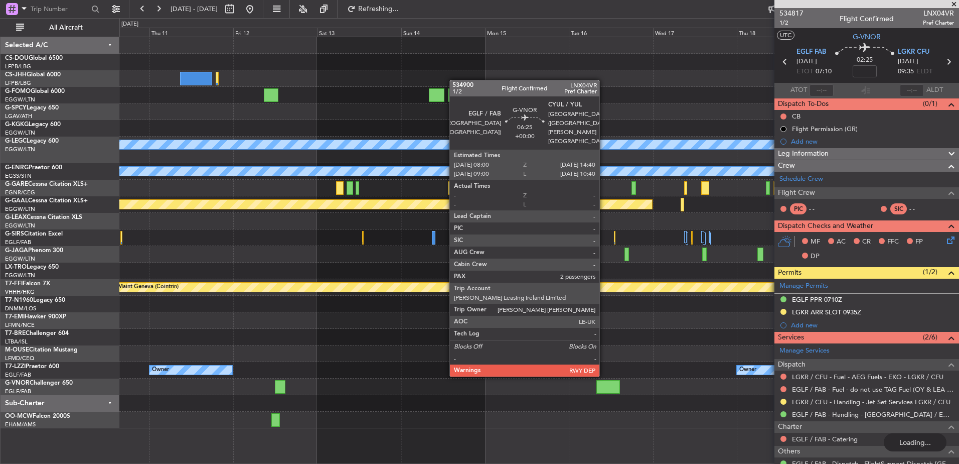
click at [604, 383] on div at bounding box center [608, 387] width 24 height 14
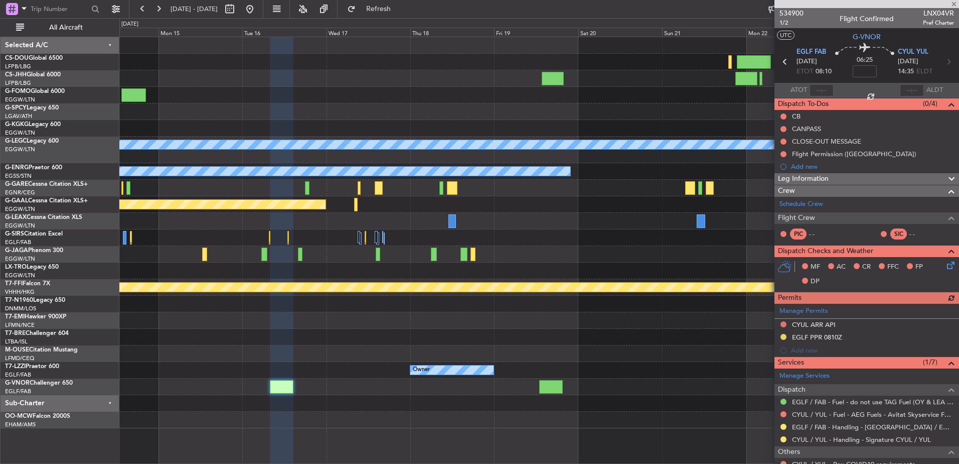
click at [354, 381] on div "A/C Unavailable London (Luton) Owner Planned Maint Dusseldorf Planned Maint Gen…" at bounding box center [538, 232] width 839 height 391
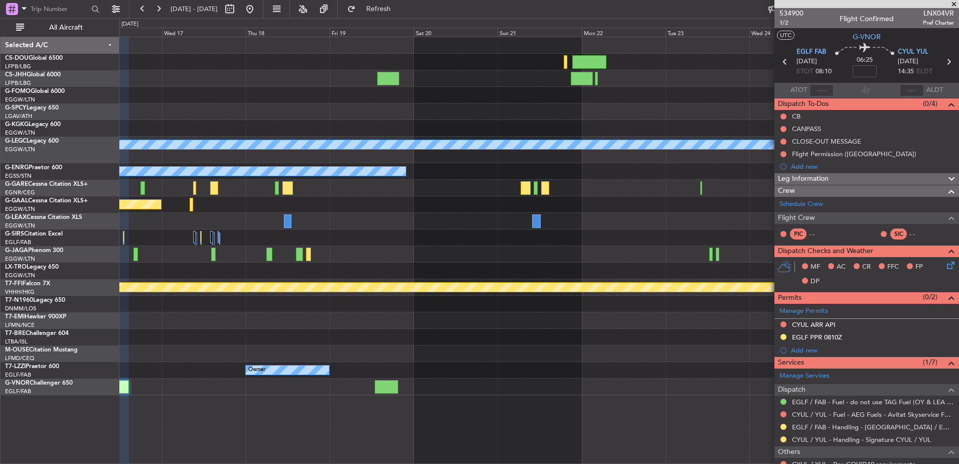
click at [253, 370] on div "A/C Unavailable London (Luton) Owner Planned Maint Dusseldorf Planned Maint Gen…" at bounding box center [539, 250] width 840 height 427
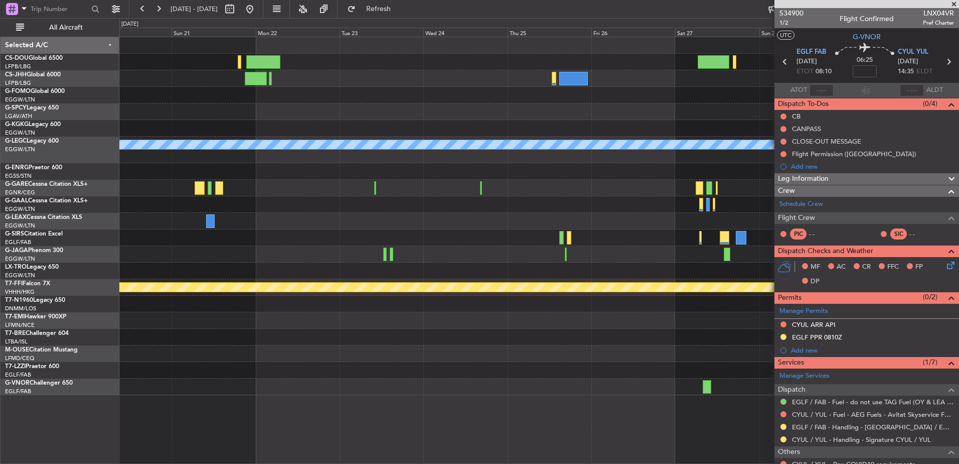
click at [343, 398] on div "A/C Unavailable London (Luton) Owner Planned Maint Geneva (Cointrin) Owner" at bounding box center [539, 250] width 840 height 427
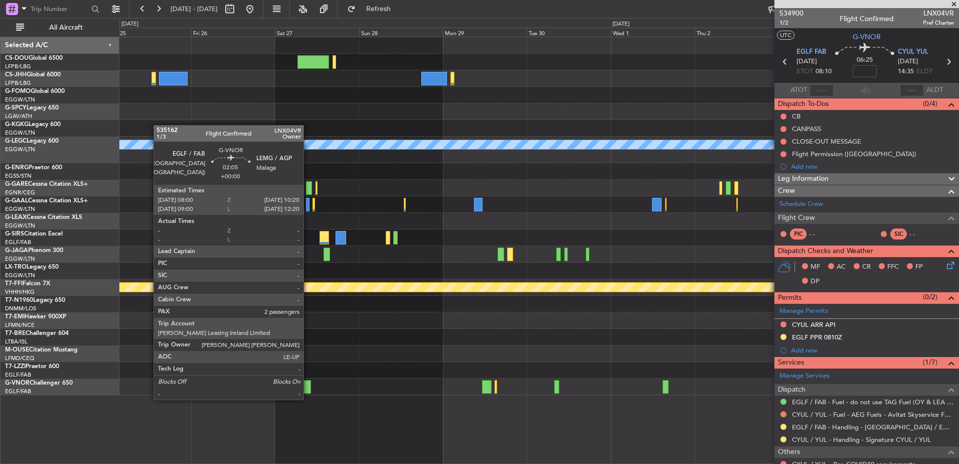
click at [306, 389] on div at bounding box center [306, 387] width 9 height 14
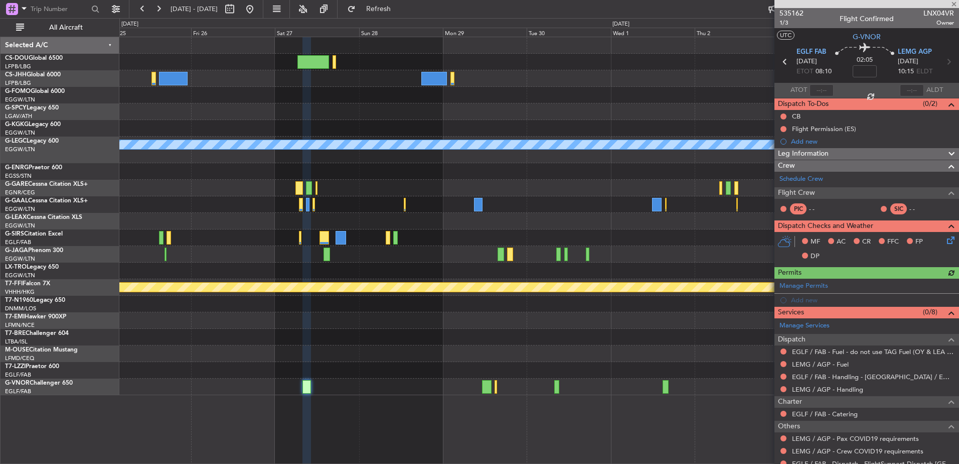
scroll to position [79, 0]
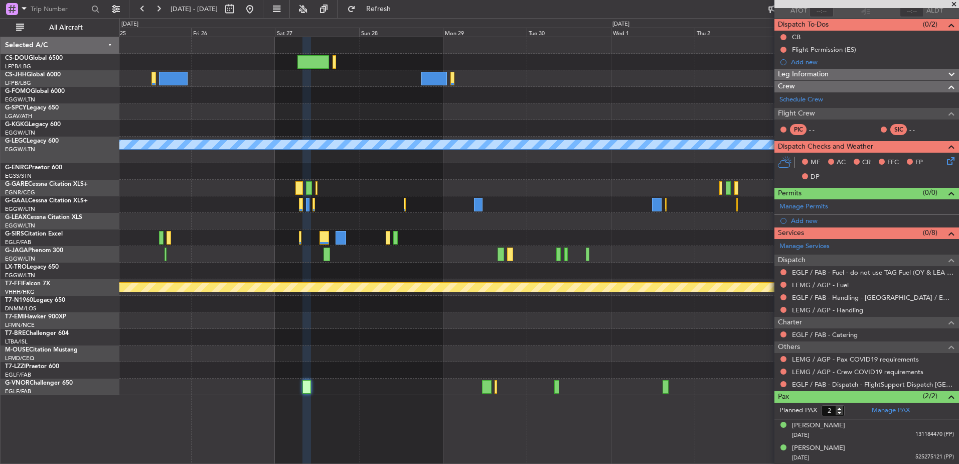
click at [555, 385] on div at bounding box center [556, 387] width 5 height 14
type input "9"
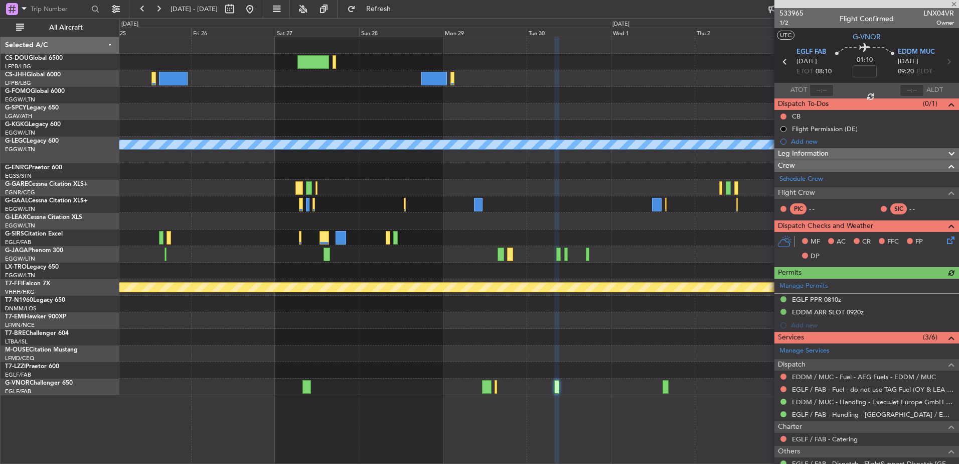
scroll to position [2, 0]
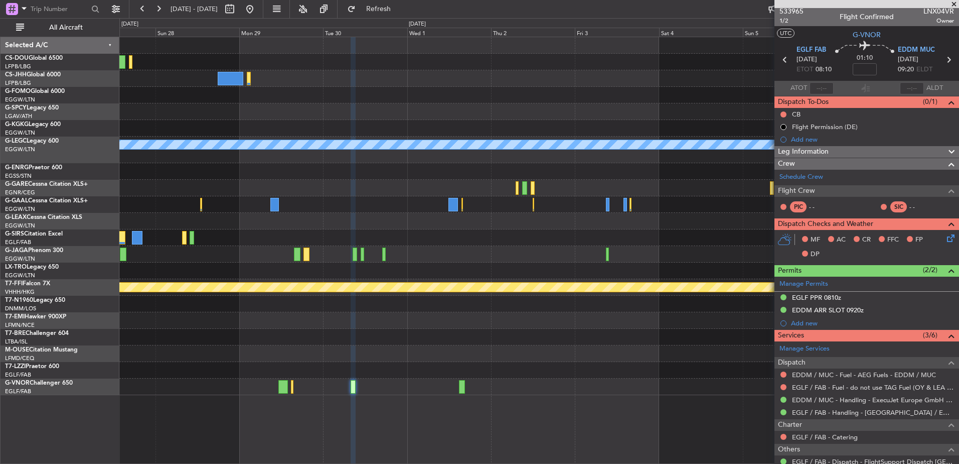
click at [394, 331] on div "A/C Unavailable London (Luton) Planned Maint Geneva (Cointrin)" at bounding box center [538, 216] width 839 height 358
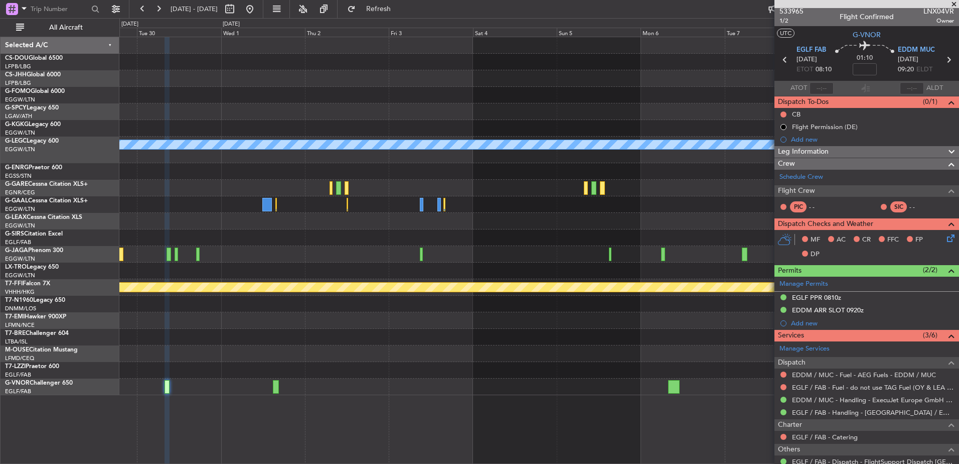
click at [188, 302] on div "A/C Unavailable London (Luton) Planned Maint Geneva (Cointrin)" at bounding box center [538, 216] width 839 height 358
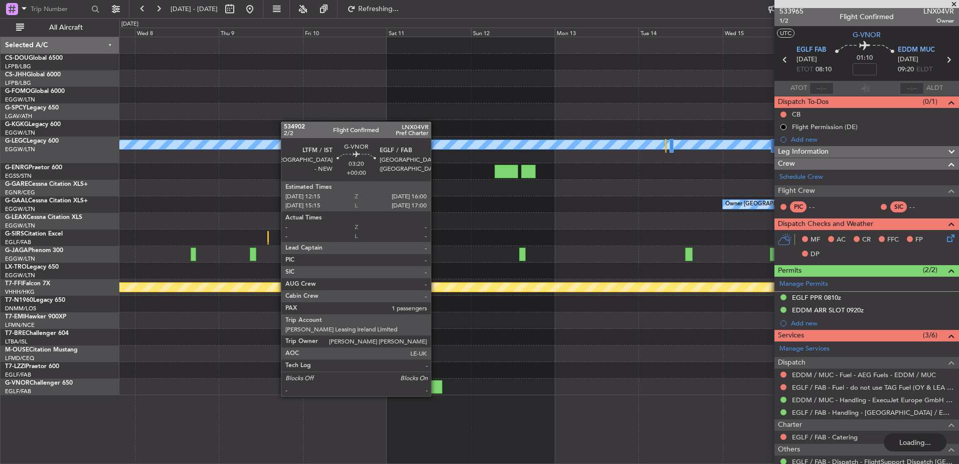
click at [437, 387] on div at bounding box center [436, 387] width 14 height 14
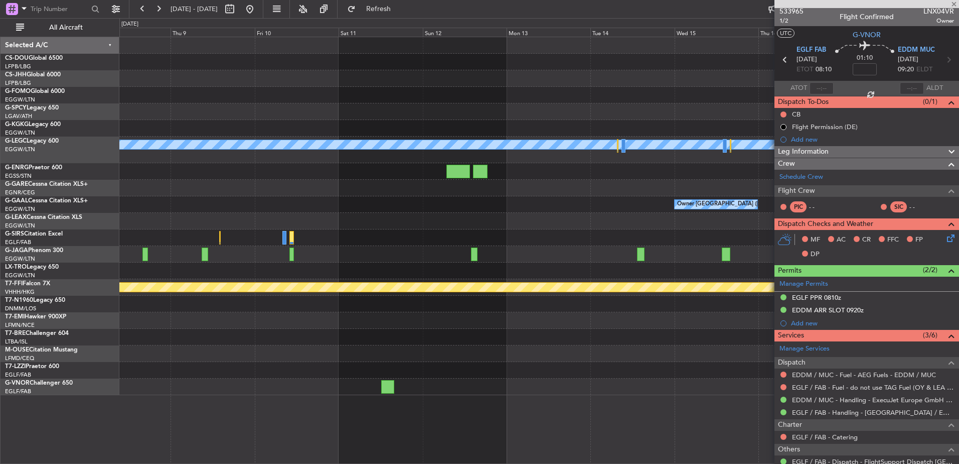
type input "1"
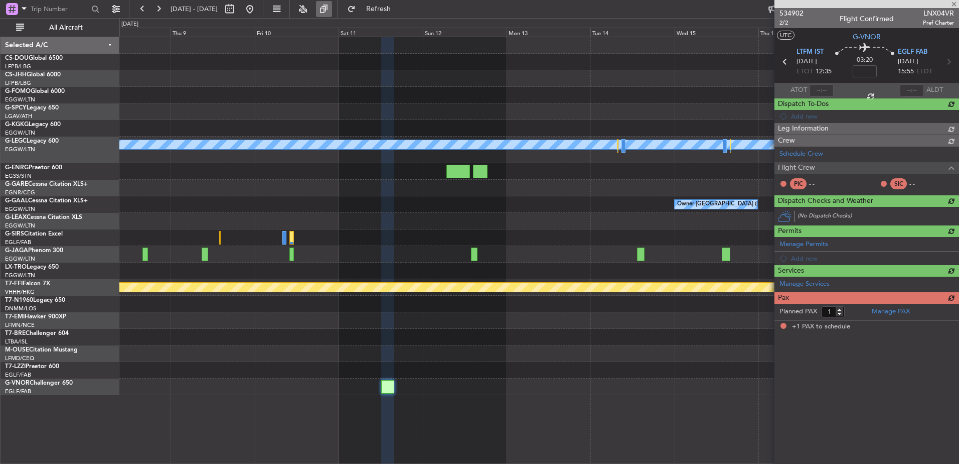
scroll to position [0, 0]
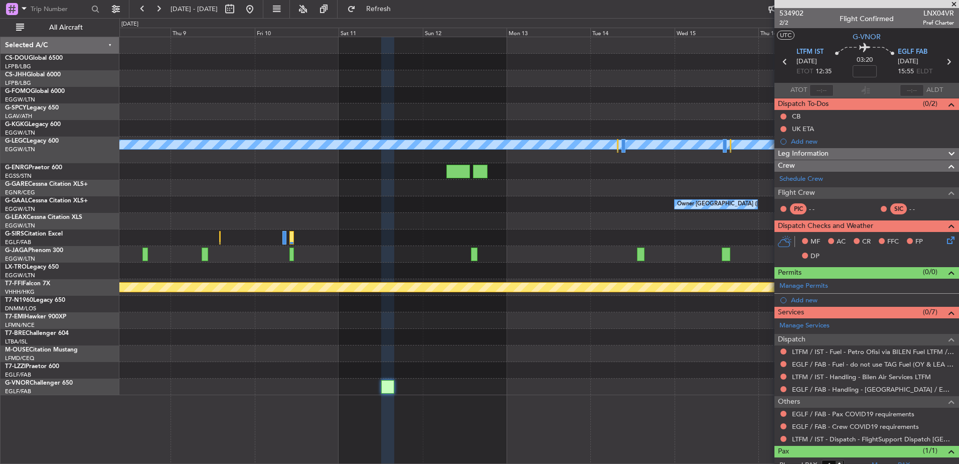
click at [959, 452] on html "08 Oct 2025 - 18 Oct 2025 Refresh Quick Links All Aircraft A/C Unavailable Lond…" at bounding box center [479, 232] width 959 height 464
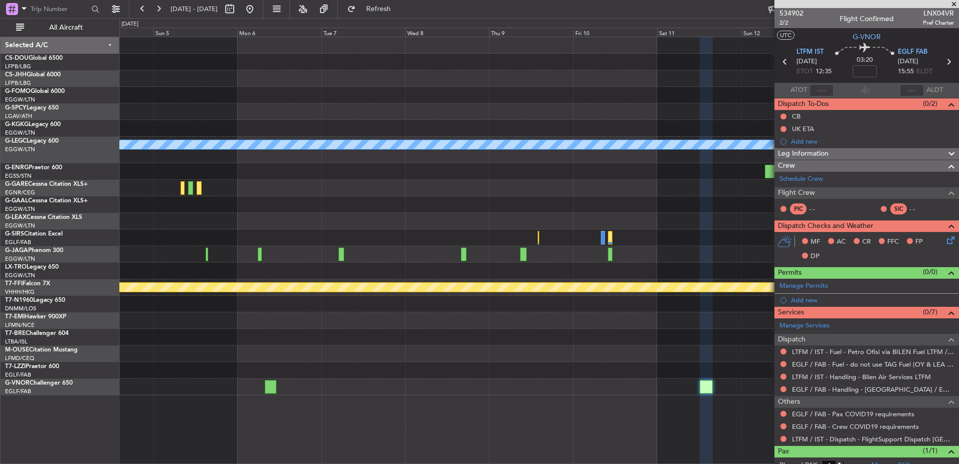
click at [723, 396] on div "A/C Unavailable London (Luton) Owner London (Luton) Planned Maint Geneva (Coint…" at bounding box center [539, 250] width 840 height 427
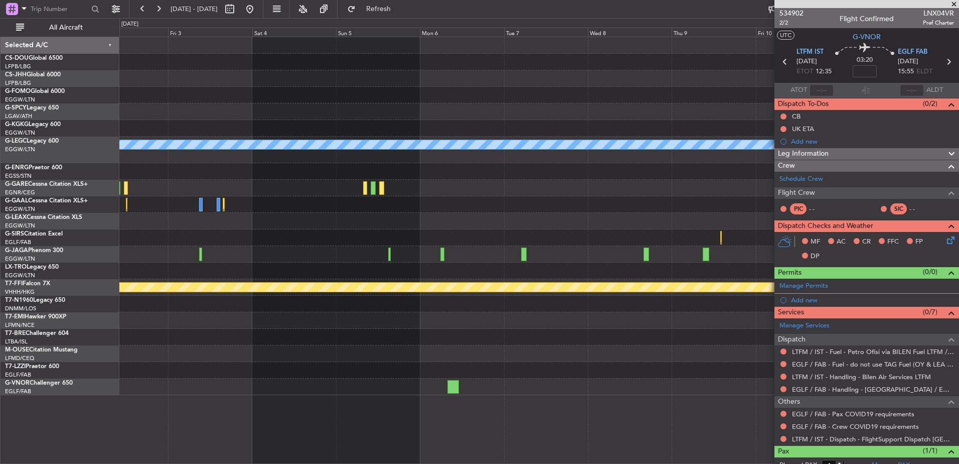
scroll to position [32, 0]
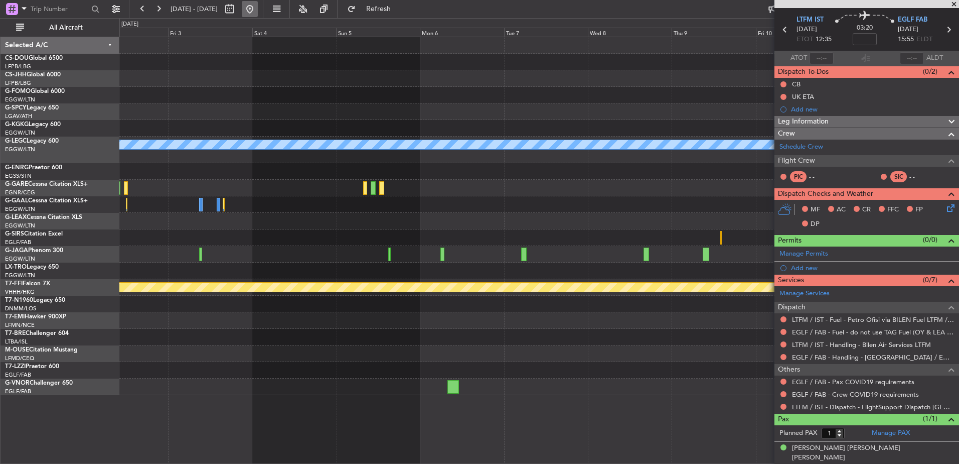
click at [258, 5] on button at bounding box center [250, 9] width 16 height 16
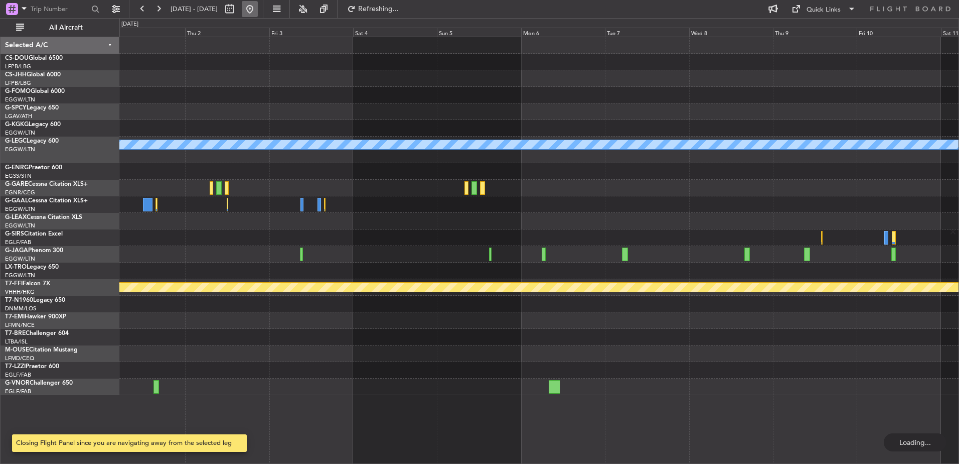
scroll to position [0, 0]
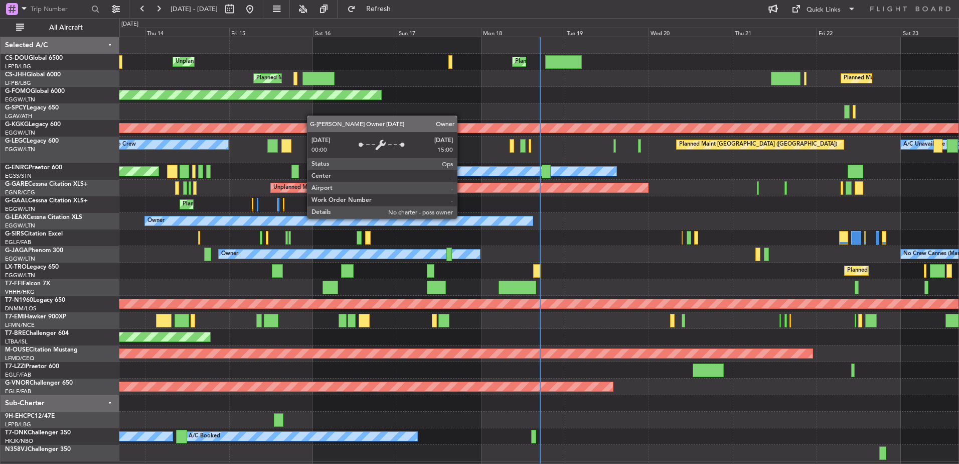
click at [295, 229] on div "Owner" at bounding box center [538, 221] width 839 height 17
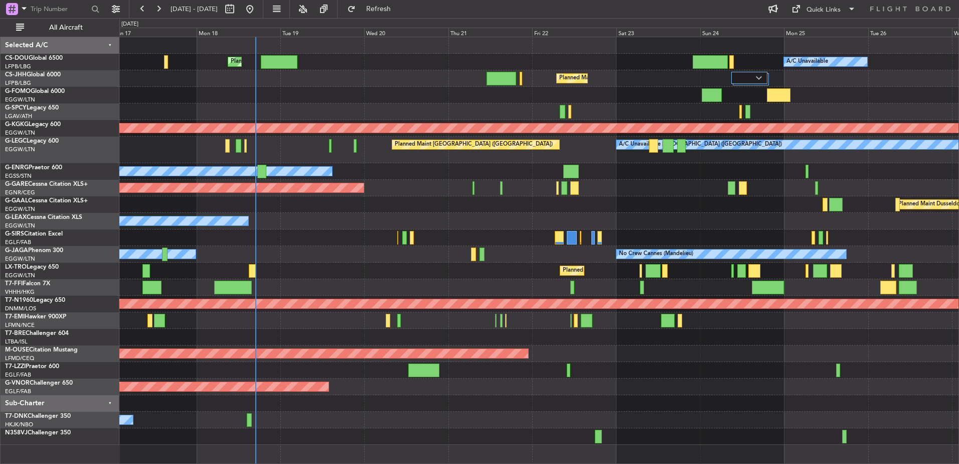
click at [186, 168] on div "Planned Maint Paris (Le Bourget) A/C Unavailable Planned Maint London (Luton) U…" at bounding box center [538, 240] width 839 height 407
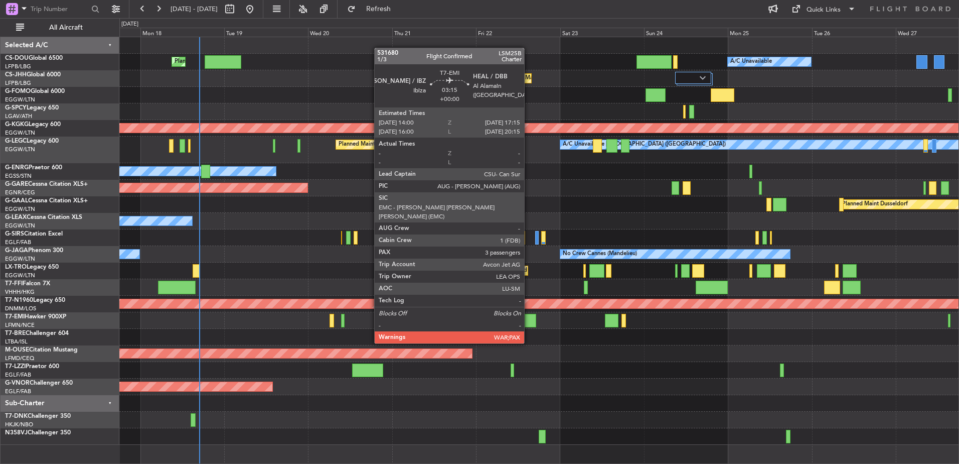
click at [525, 324] on div at bounding box center [531, 321] width 12 height 14
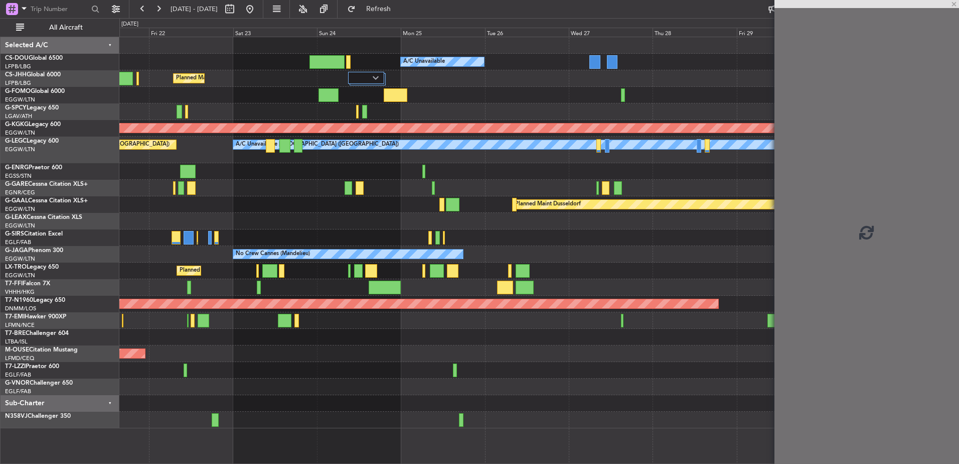
click at [311, 384] on div "Planned Maint [GEOGRAPHIC_DATA] ([GEOGRAPHIC_DATA]) A/C Unavailable Planned Mai…" at bounding box center [538, 232] width 839 height 391
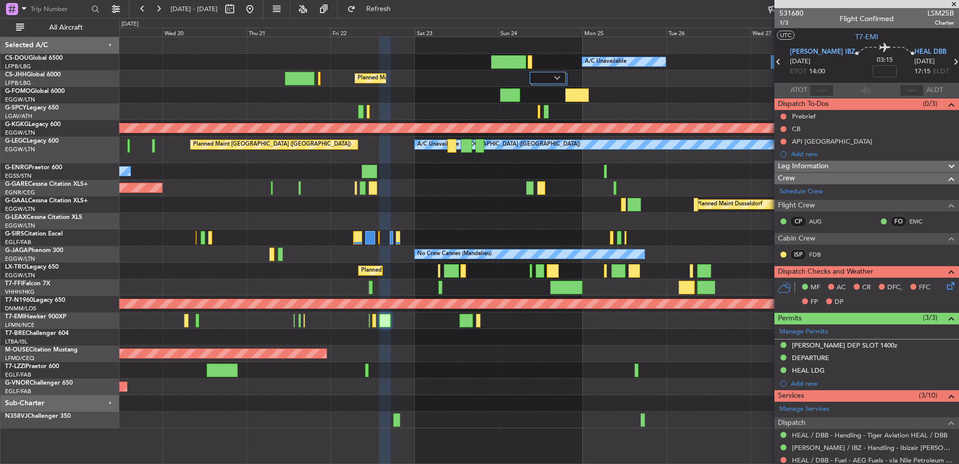
click at [629, 246] on div "Planned Maint Paris (Le Bourget) A/C Unavailable Planned Maint London (Luton) P…" at bounding box center [538, 232] width 839 height 391
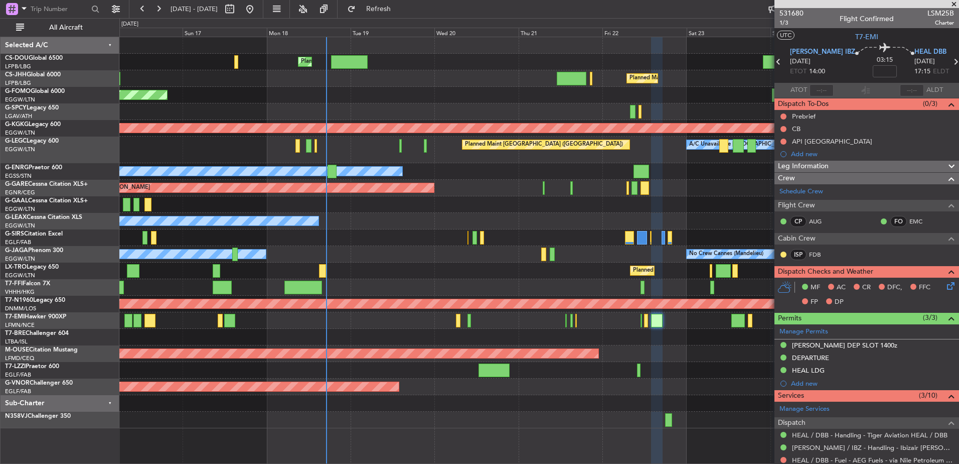
click at [666, 137] on div "Planned Maint Paris (Le Bourget) A/C Unavailable Planned Maint London (Luton) U…" at bounding box center [538, 232] width 839 height 391
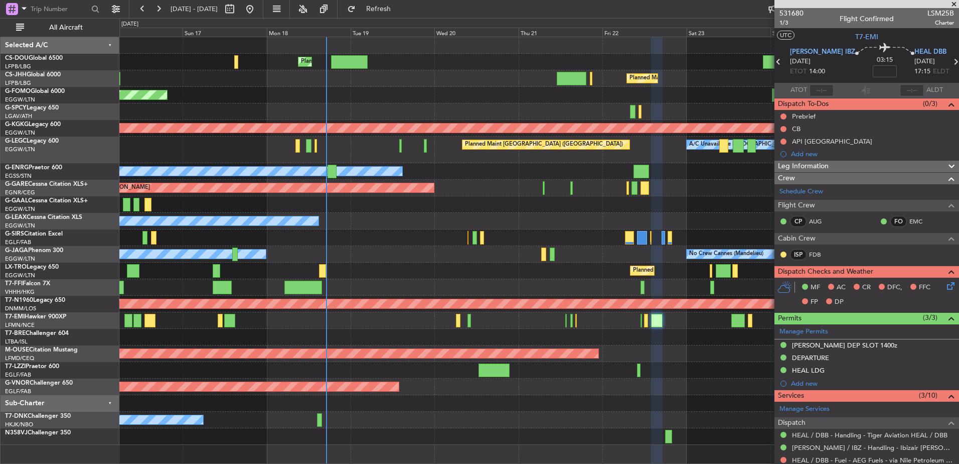
click at [102, 323] on div "Planned Maint Paris (Le Bourget) A/C Unavailable Planned Maint London (Luton) U…" at bounding box center [479, 240] width 959 height 445
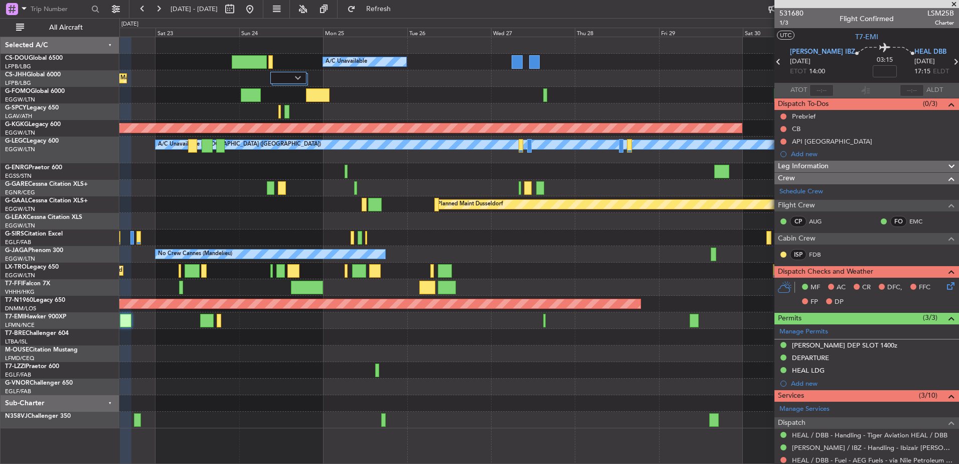
click at [117, 382] on div "Planned Maint Paris (Le Bourget) A/C Unavailable Planned Maint London (Luton) A…" at bounding box center [479, 240] width 959 height 445
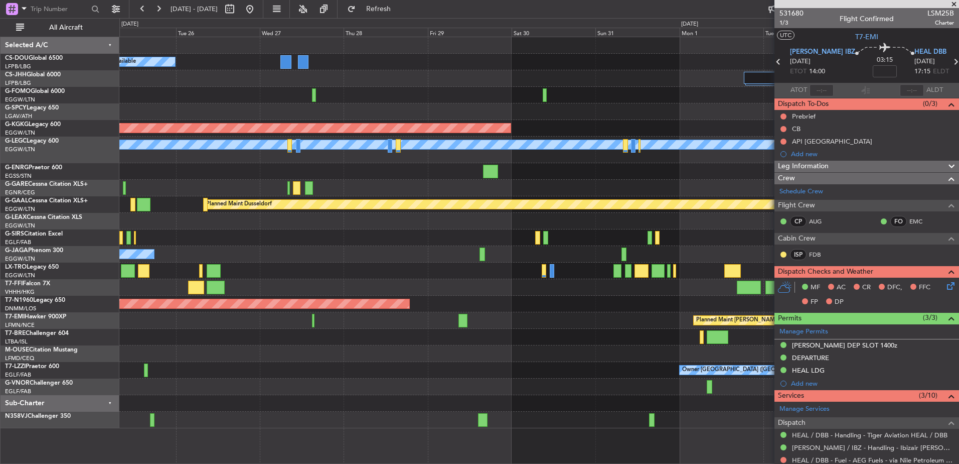
click at [434, 191] on div at bounding box center [538, 188] width 839 height 17
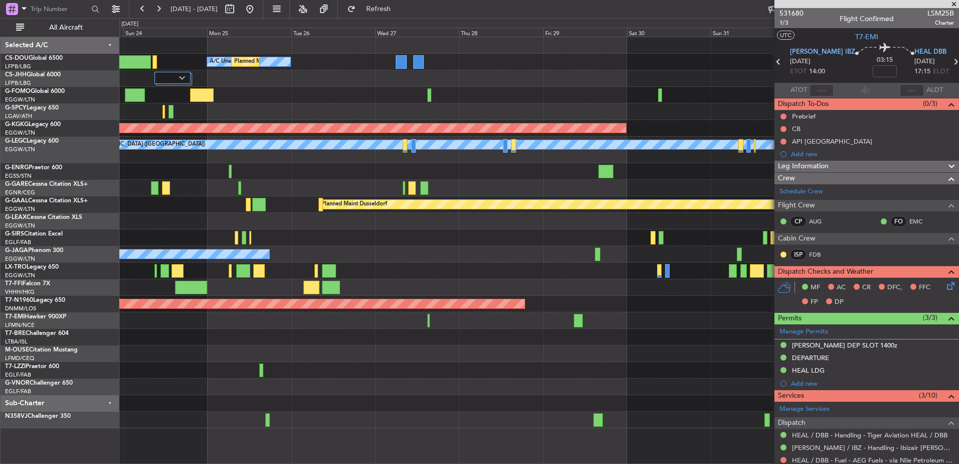
click at [651, 198] on div "A/C Unavailable Planned Maint Paris (Le Bourget) Planned Maint London (Luton) A…" at bounding box center [538, 232] width 839 height 391
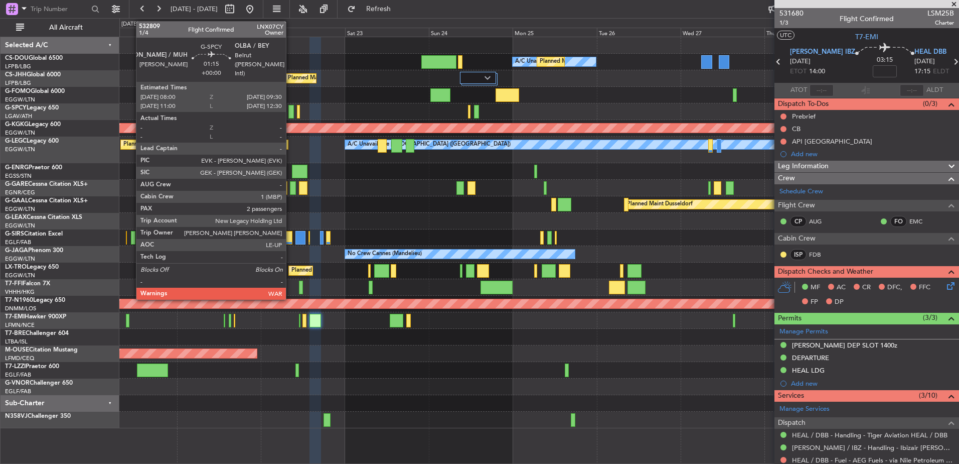
click at [291, 112] on div at bounding box center [291, 112] width 6 height 14
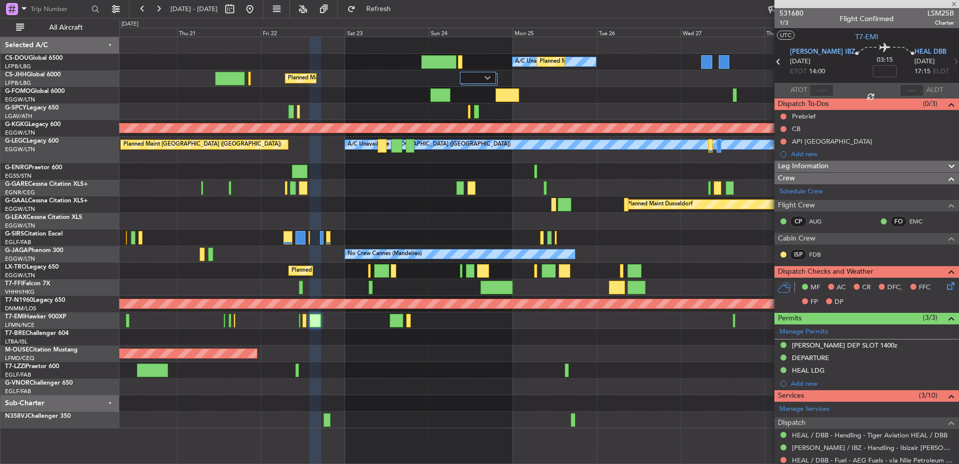
type input "2"
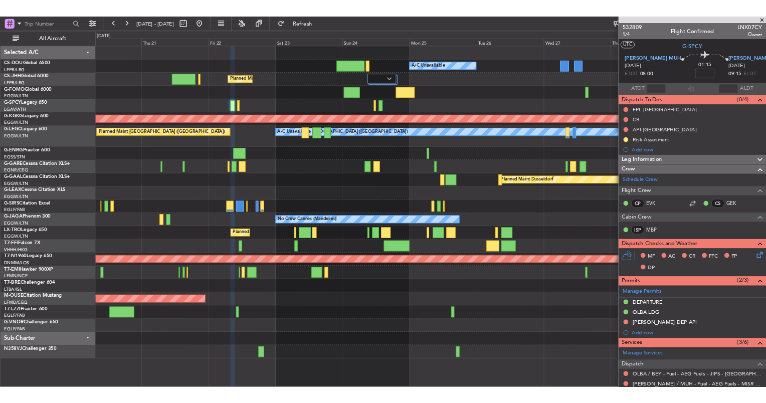
scroll to position [175, 0]
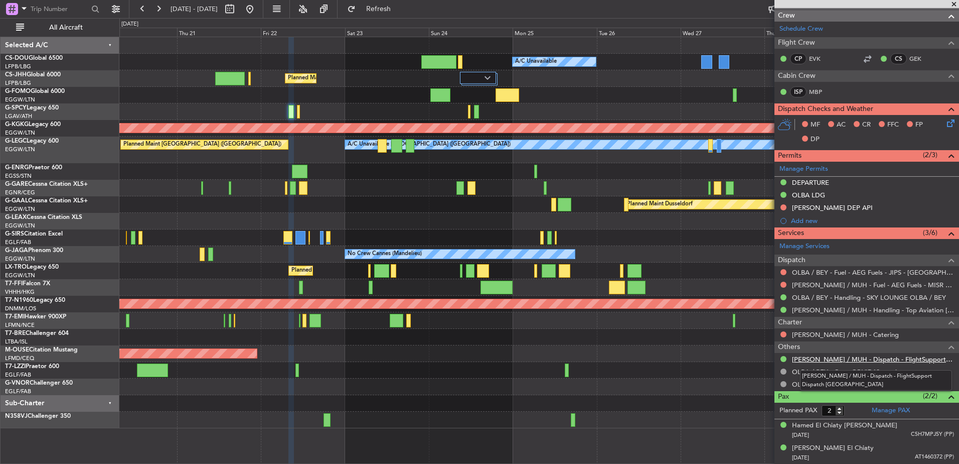
click at [831, 361] on link "HEMM / MUH - Dispatch - FlightSupport Dispatch UK" at bounding box center [873, 359] width 162 height 9
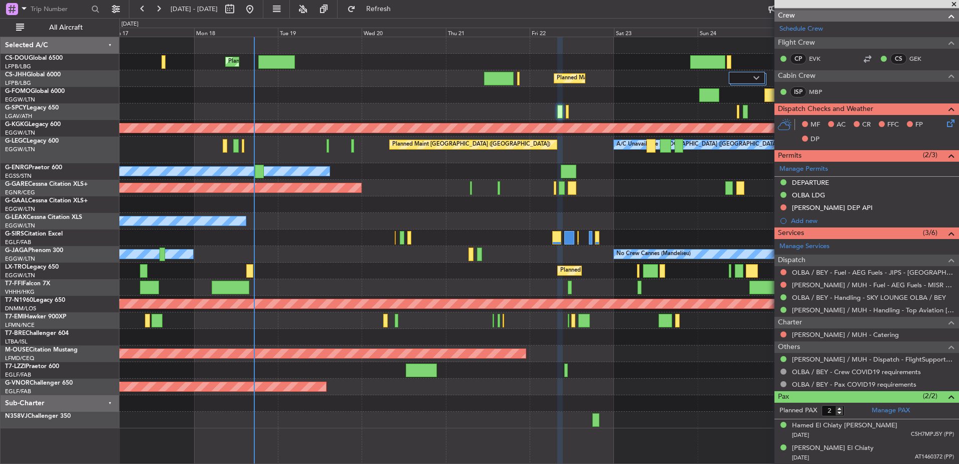
click at [796, 307] on fb-app "20 Aug 2025 - 30 Aug 2025 Refresh Quick Links All Aircraft Planned Maint Paris …" at bounding box center [479, 236] width 959 height 456
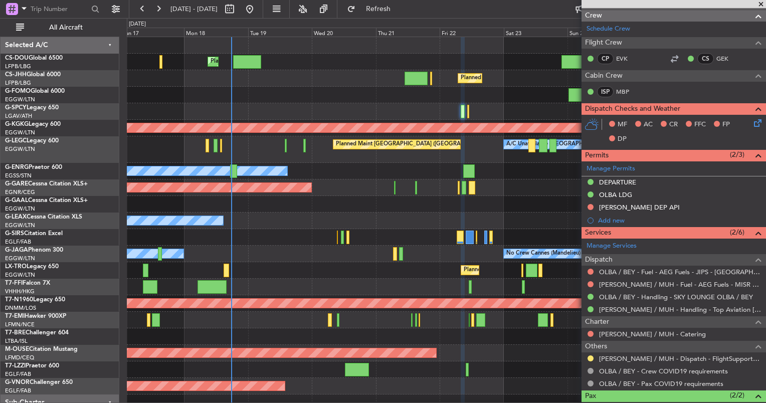
scroll to position [174, 0]
